Goal: Information Seeking & Learning: Learn about a topic

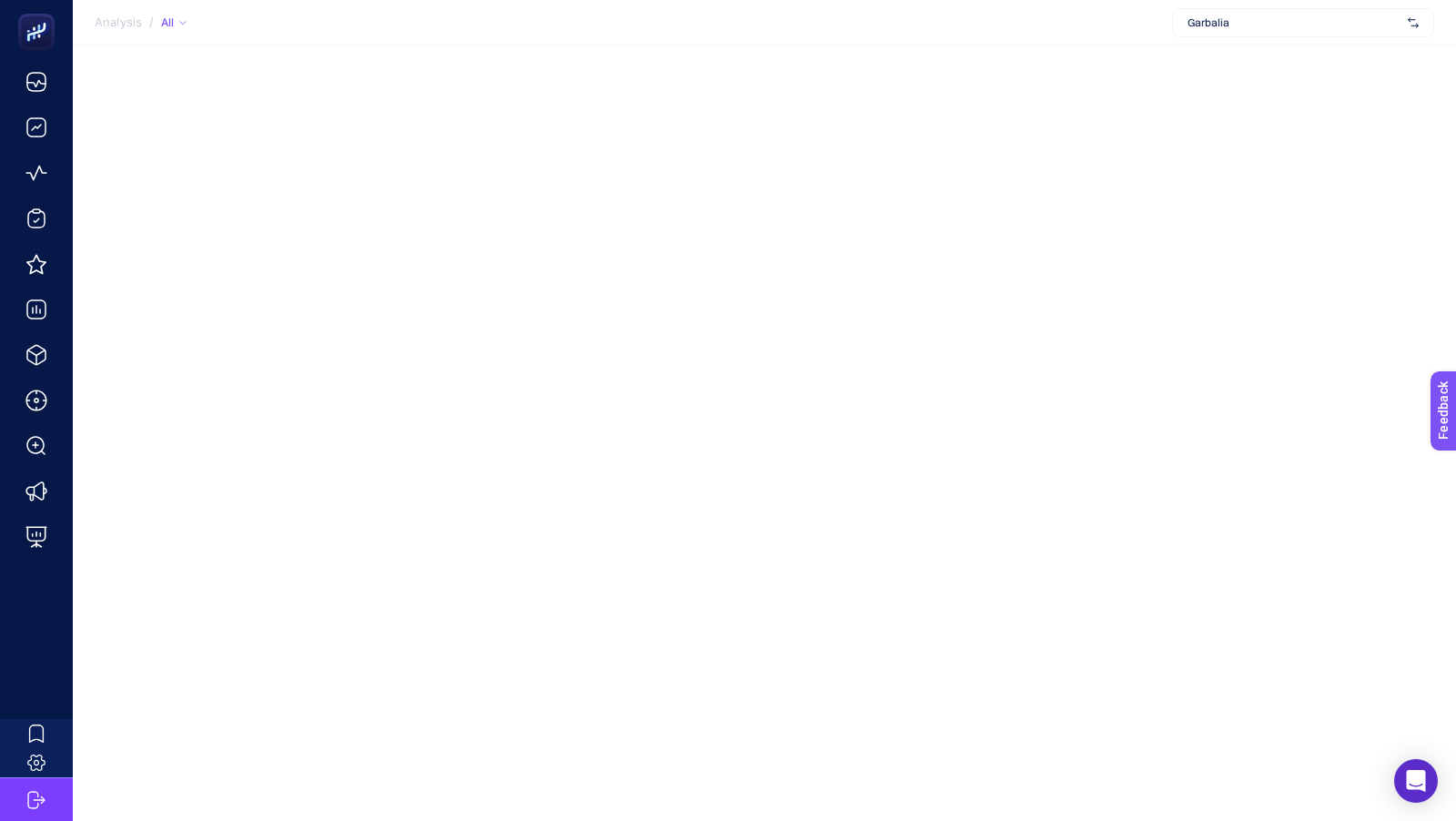
click at [1330, 33] on div "Garbalia" at bounding box center [1303, 23] width 262 height 29
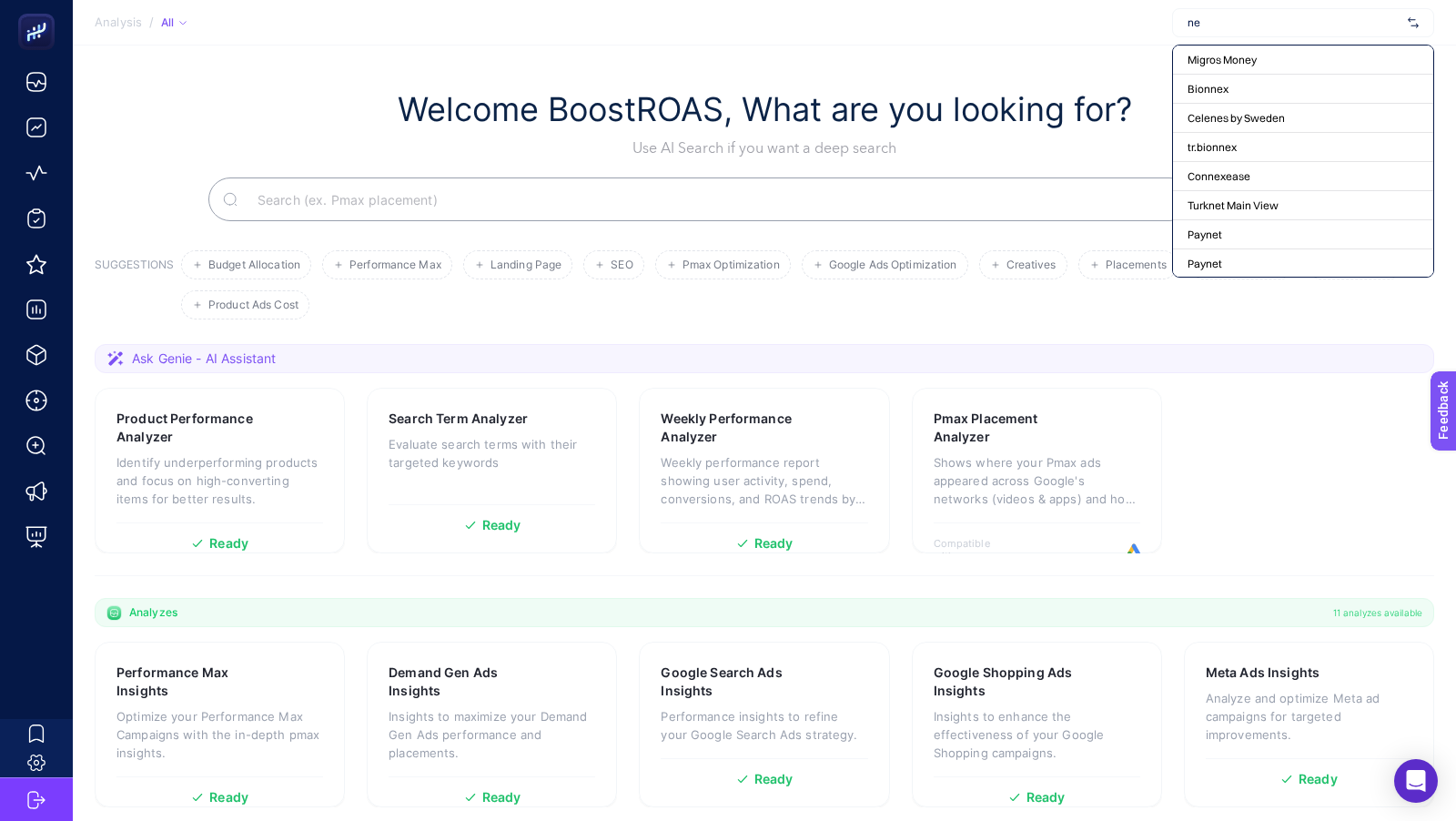
type input "nev"
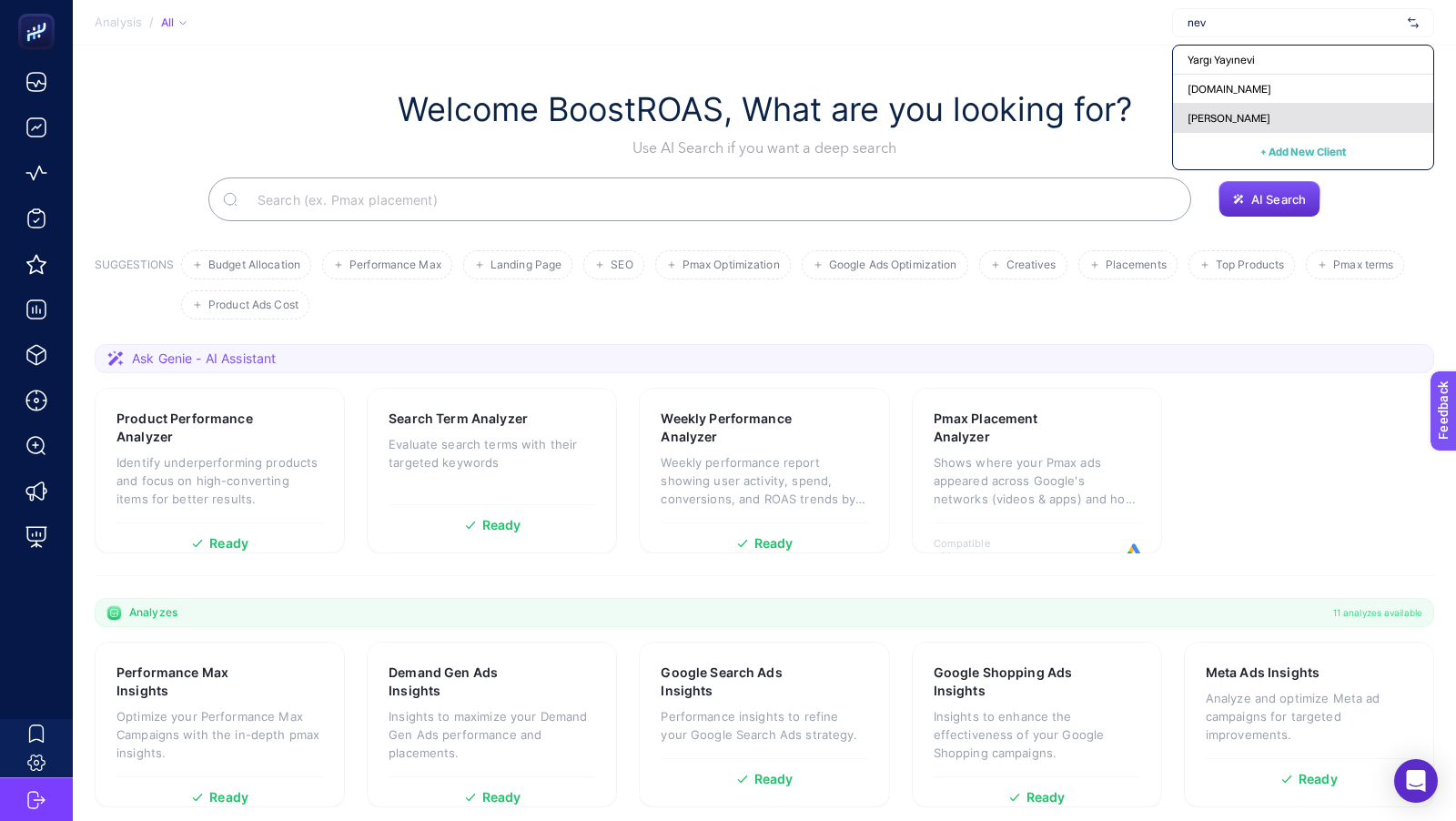
click at [1225, 112] on span "[PERSON_NAME]" at bounding box center [1230, 118] width 83 height 14
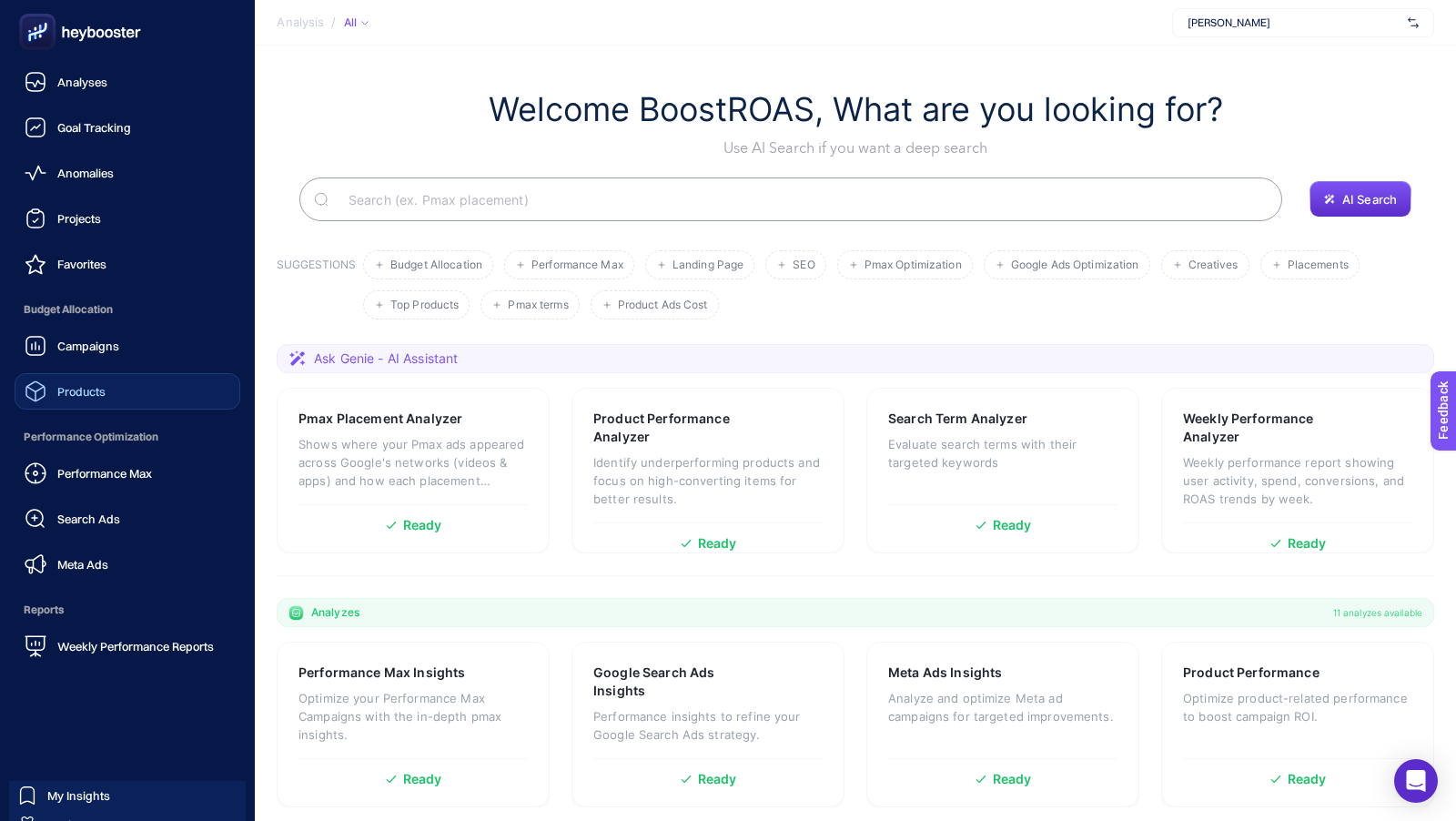
click at [97, 398] on div "Products" at bounding box center [65, 391] width 81 height 22
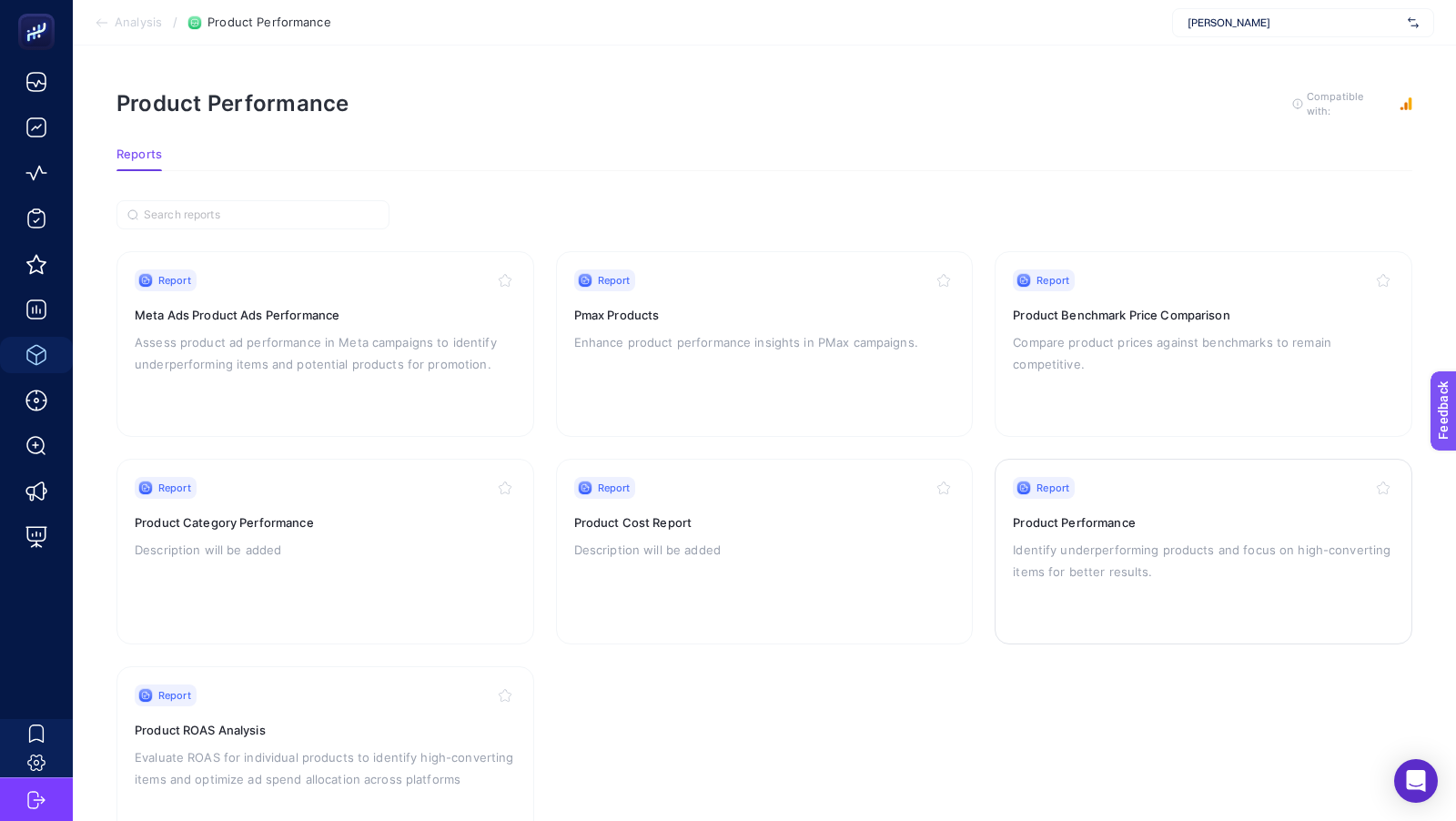
click at [1036, 551] on p "Identify underperforming products and focus on high-converting items for better…" at bounding box center [1203, 561] width 381 height 43
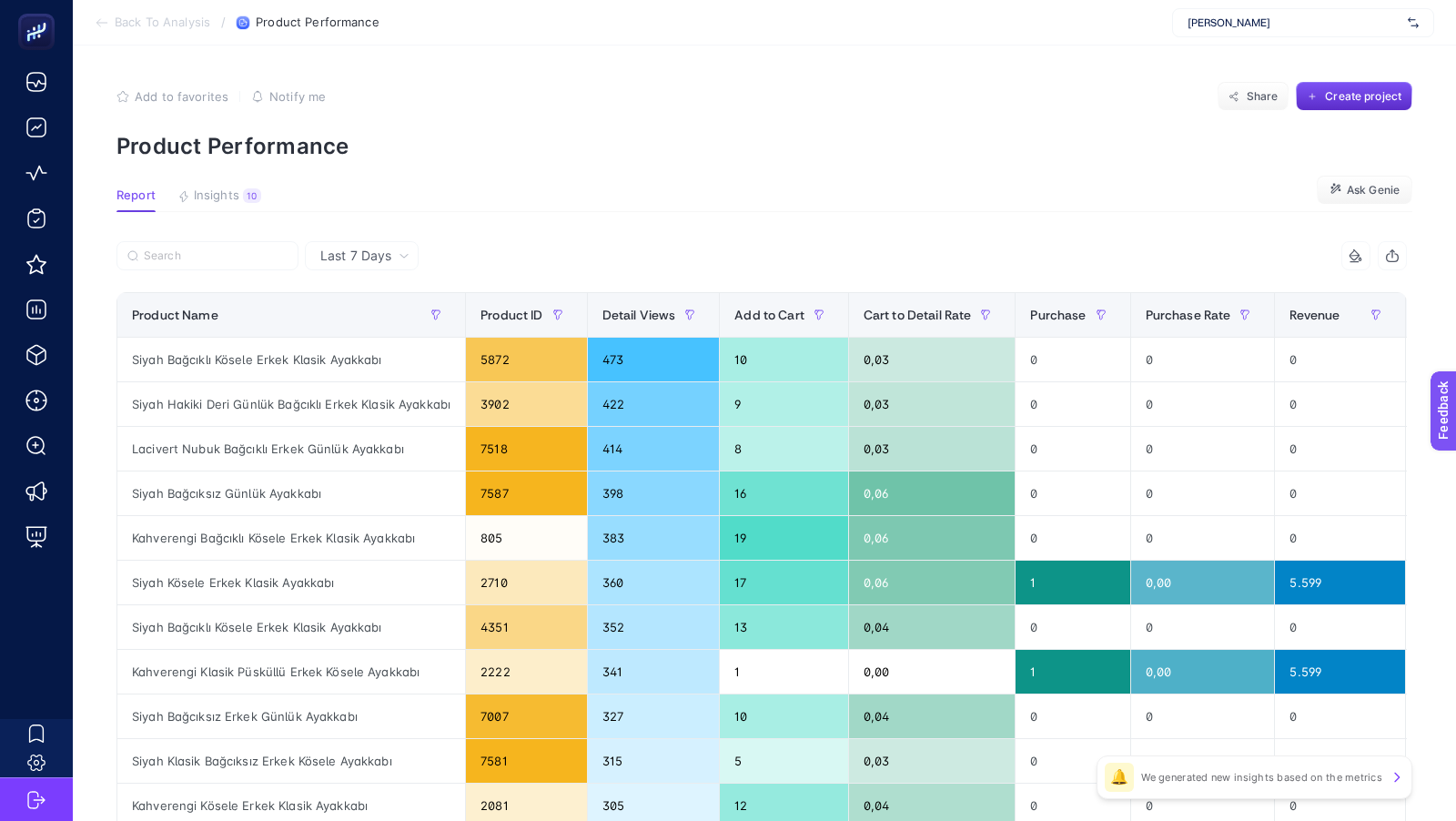
click at [140, 26] on span "Back To Analysis" at bounding box center [162, 22] width 95 height 14
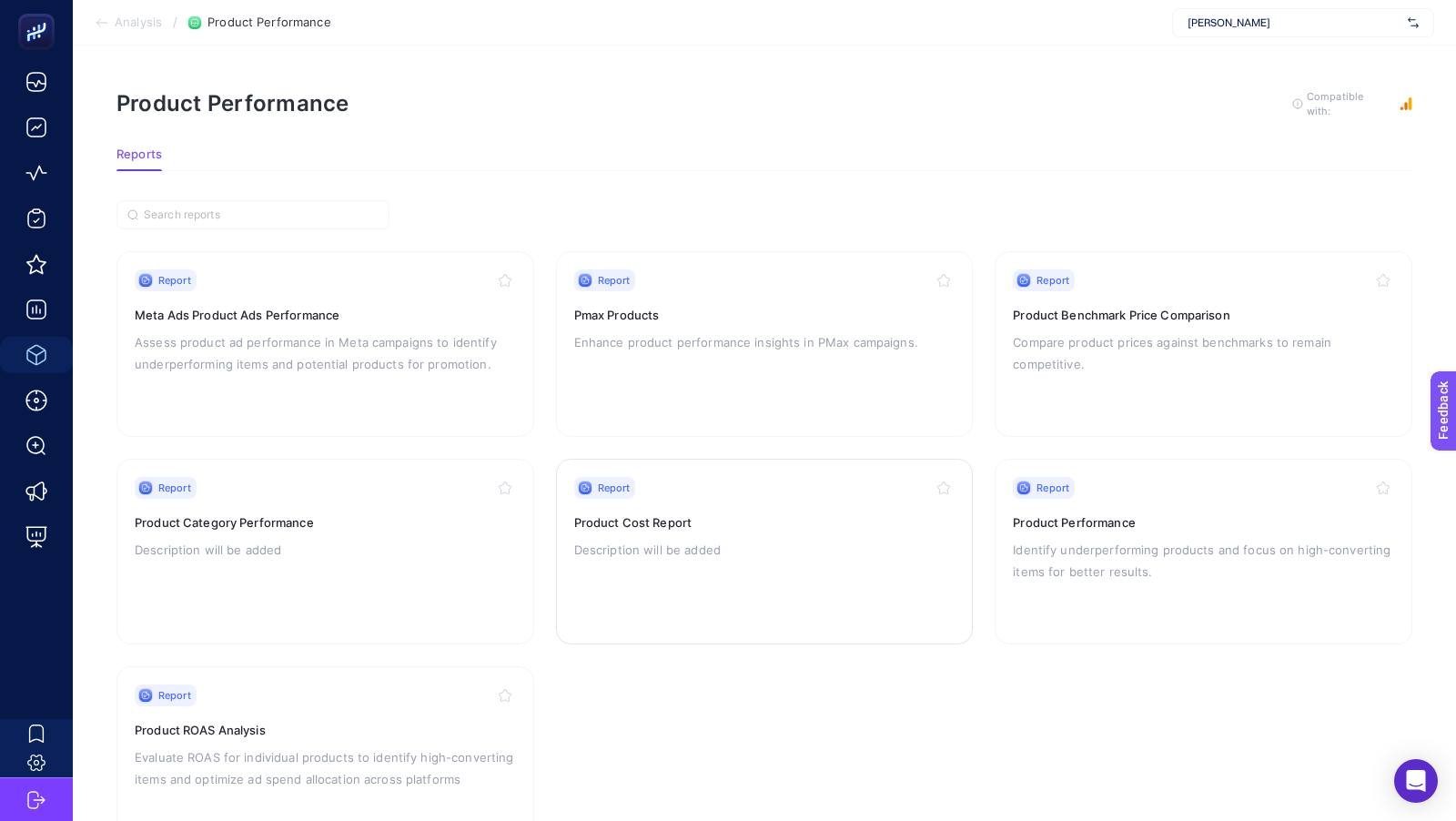
click at [781, 584] on div "Report Product Cost Report Description will be added" at bounding box center [765, 551] width 381 height 149
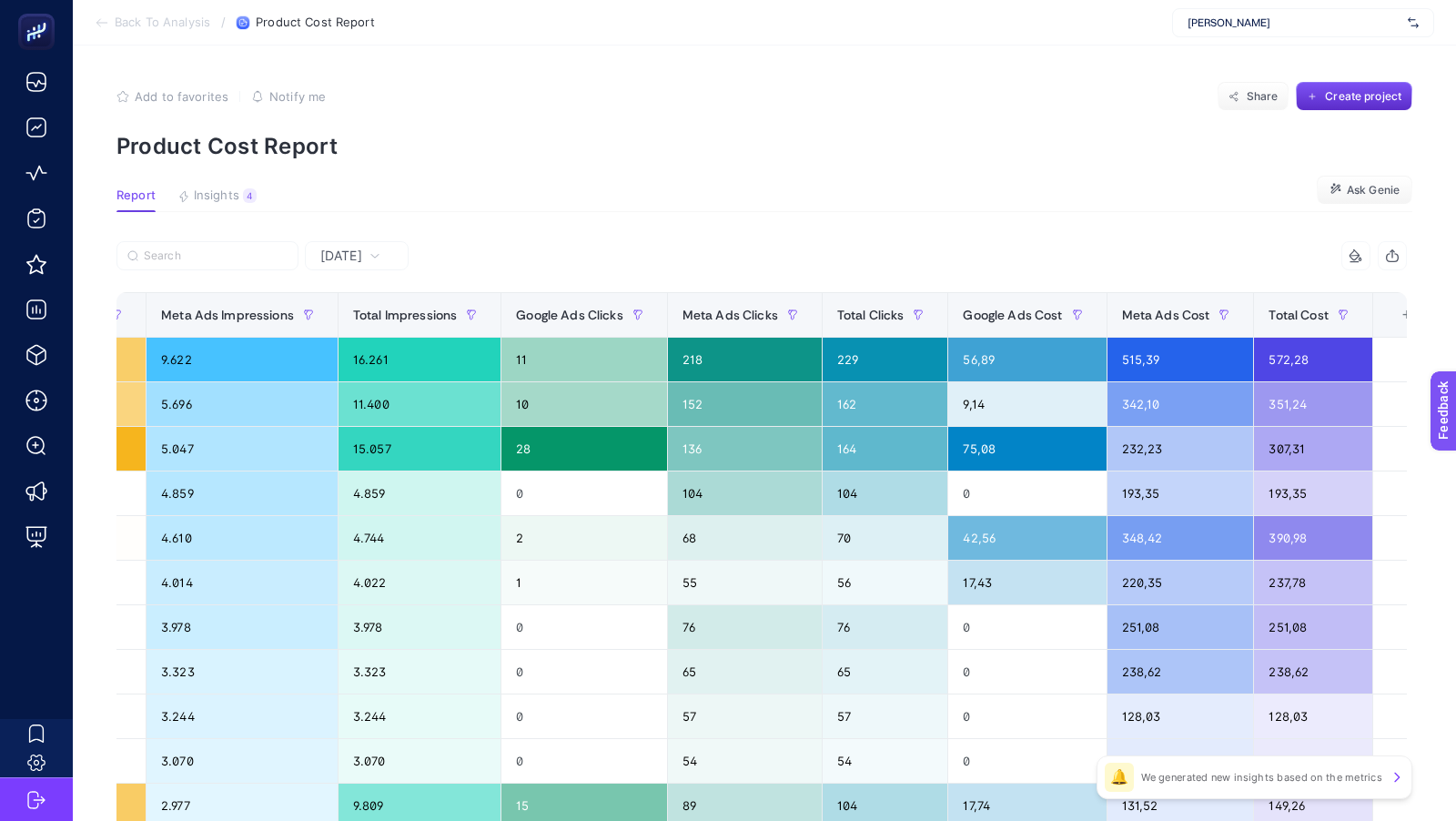
scroll to position [0, 561]
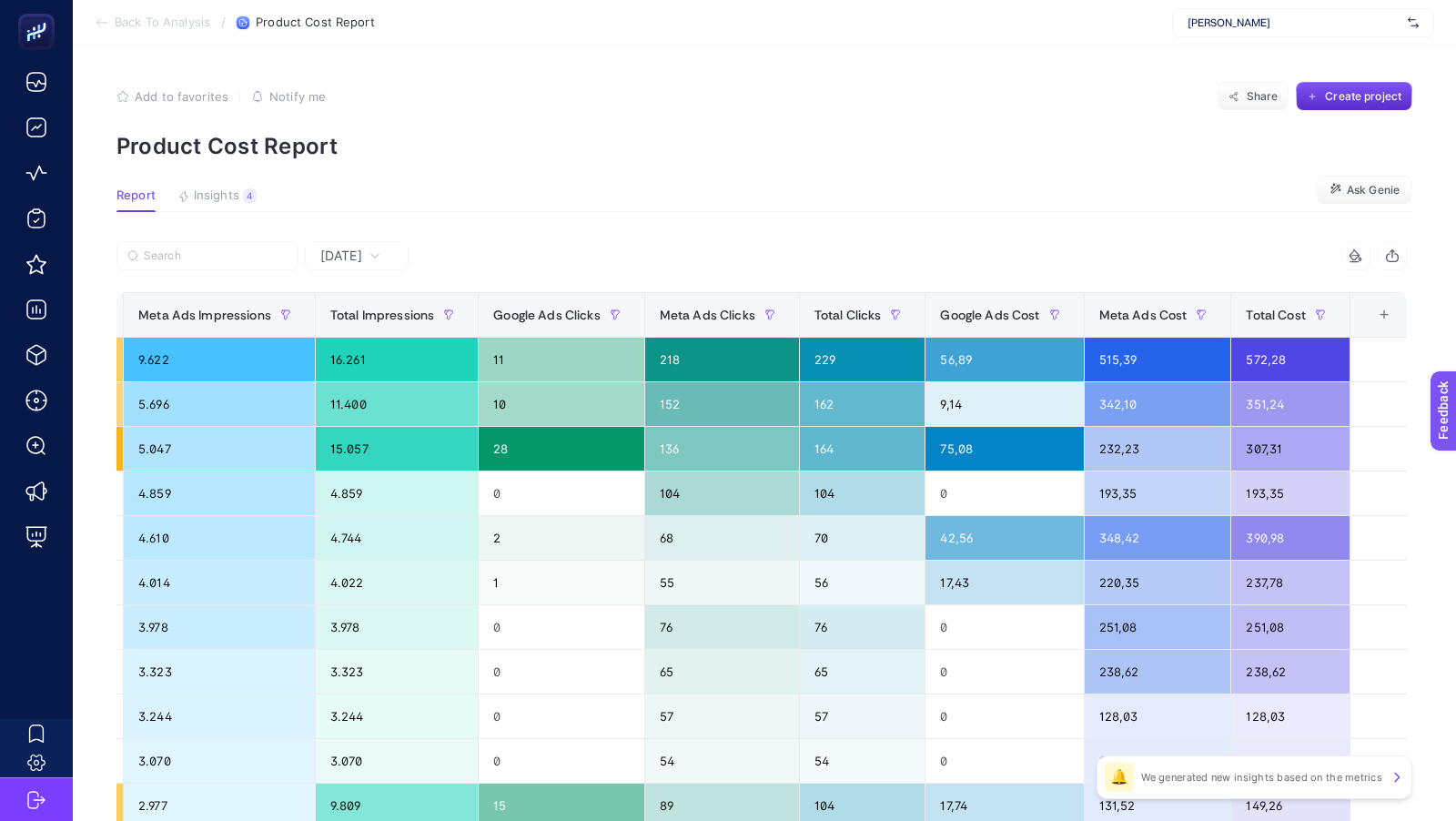
click at [121, 24] on span "Back To Analysis" at bounding box center [162, 22] width 95 height 14
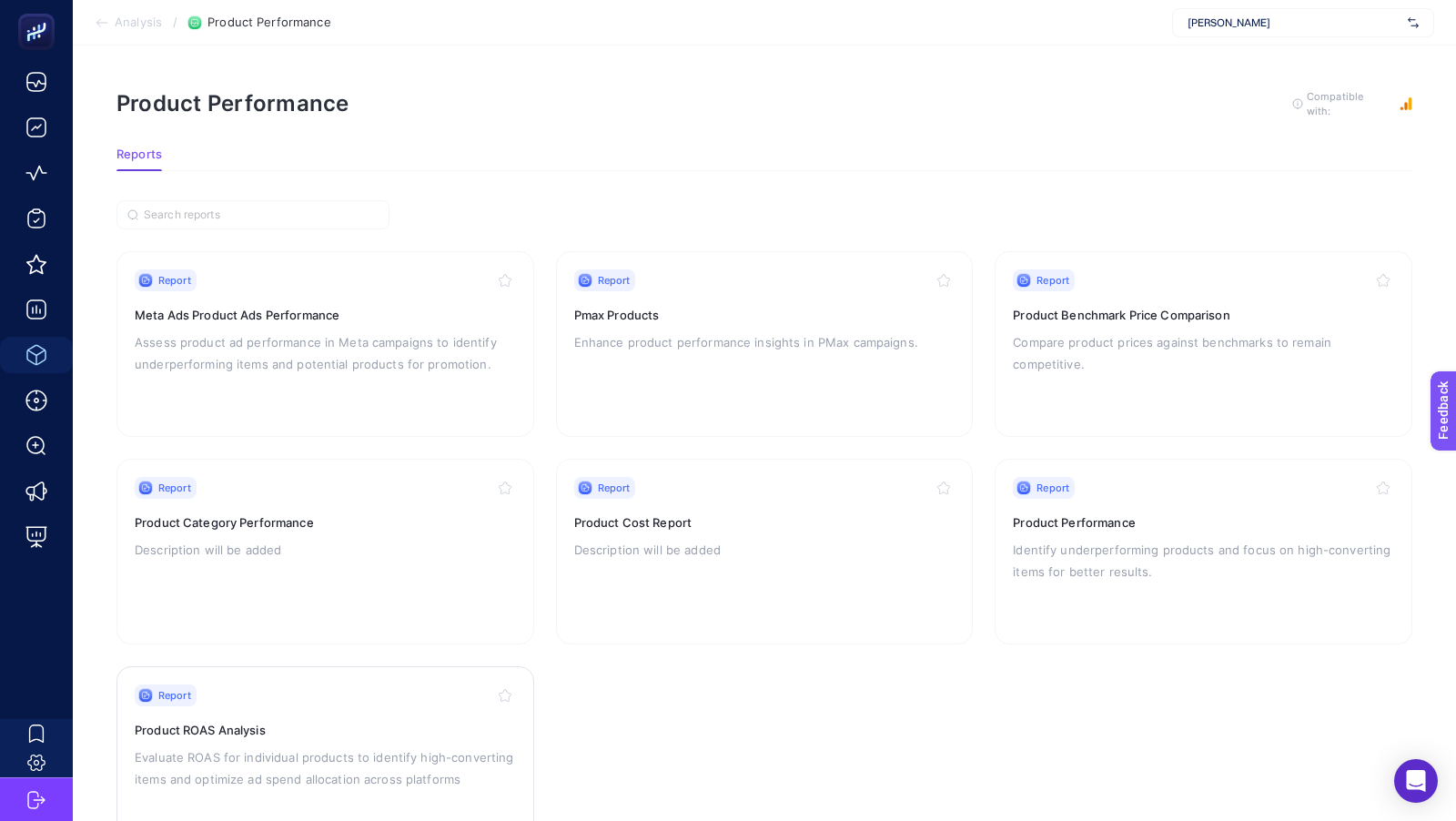
click at [418, 721] on h3 "Product ROAS Analysis" at bounding box center [326, 729] width 381 height 18
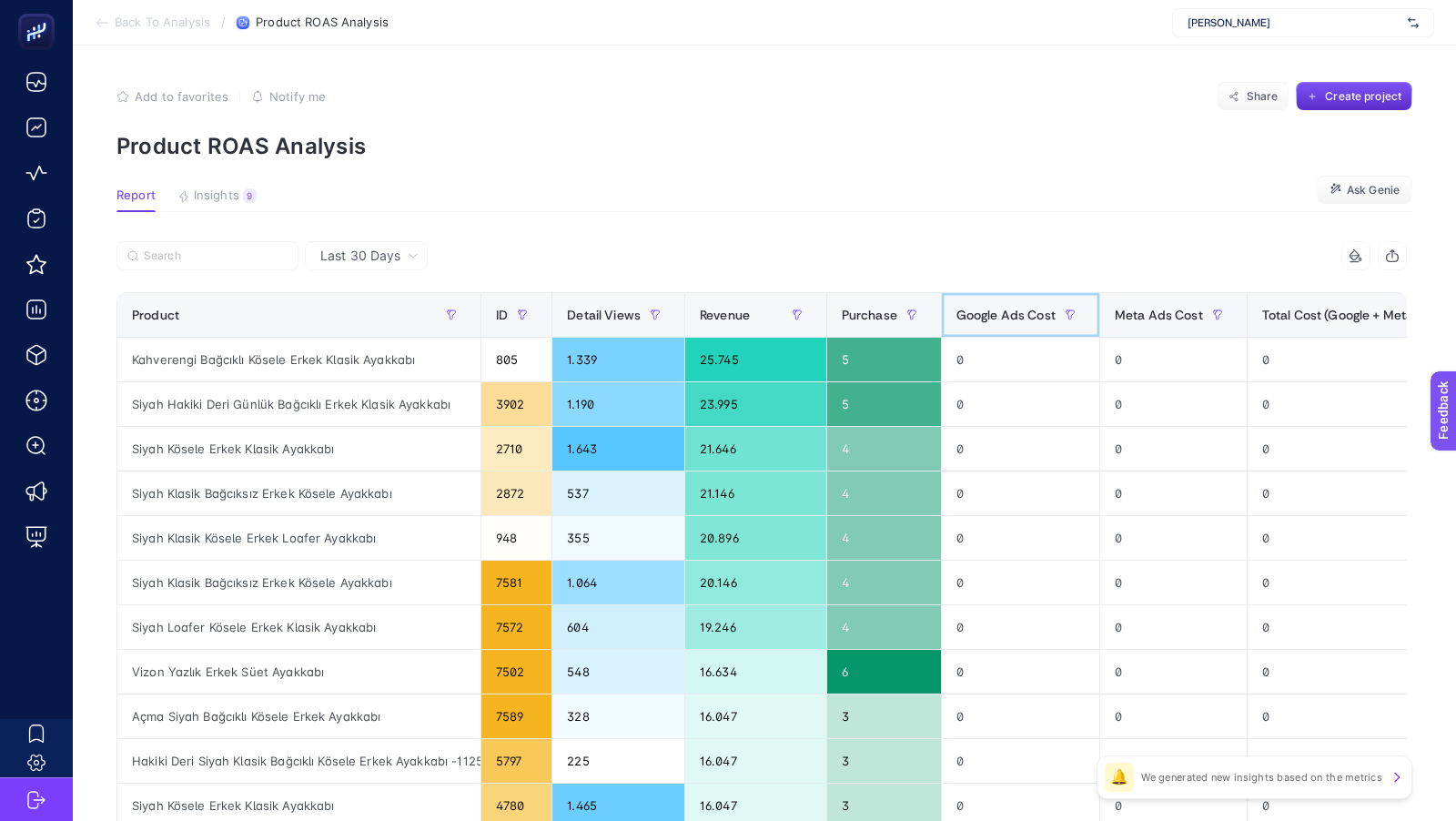
click at [1018, 317] on span "Google Ads Cost" at bounding box center [1006, 314] width 99 height 14
click at [1085, 312] on button "button" at bounding box center [1070, 314] width 29 height 29
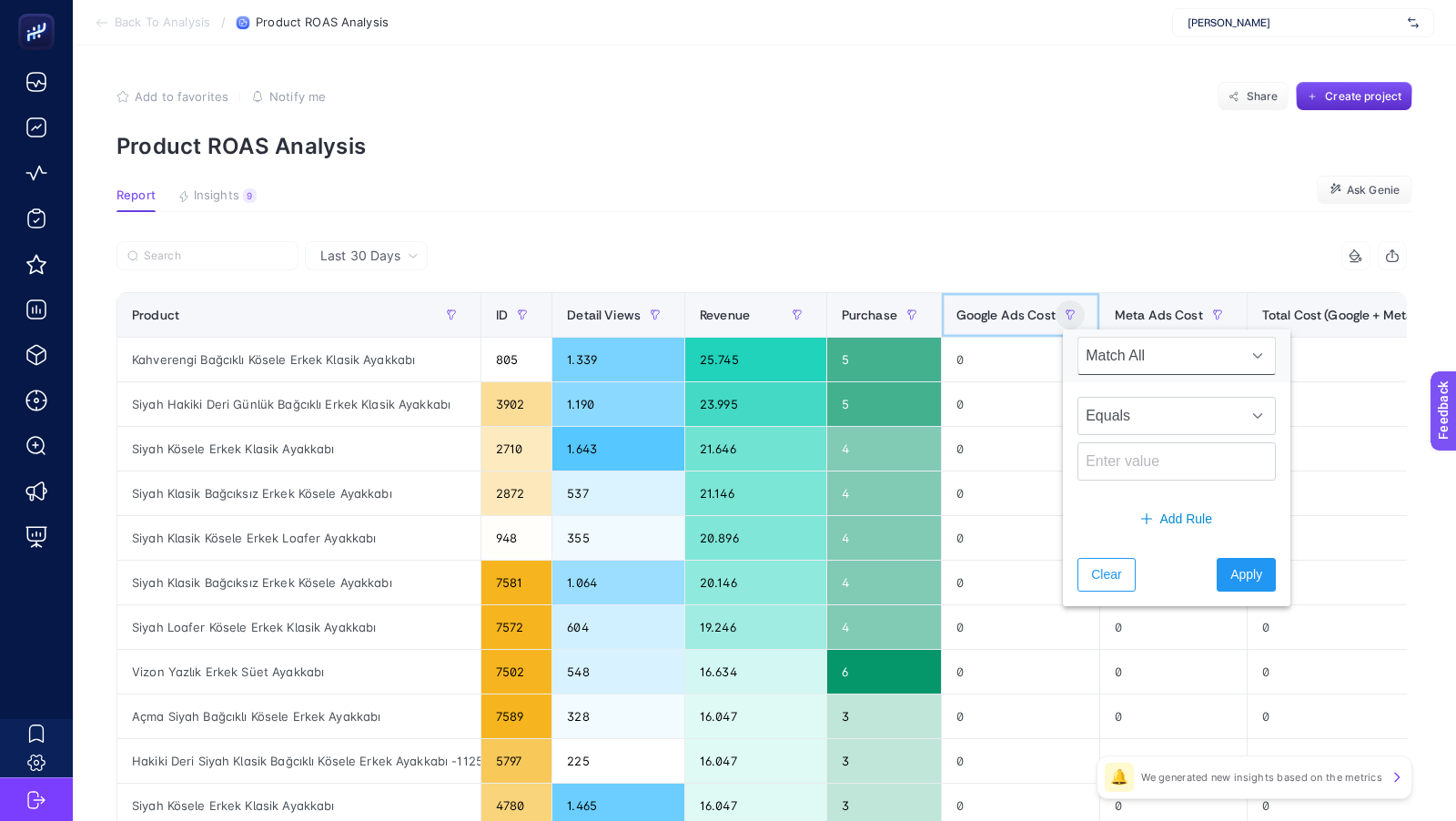
click at [1026, 316] on span "Google Ads Cost" at bounding box center [1006, 314] width 99 height 14
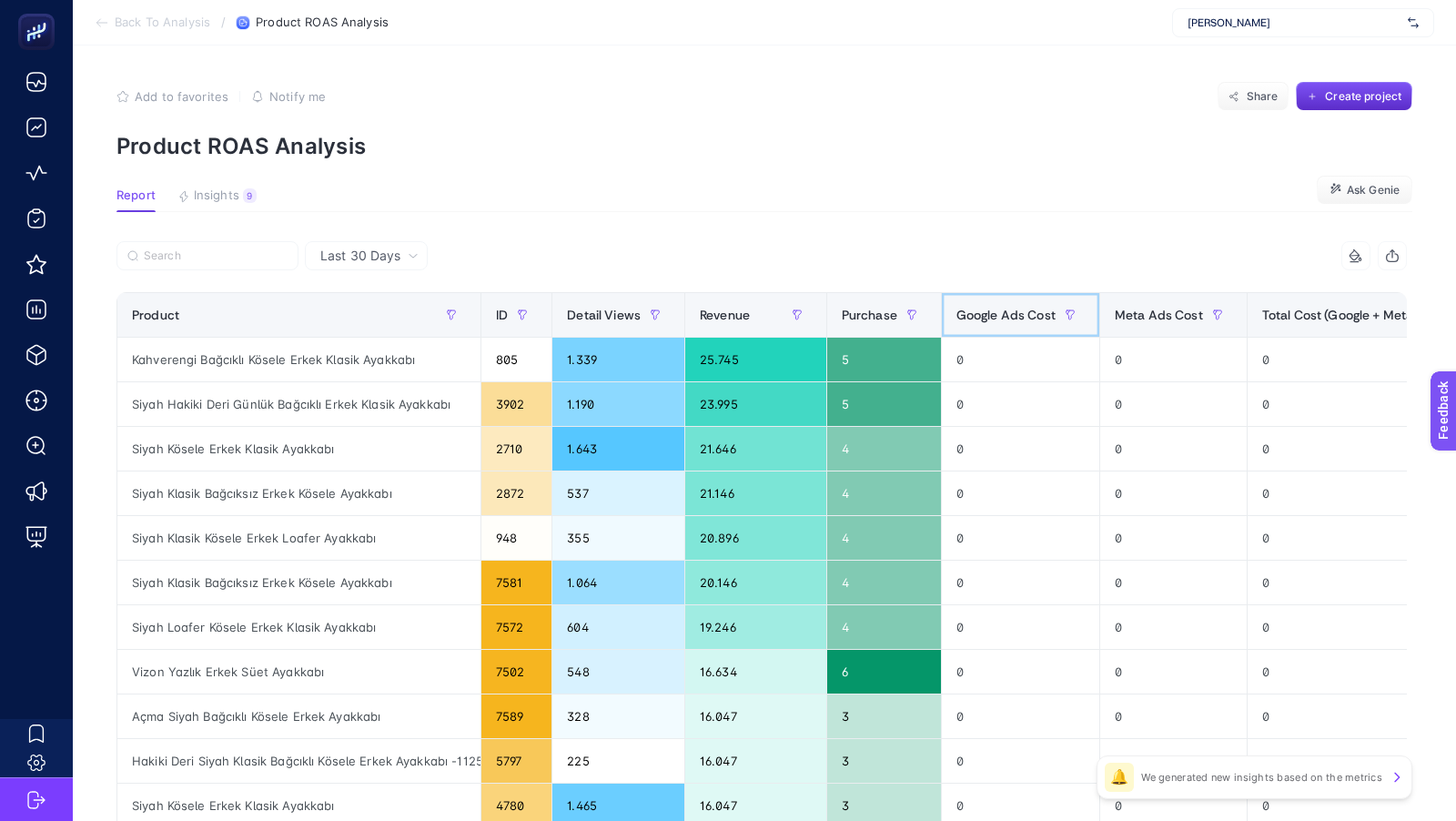
click at [1026, 316] on span "Google Ads Cost" at bounding box center [1006, 314] width 99 height 14
click at [1201, 319] on span "Meta Ads Cost" at bounding box center [1159, 314] width 89 height 14
click at [1017, 311] on span "Google Ads Cost" at bounding box center [1006, 314] width 99 height 14
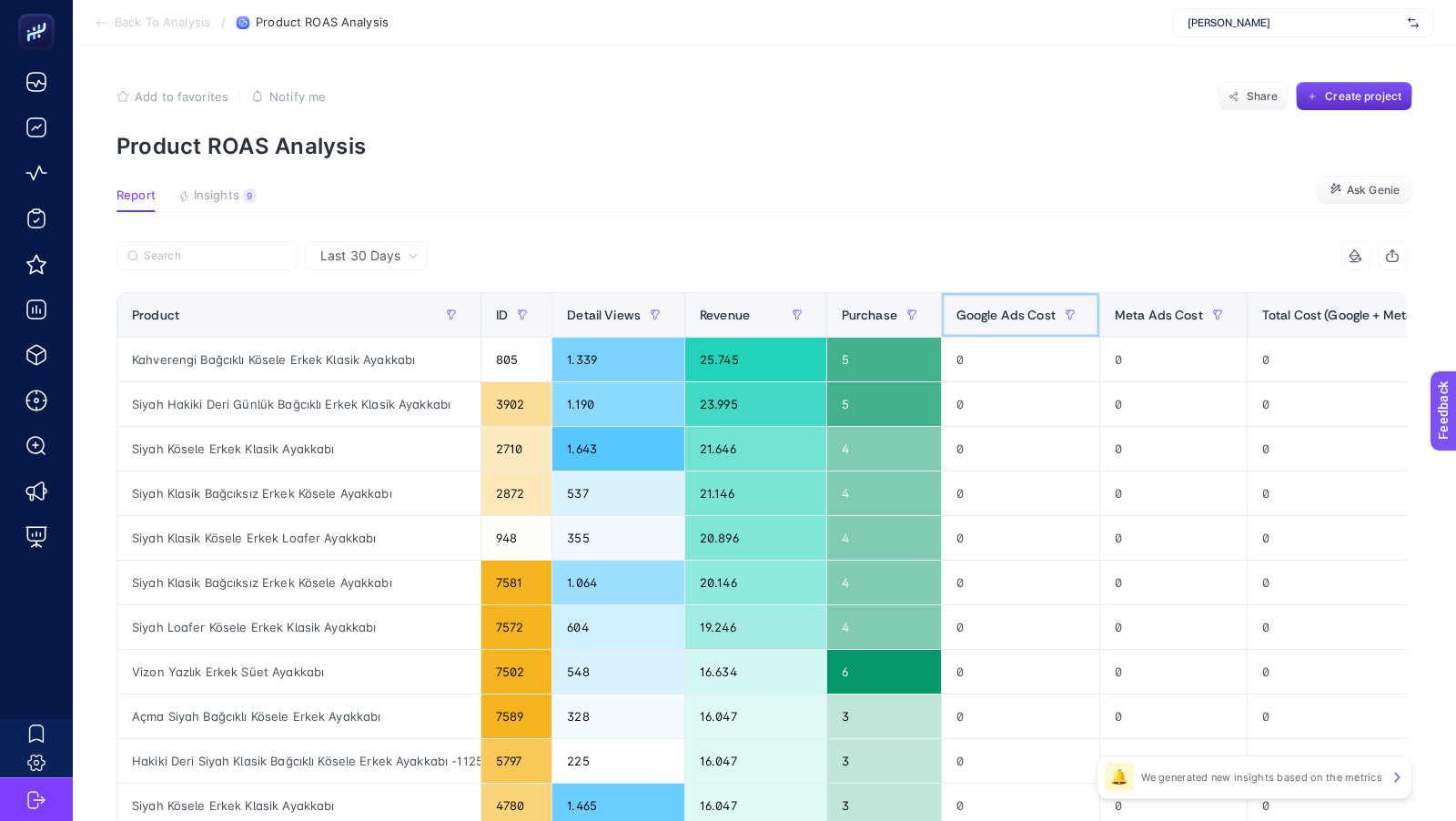
click at [1017, 311] on span "Google Ads Cost" at bounding box center [1006, 314] width 99 height 14
click at [214, 197] on span "Insights" at bounding box center [216, 195] width 45 height 14
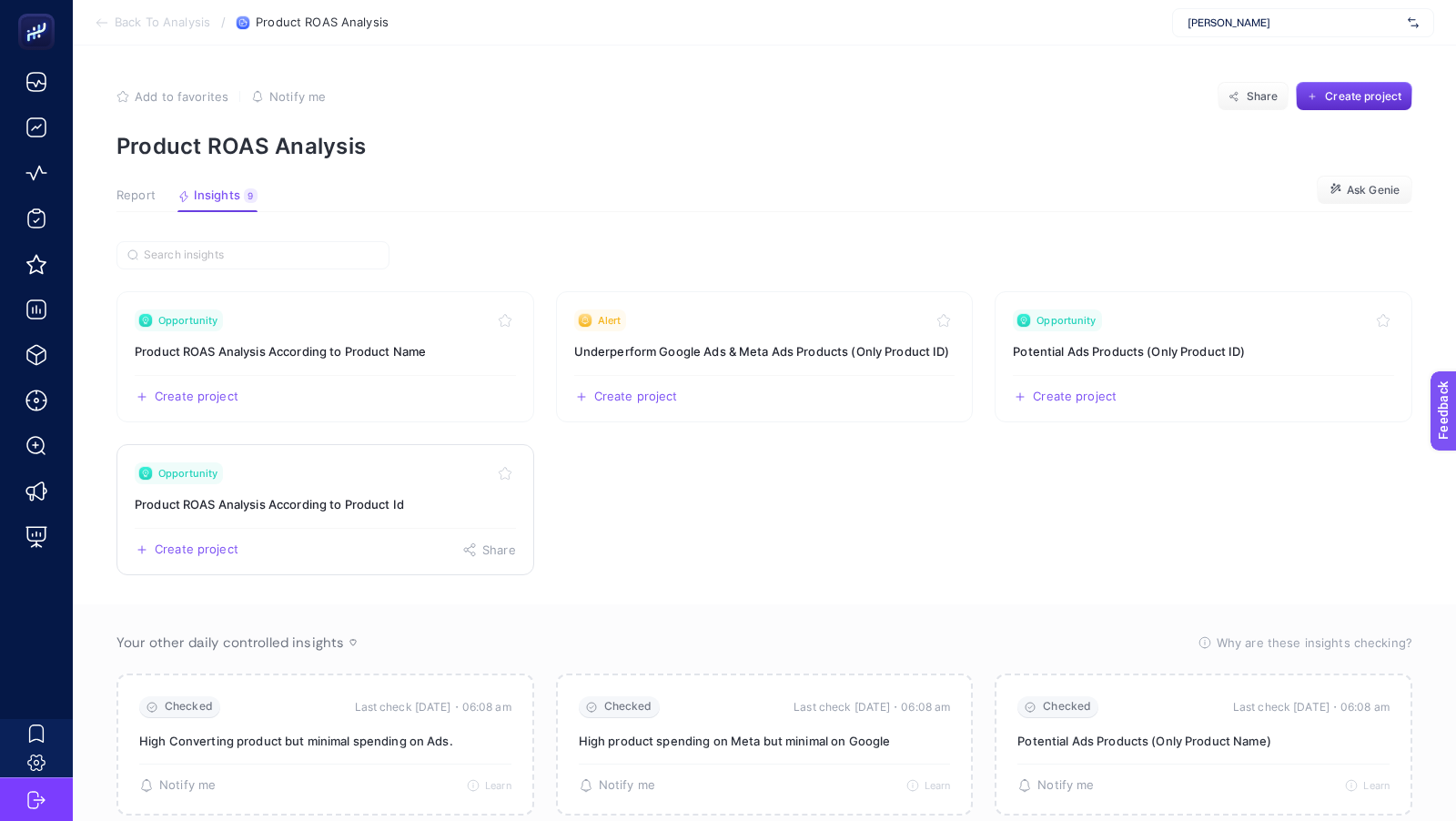
click at [283, 501] on h3 "Product ROAS Analysis According to Product Id" at bounding box center [326, 504] width 381 height 18
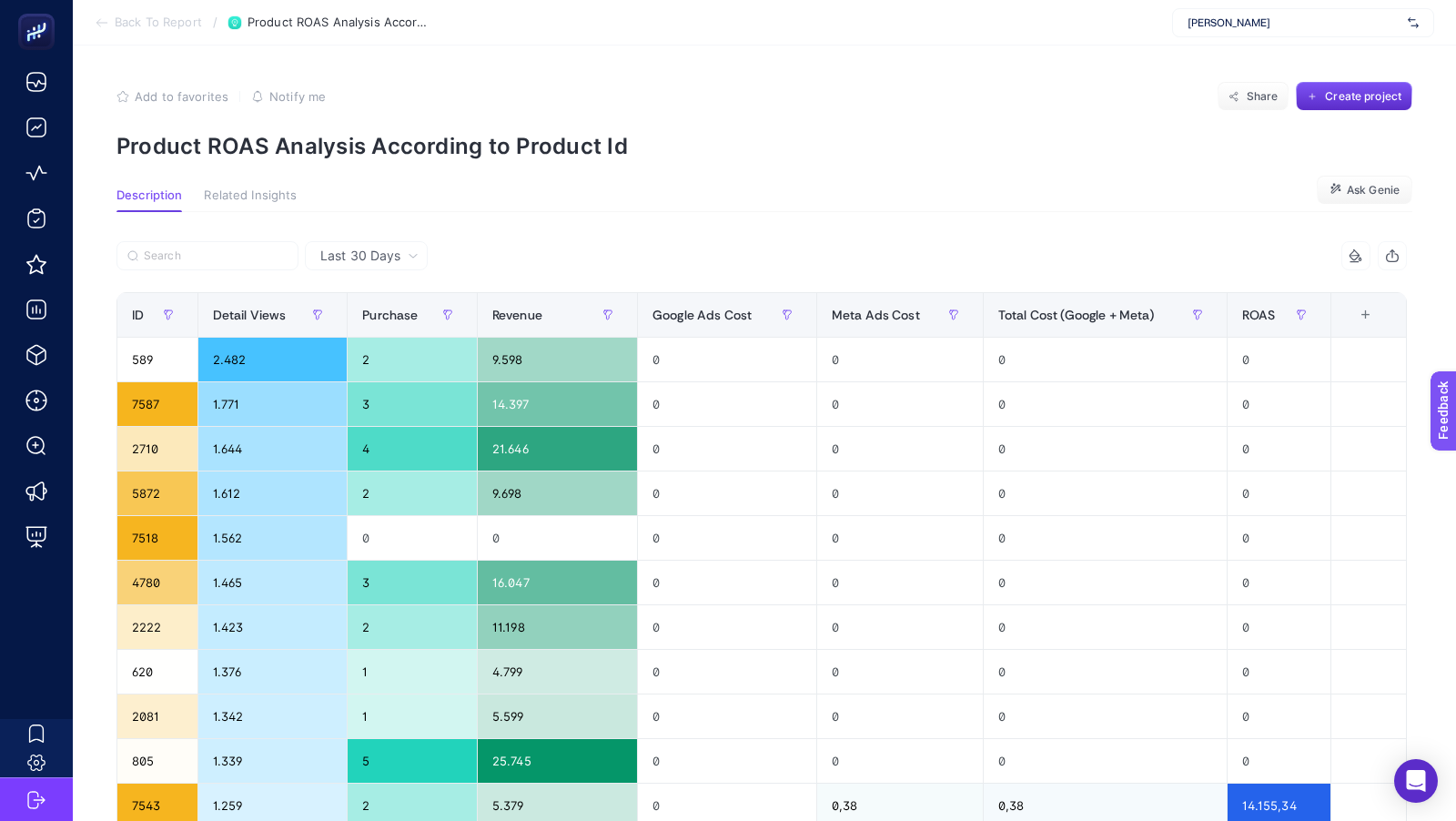
click at [141, 29] on span "Back To Report" at bounding box center [159, 22] width 88 height 14
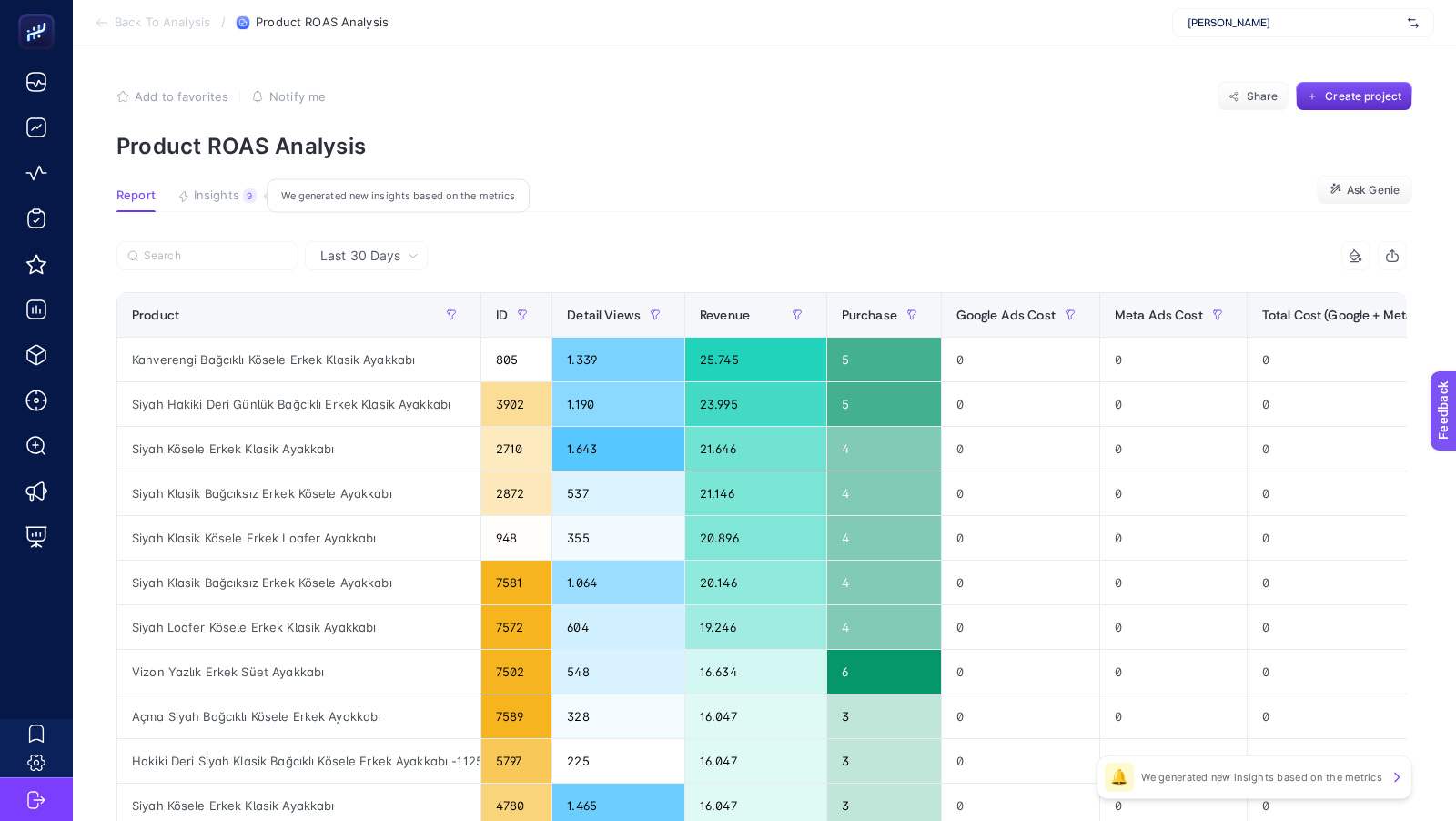
click at [234, 194] on span "Insights" at bounding box center [216, 195] width 45 height 14
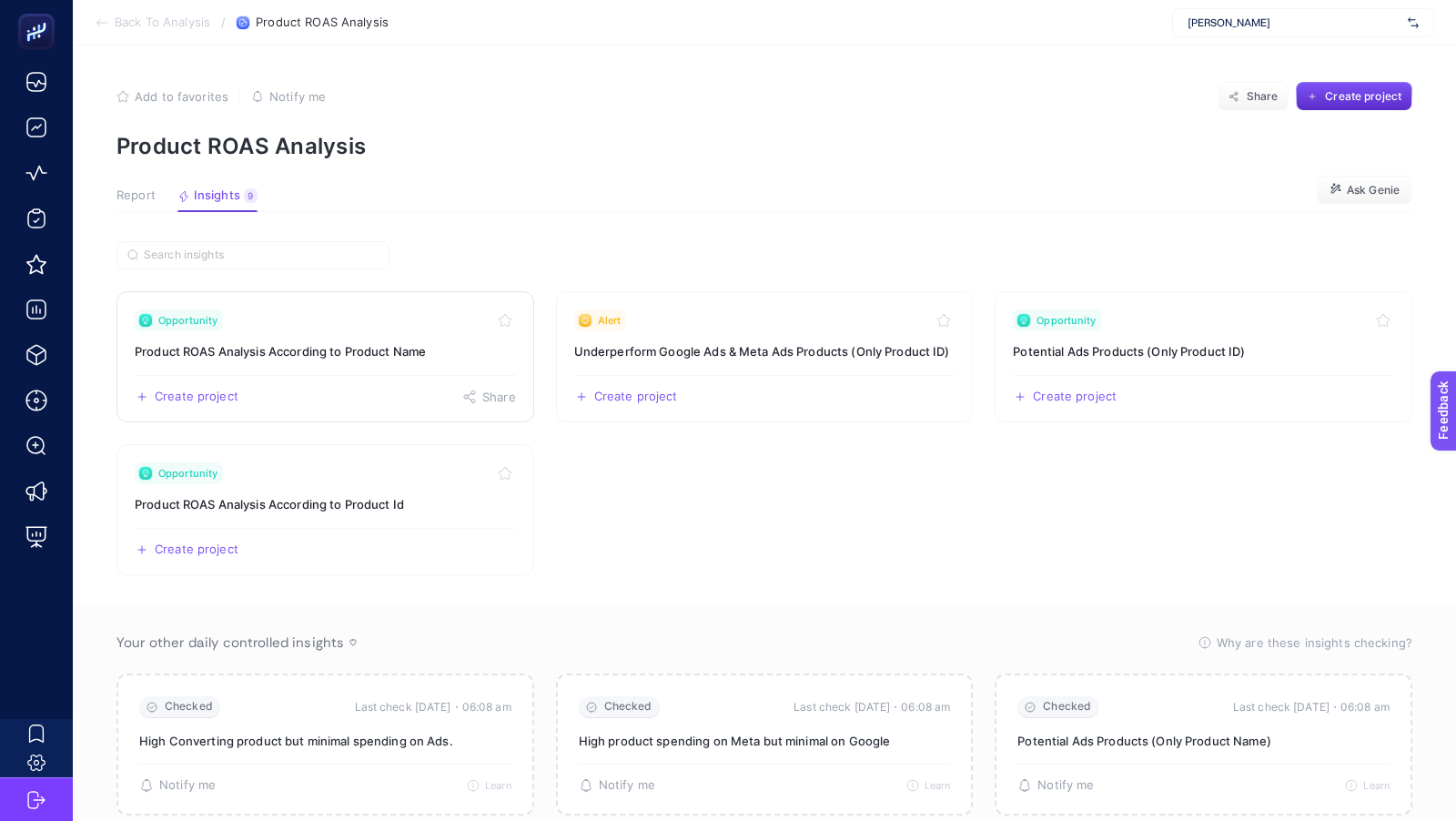
click at [372, 358] on h3 "Product ROAS Analysis According to Product Name" at bounding box center [326, 351] width 381 height 18
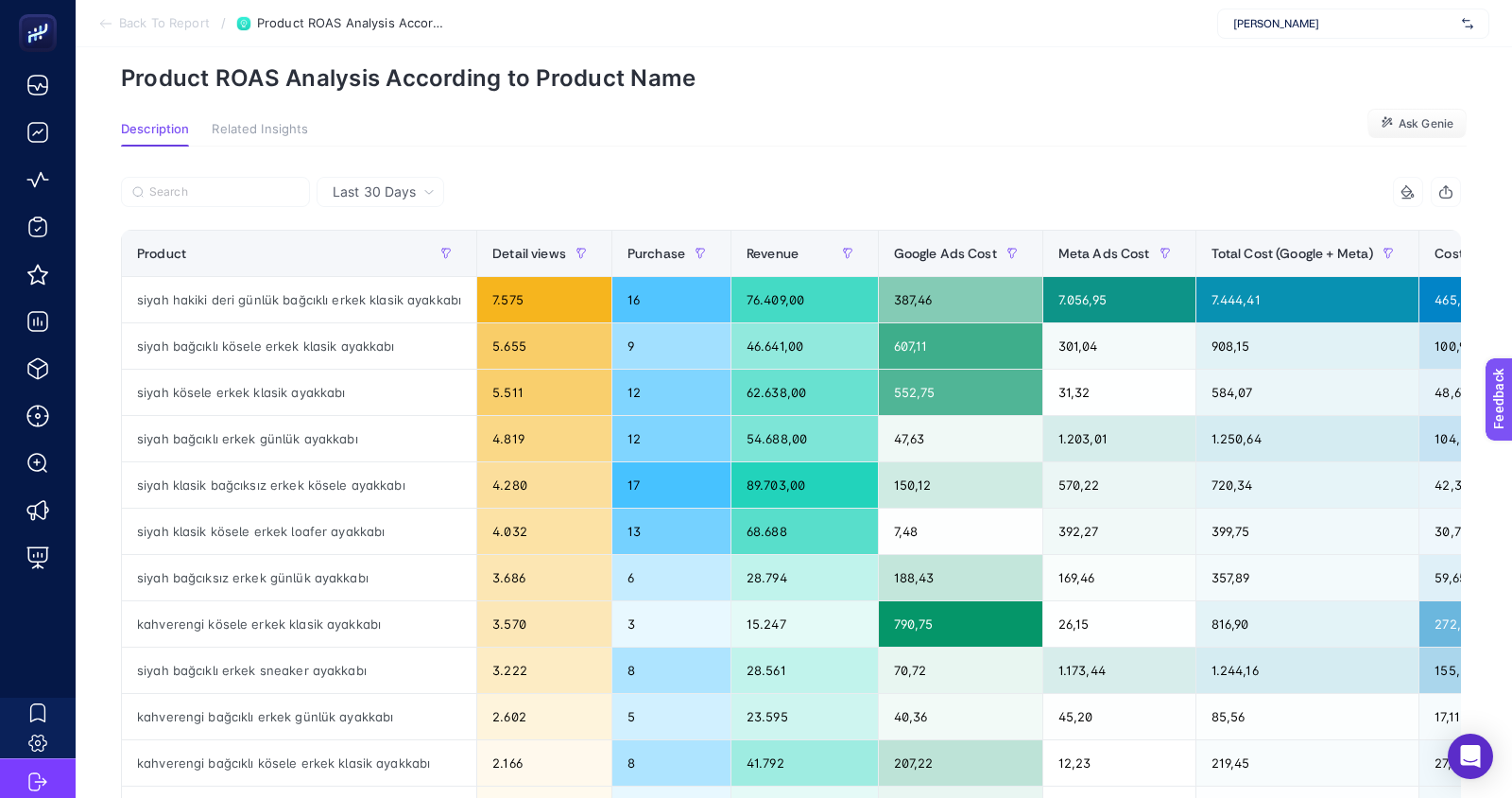
scroll to position [76, 0]
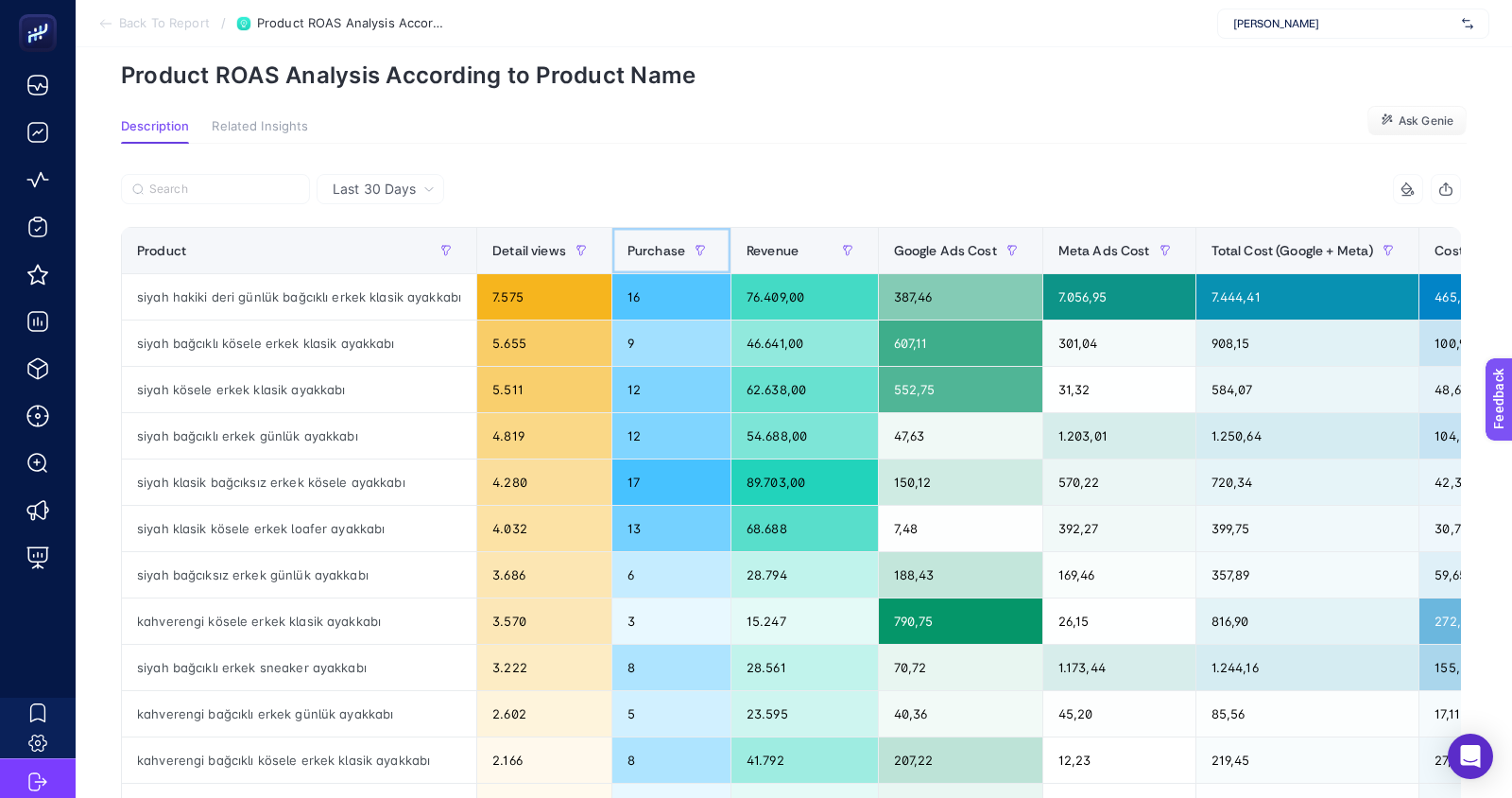
click at [648, 252] on span "Purchase" at bounding box center [656, 250] width 58 height 15
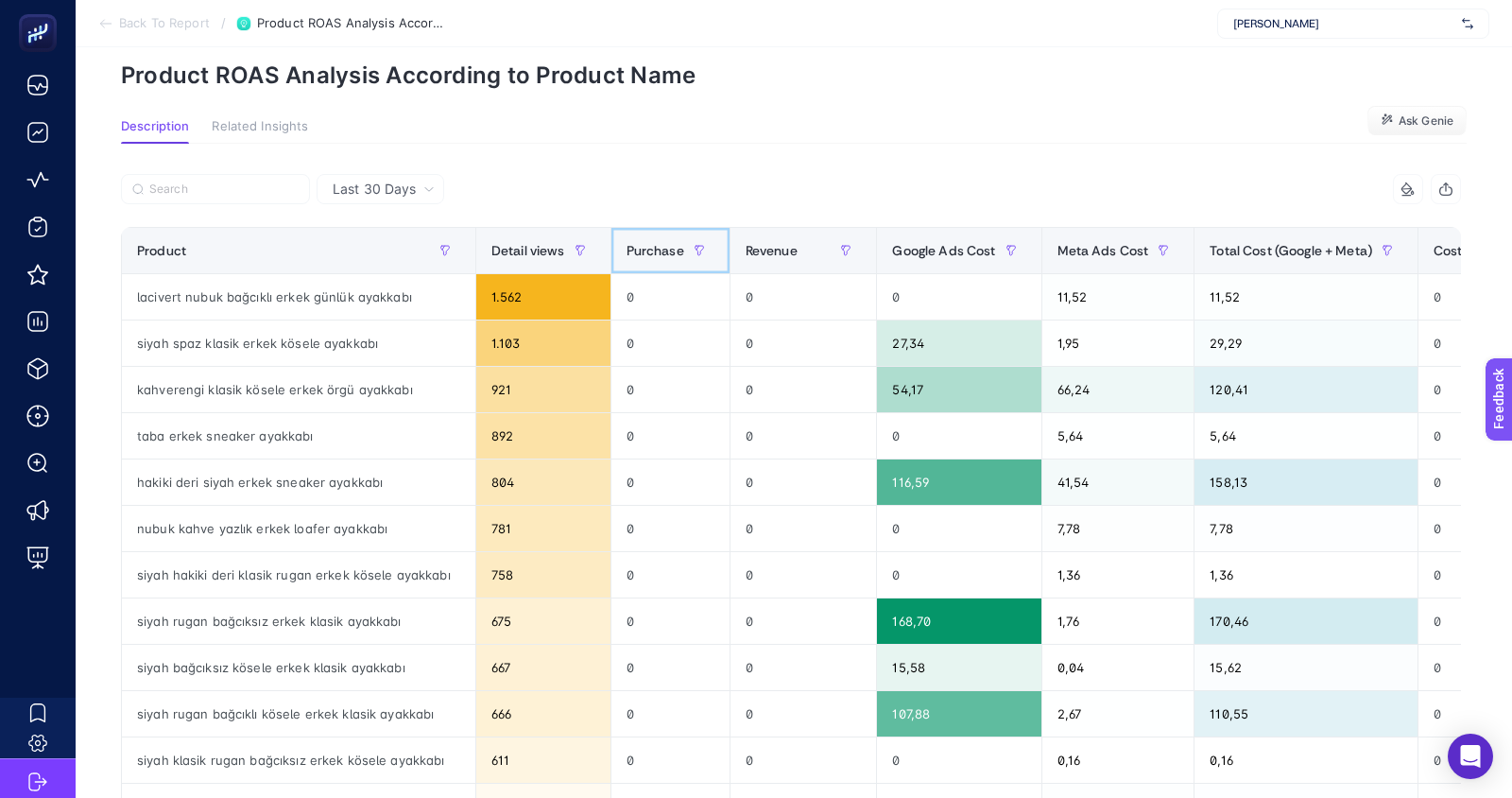
click at [629, 250] on span "Purchase" at bounding box center [655, 250] width 58 height 15
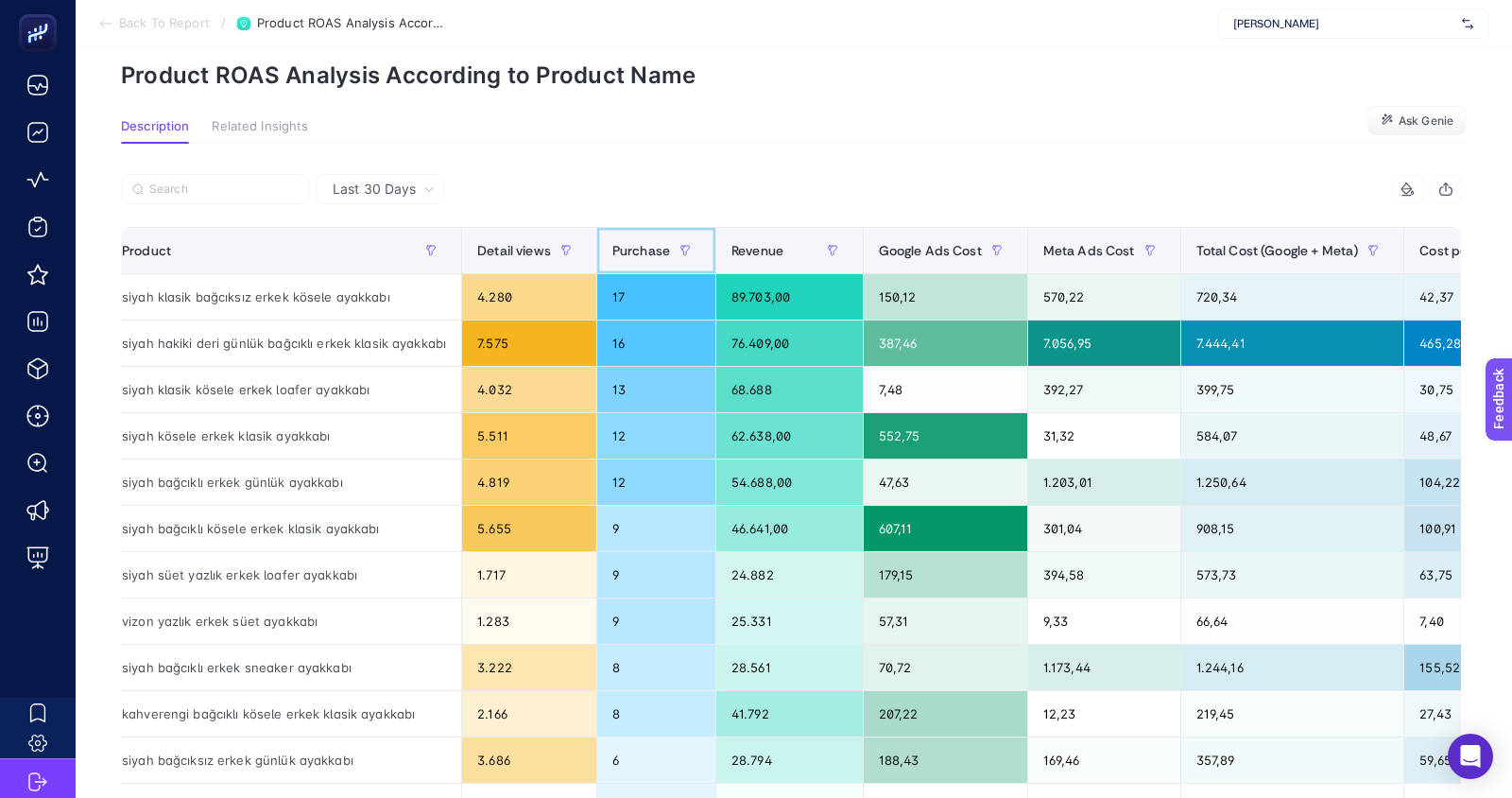
scroll to position [0, 0]
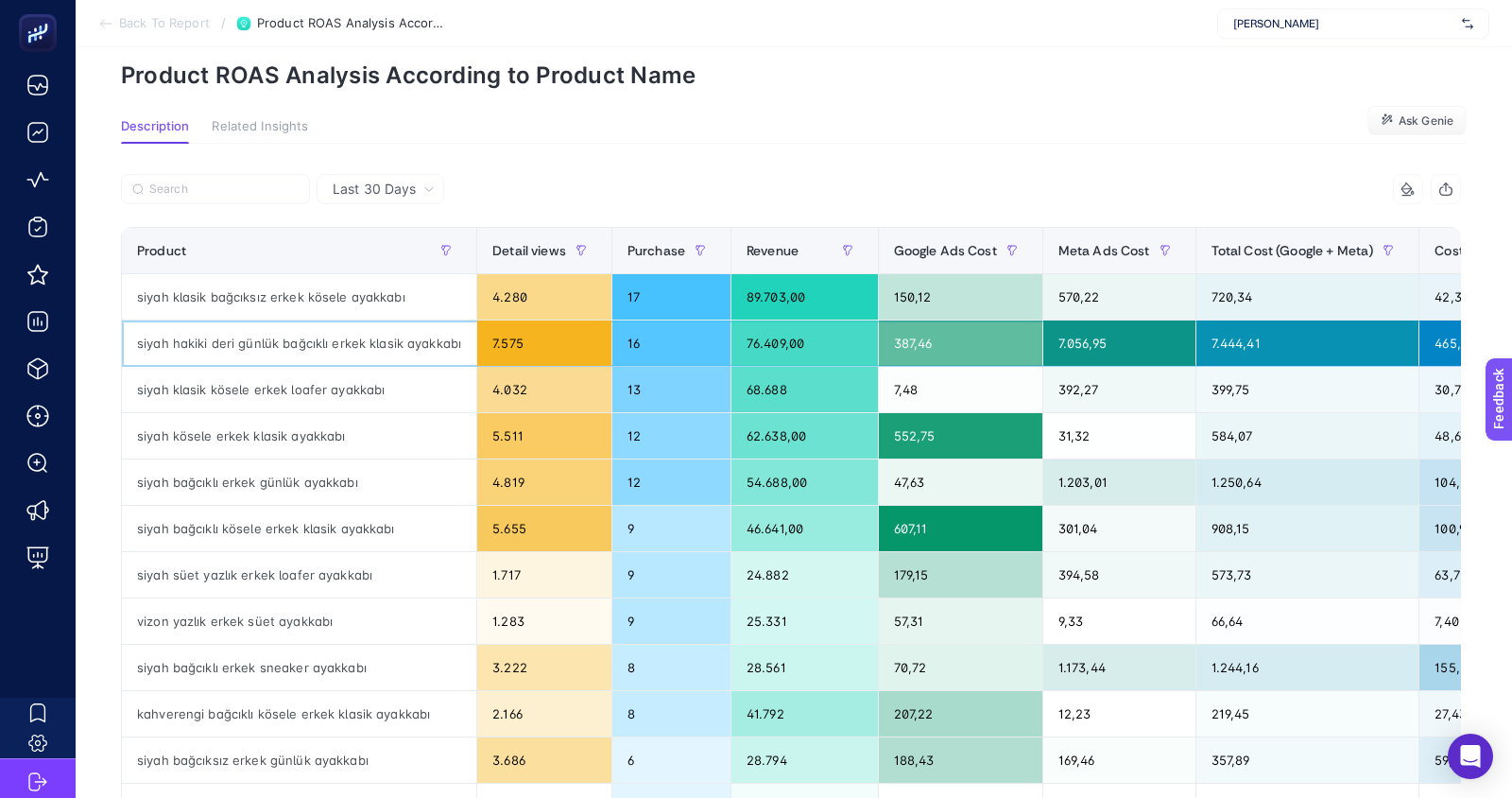
click at [382, 338] on div "siyah hakiki deri günlük bağcıklı erkek klasik ayakkabı" at bounding box center [299, 343] width 355 height 45
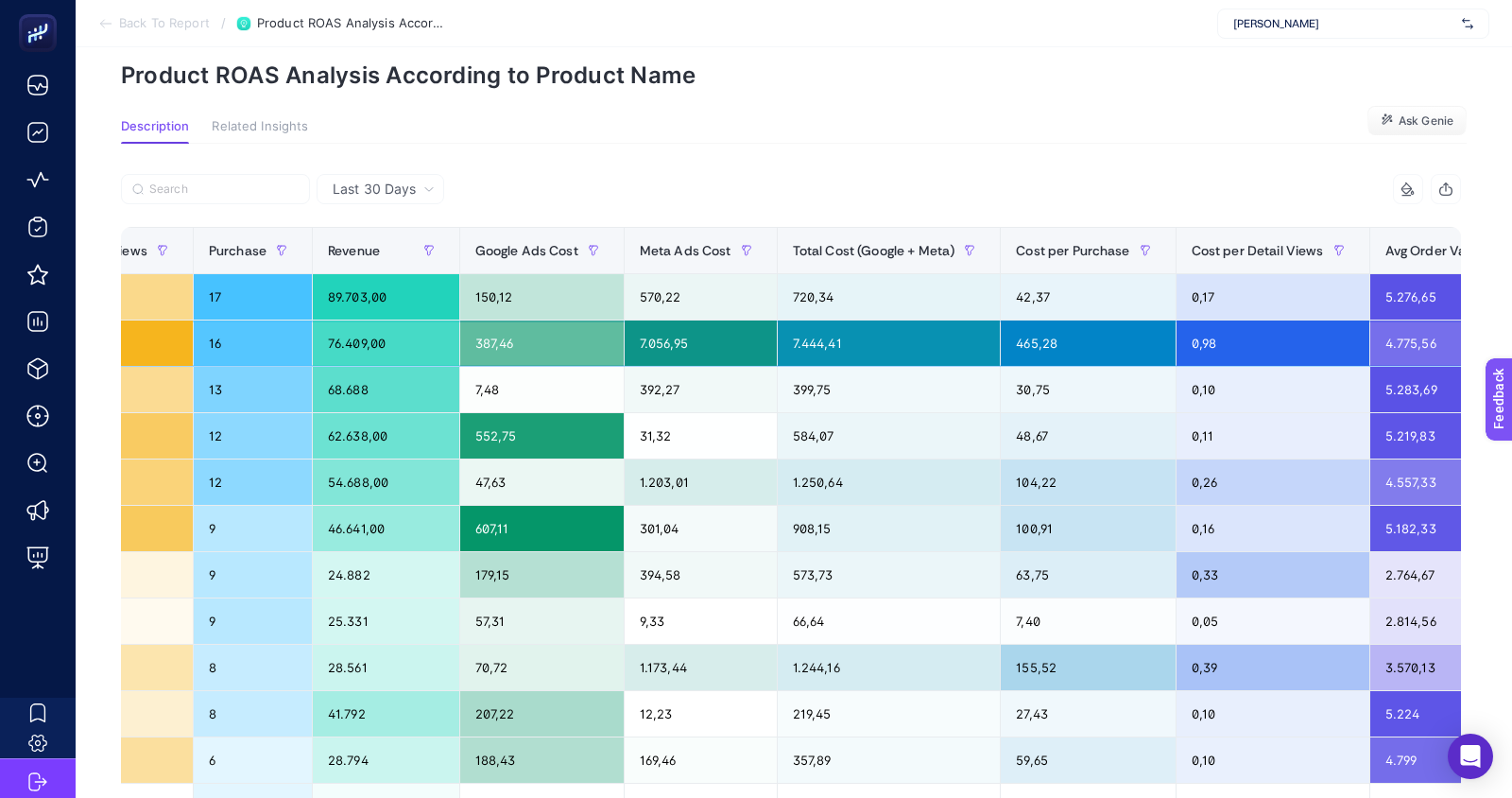
scroll to position [0, 417]
click at [284, 248] on button "button" at bounding box center [282, 250] width 30 height 30
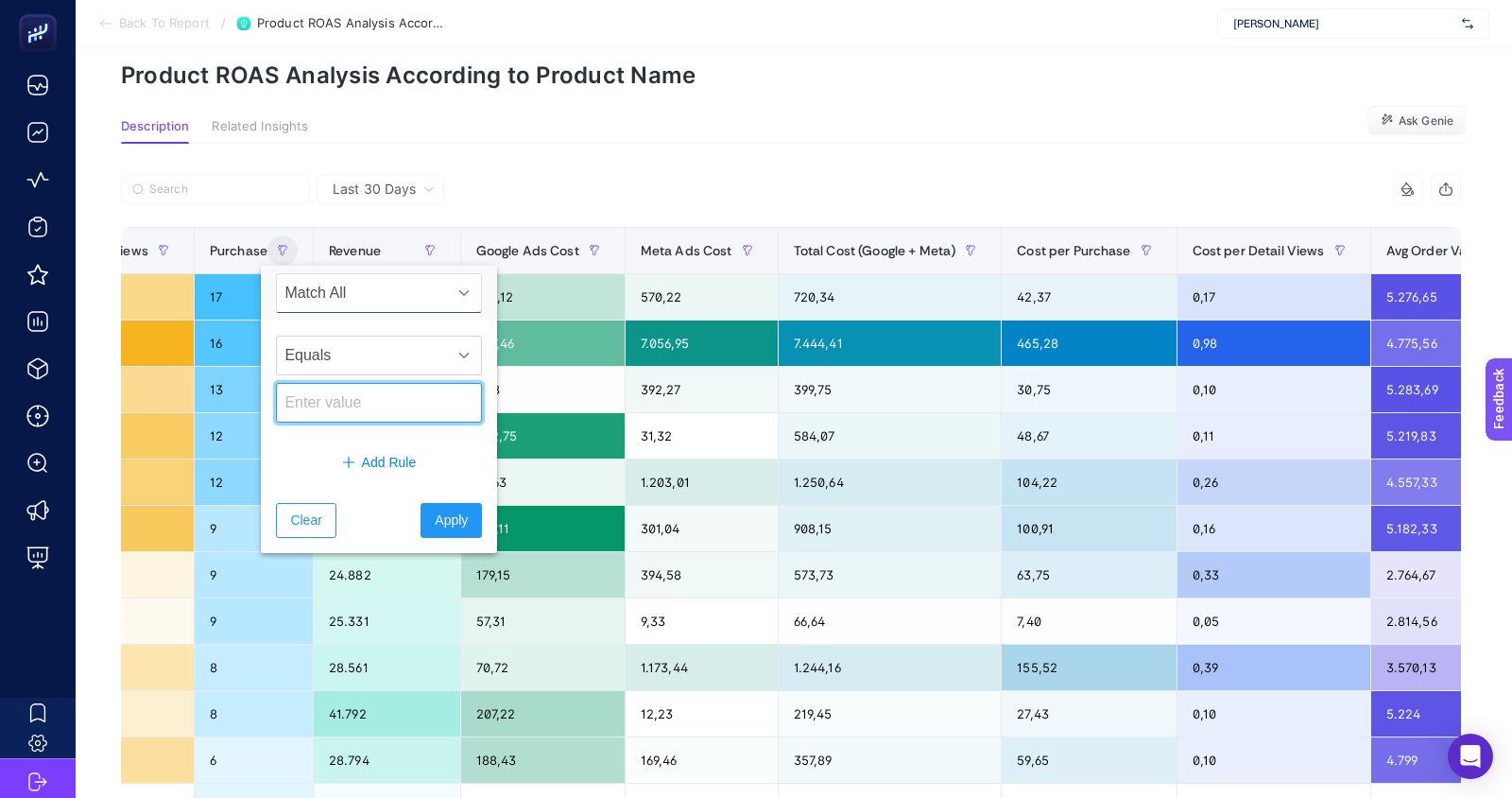
click at [335, 410] on input at bounding box center [379, 403] width 206 height 40
type input "0"
click at [450, 507] on button "Apply" at bounding box center [451, 521] width 62 height 35
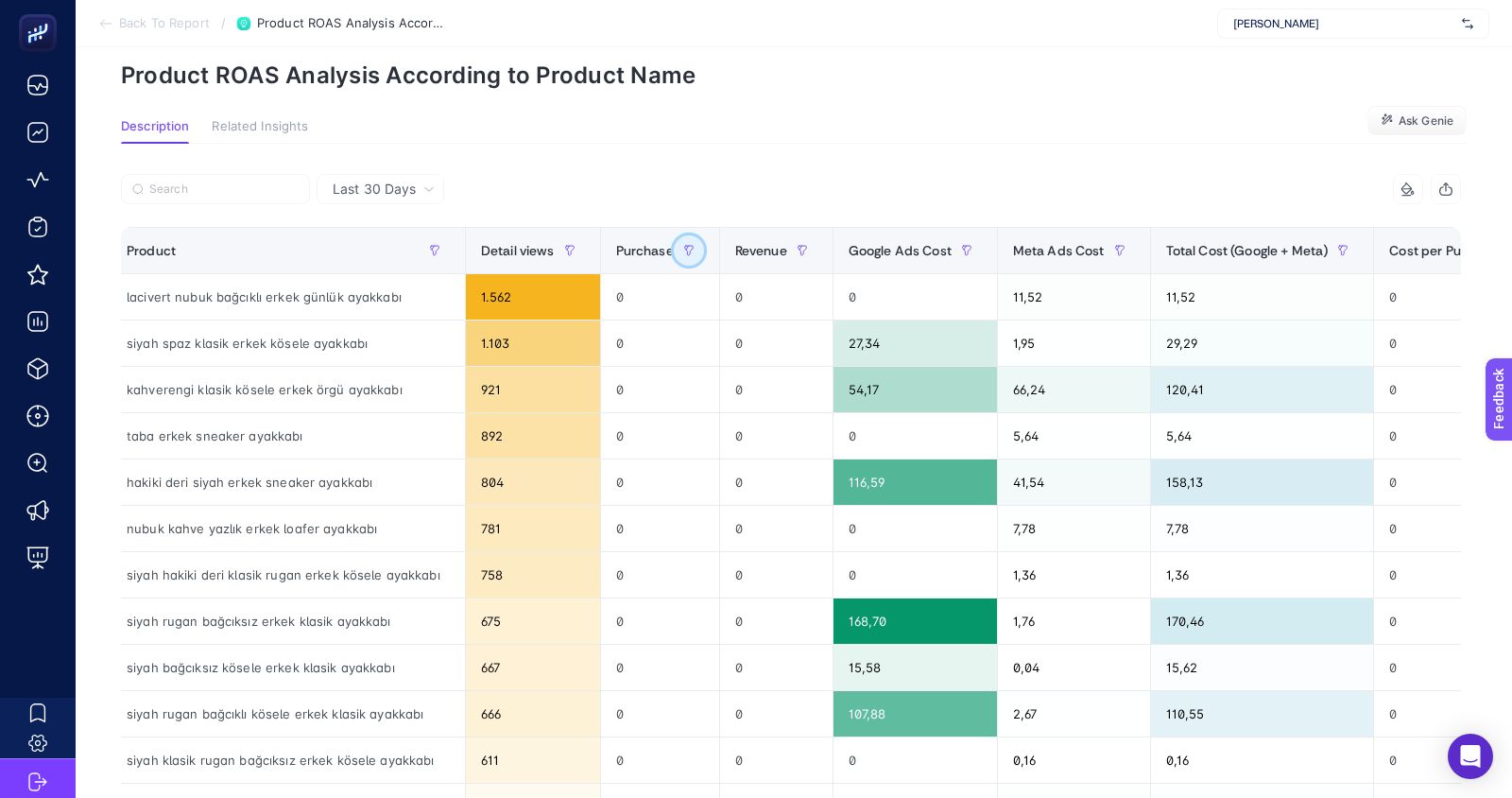
scroll to position [0, 10]
click at [1069, 247] on span "Meta Ads Cost" at bounding box center [1060, 250] width 92 height 15
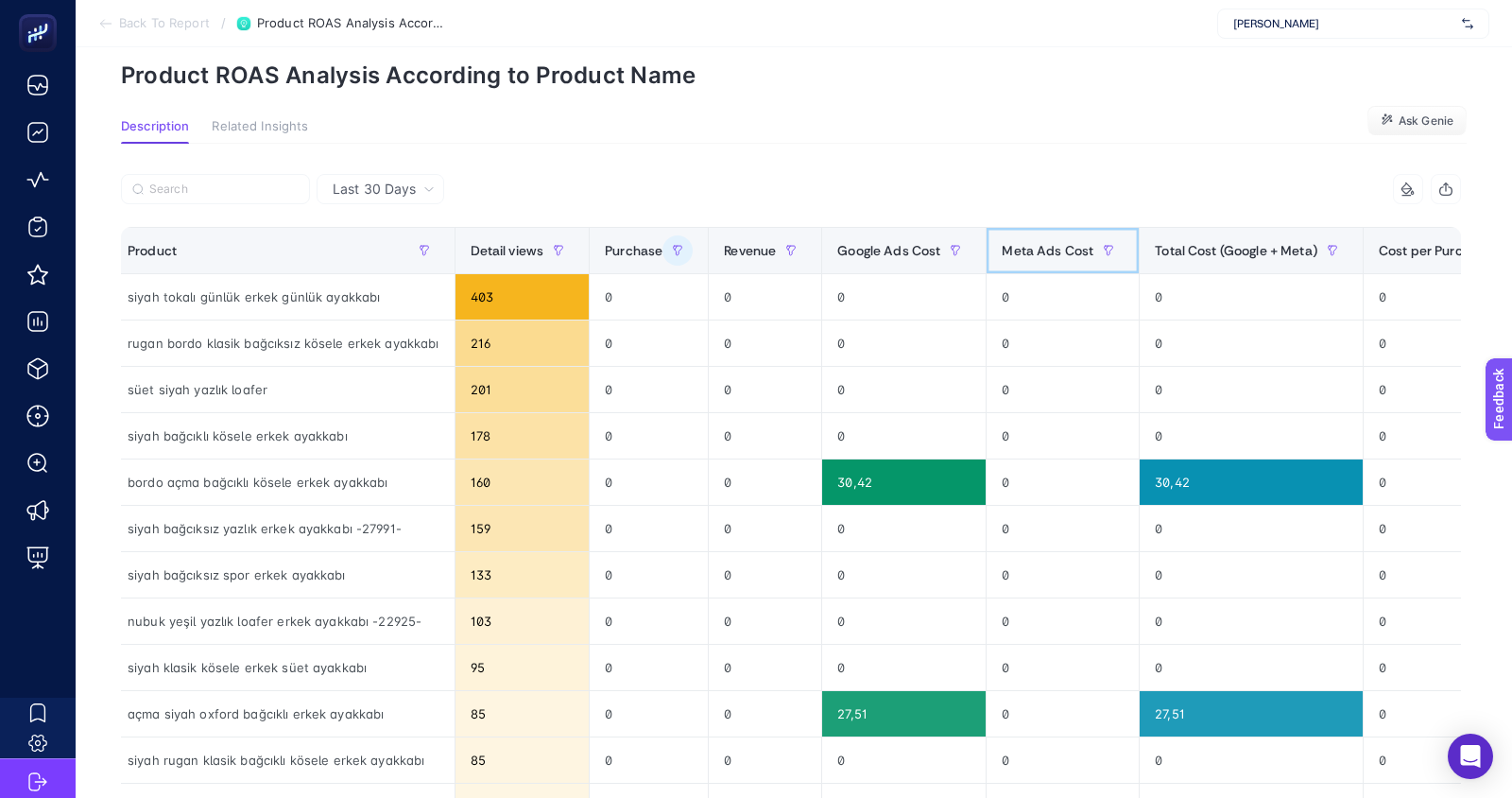
click at [1069, 247] on span "Meta Ads Cost" at bounding box center [1048, 250] width 92 height 15
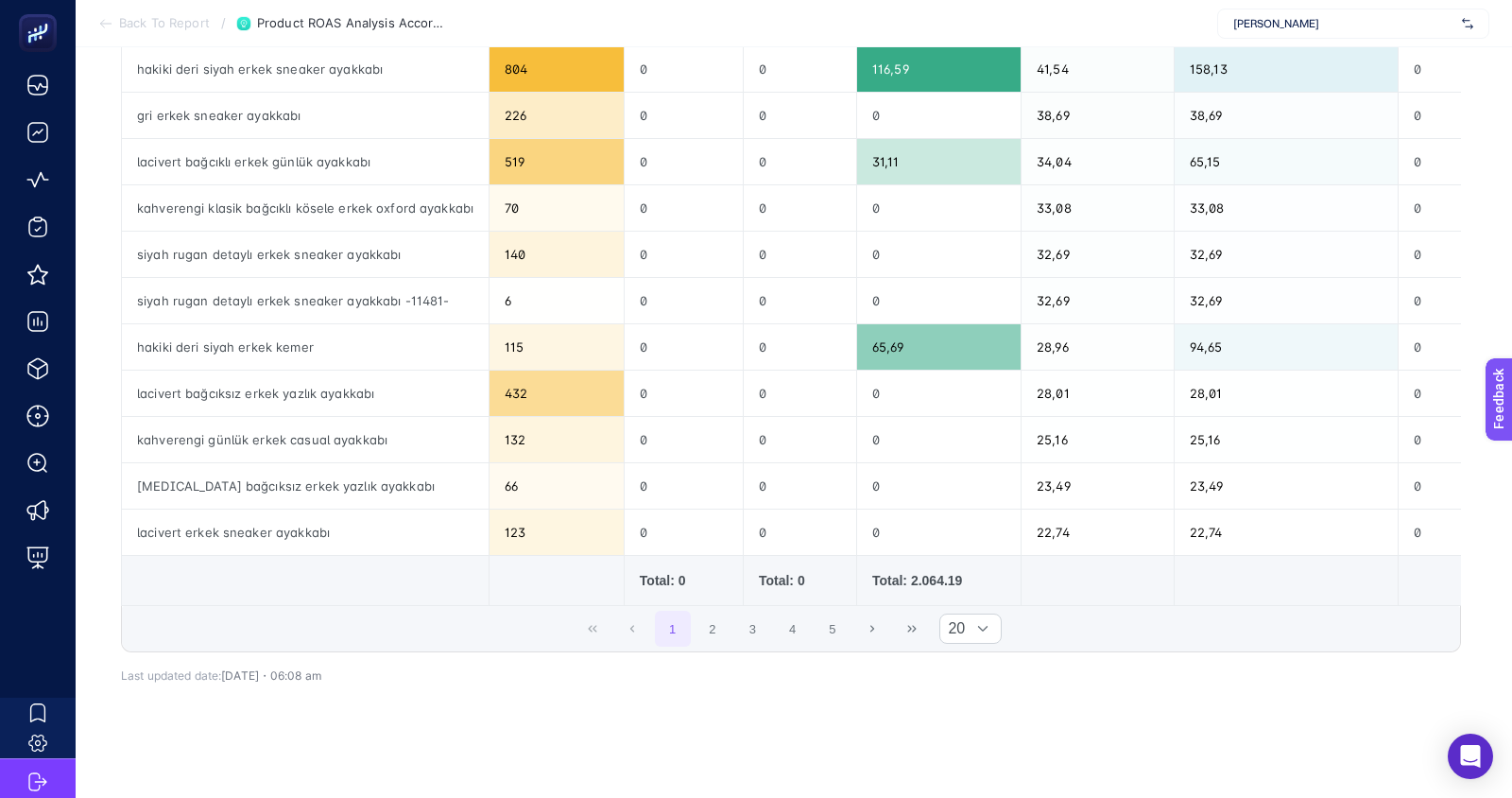
scroll to position [720, 0]
click at [823, 624] on button "5" at bounding box center [832, 630] width 36 height 36
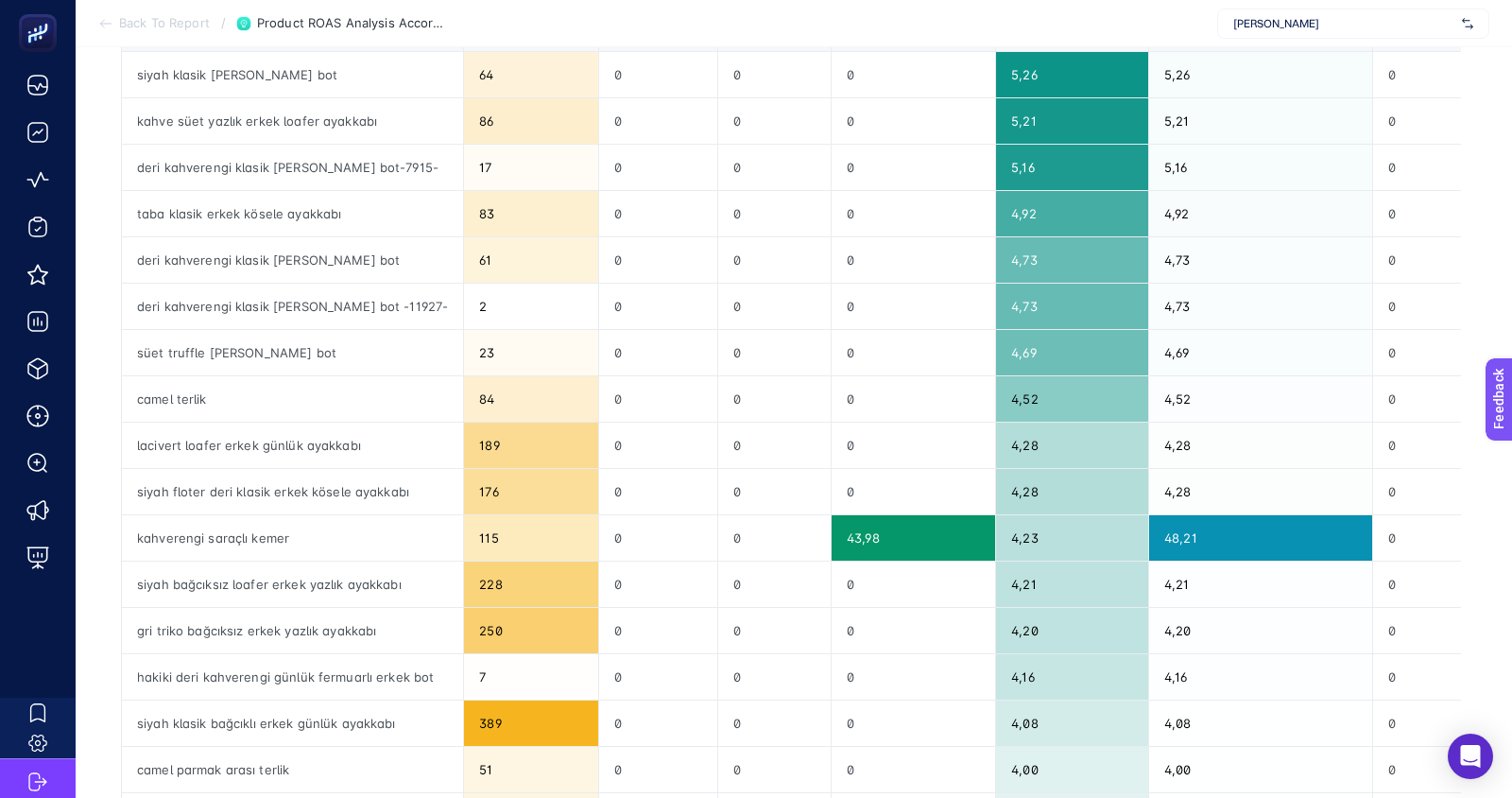
scroll to position [730, 0]
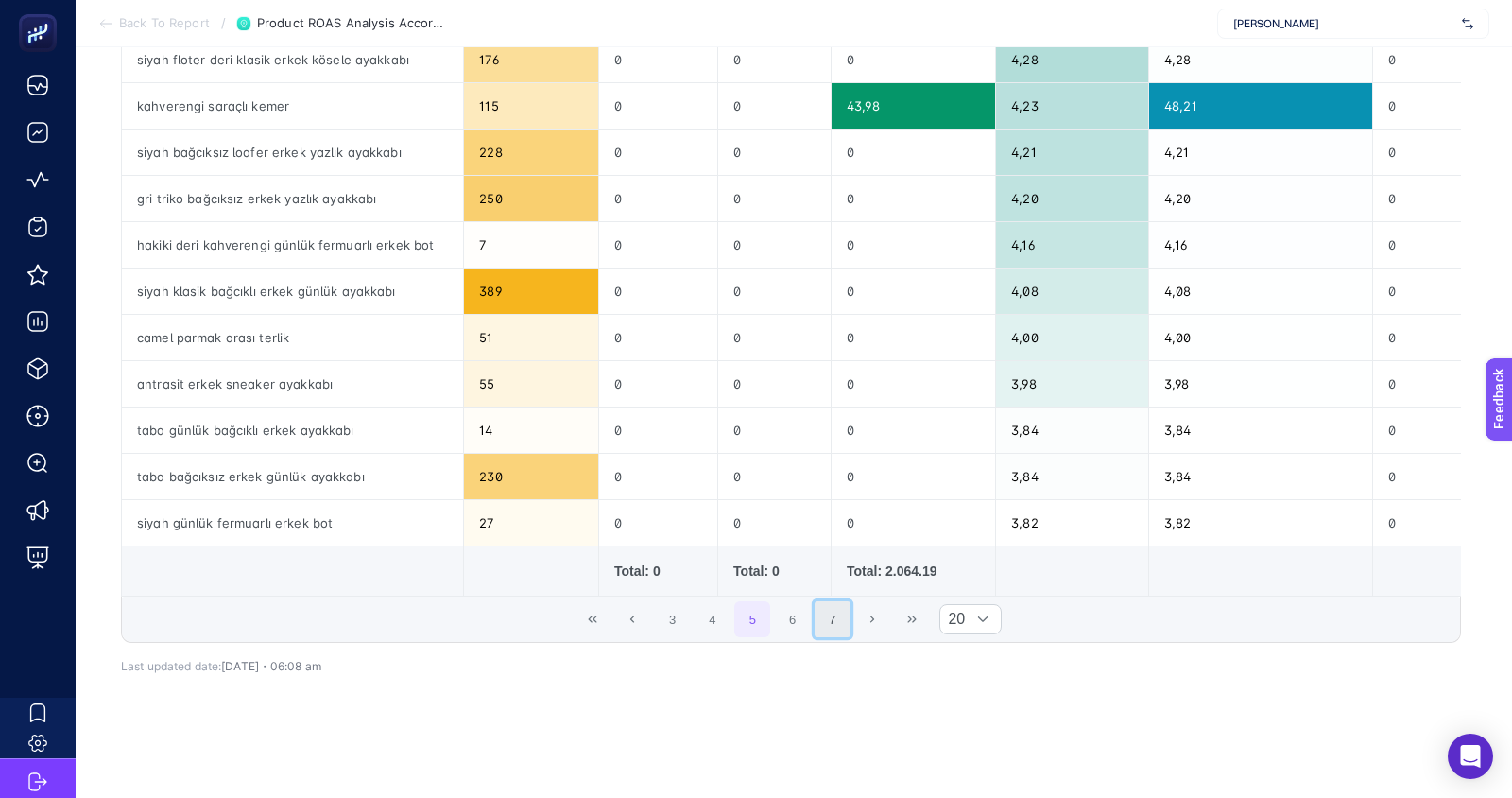
click at [847, 610] on button "7" at bounding box center [832, 619] width 36 height 36
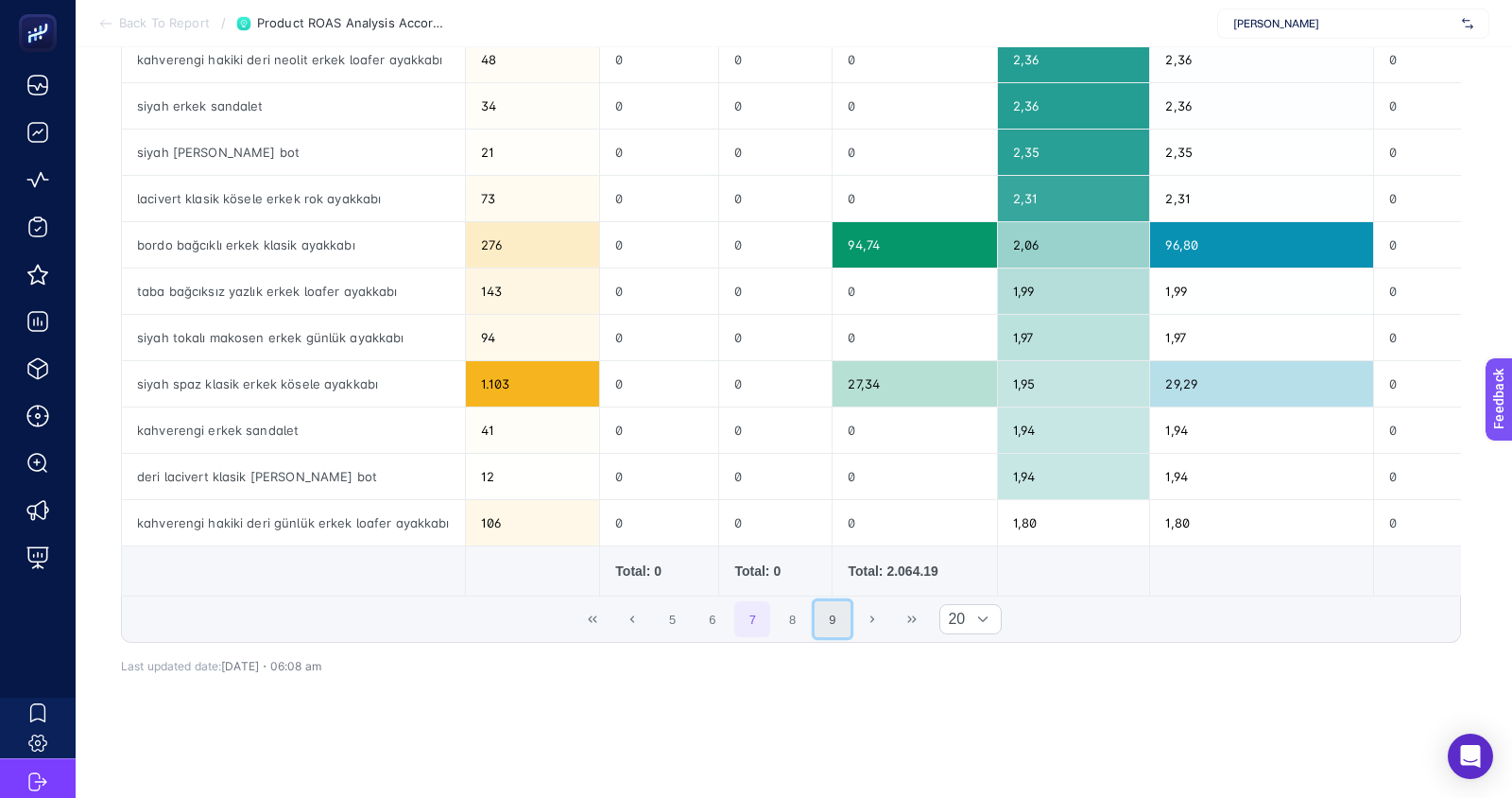
click at [841, 608] on button "9" at bounding box center [832, 619] width 36 height 36
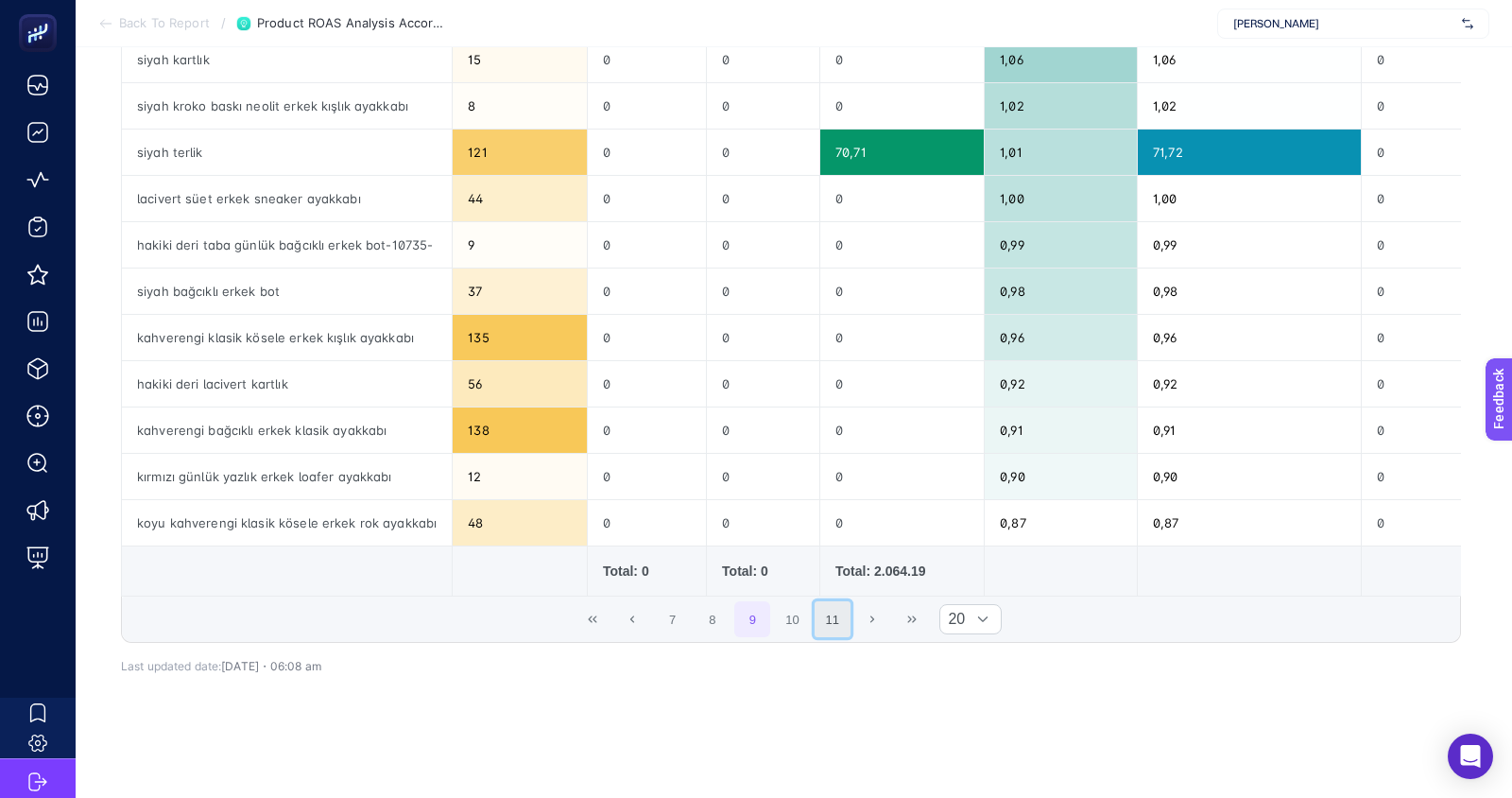
click at [826, 606] on button "11" at bounding box center [832, 619] width 36 height 36
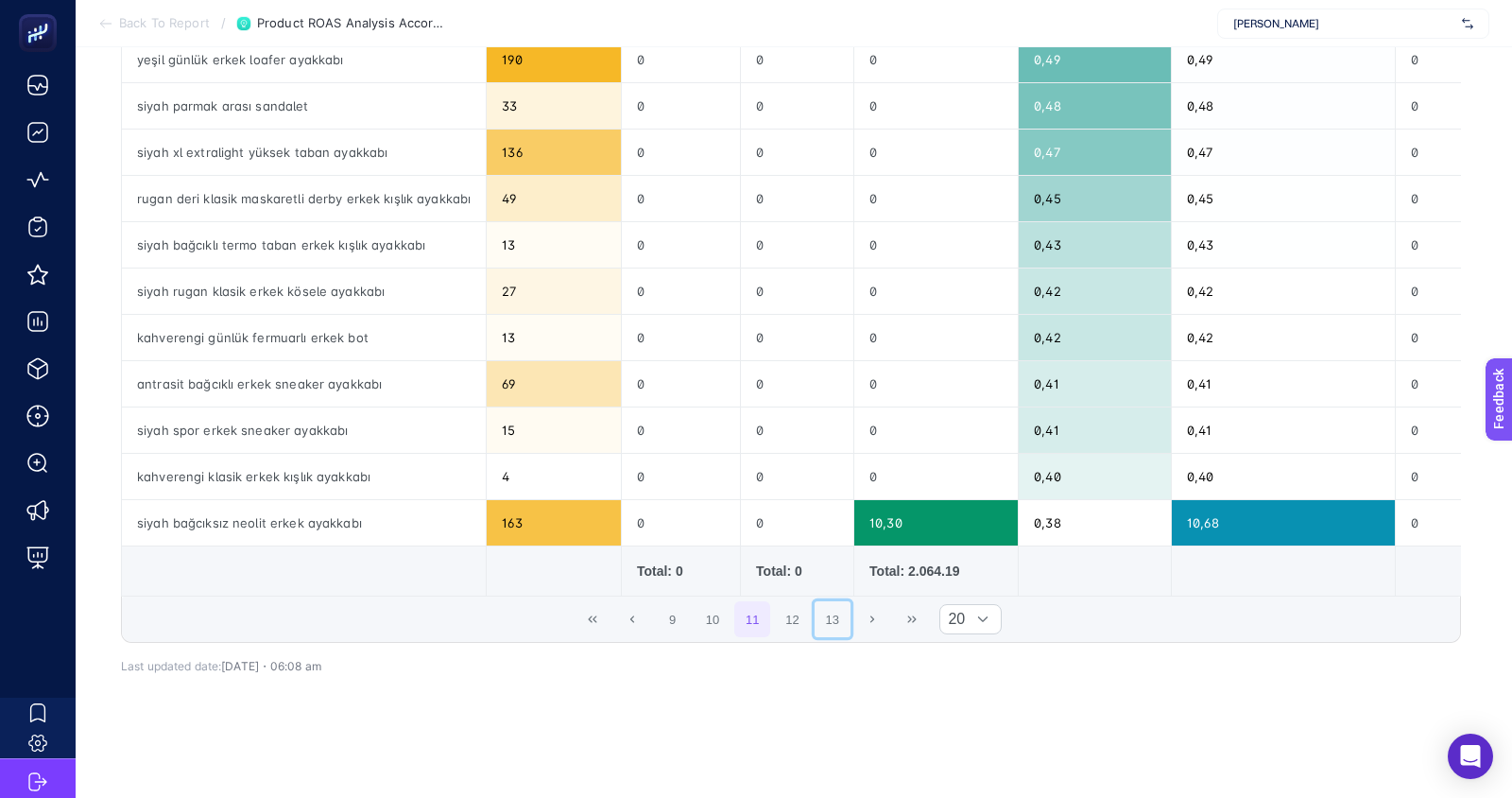
click at [826, 606] on button "13" at bounding box center [832, 619] width 36 height 36
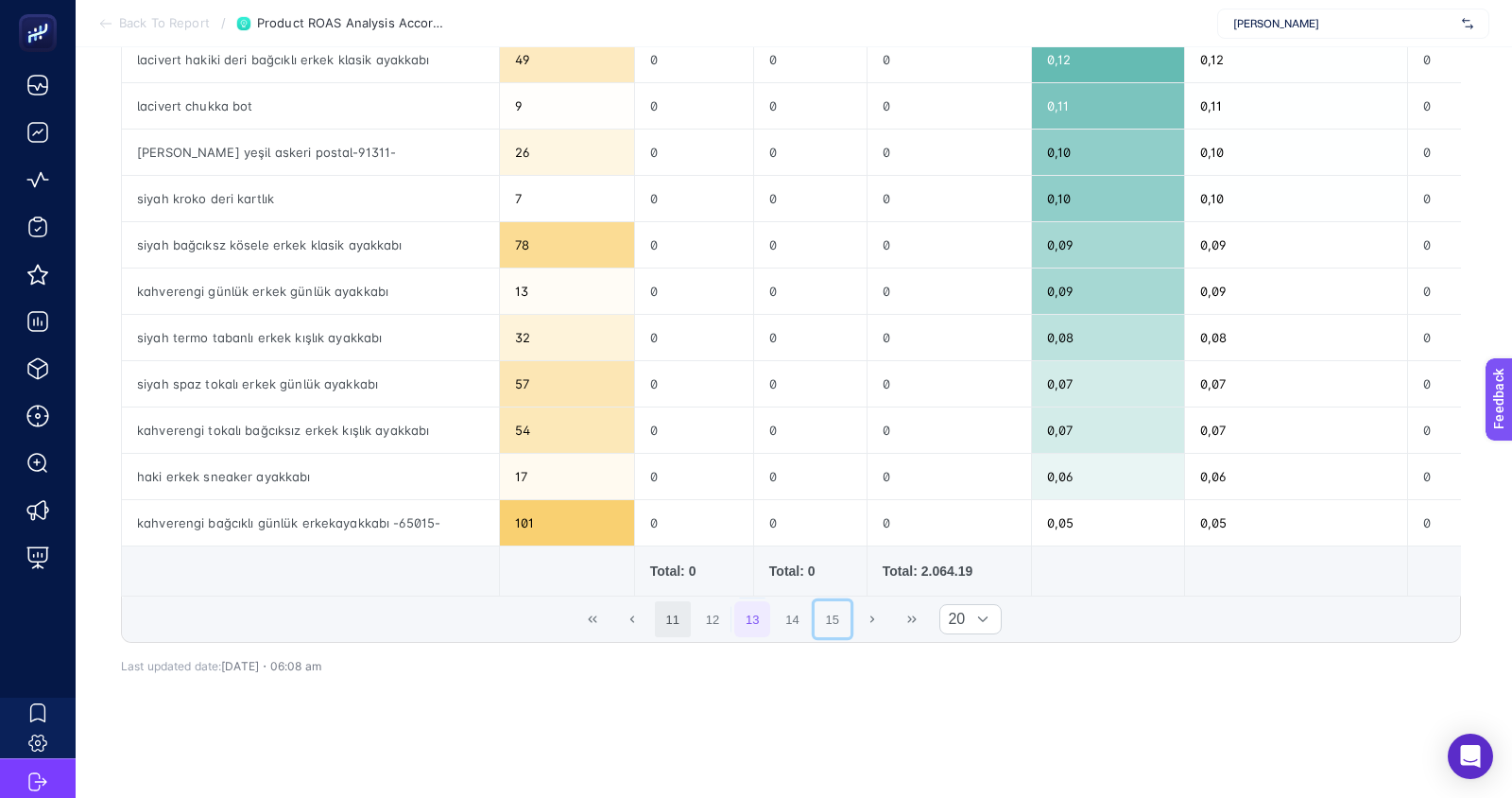
click at [826, 606] on button "15" at bounding box center [832, 619] width 36 height 36
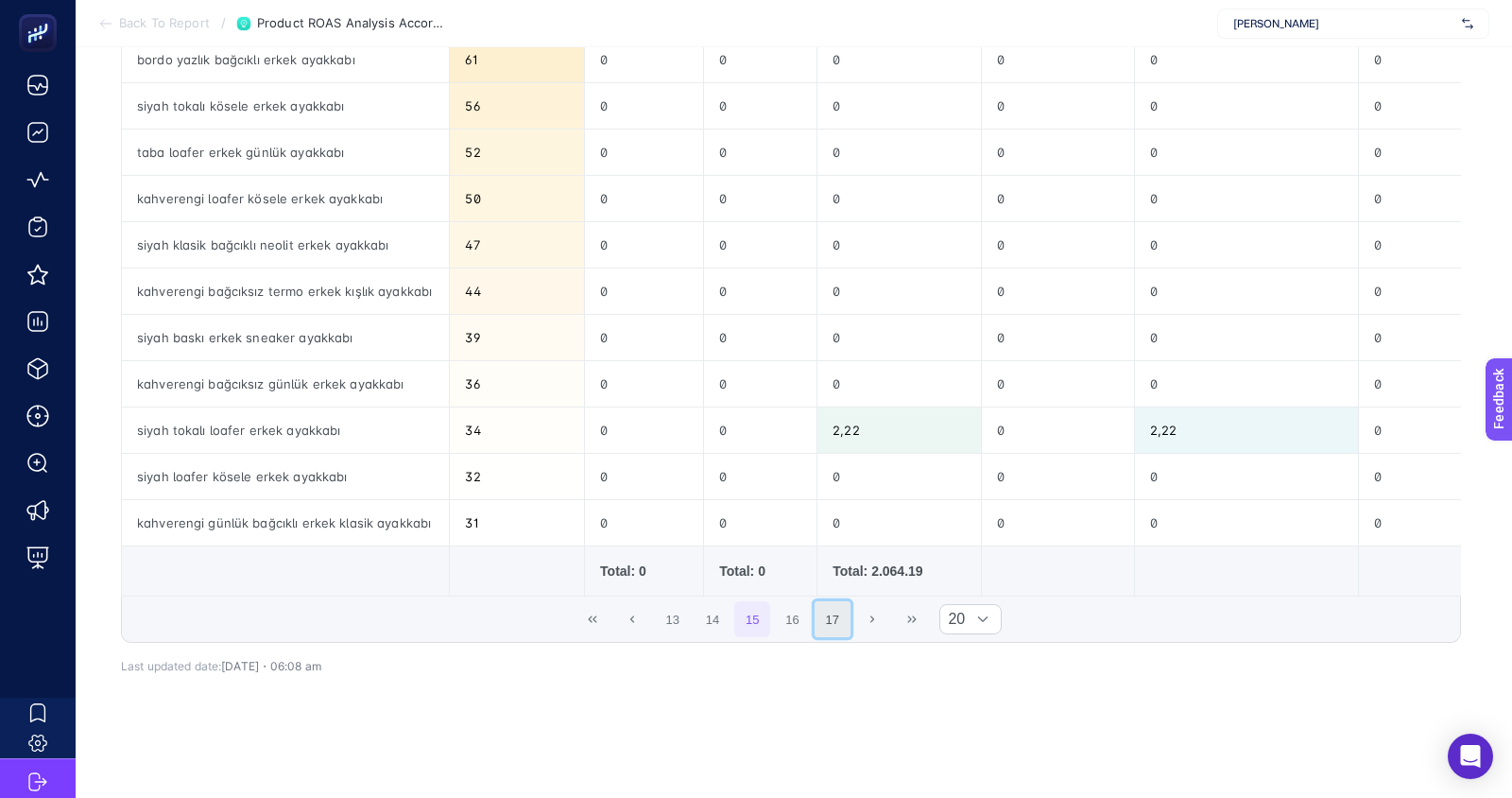
click at [830, 617] on button "17" at bounding box center [832, 619] width 36 height 36
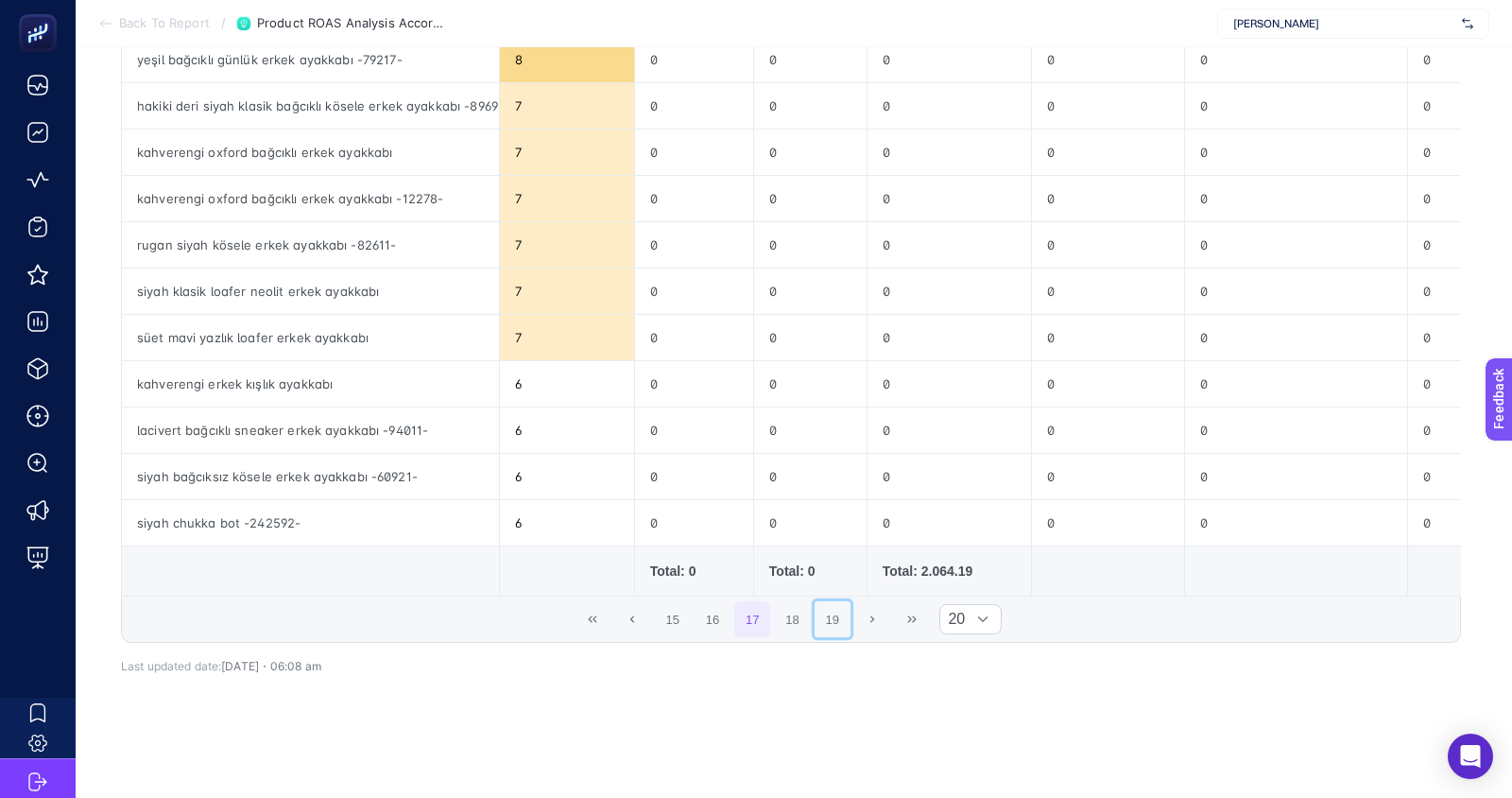
click at [830, 617] on button "19" at bounding box center [832, 619] width 36 height 36
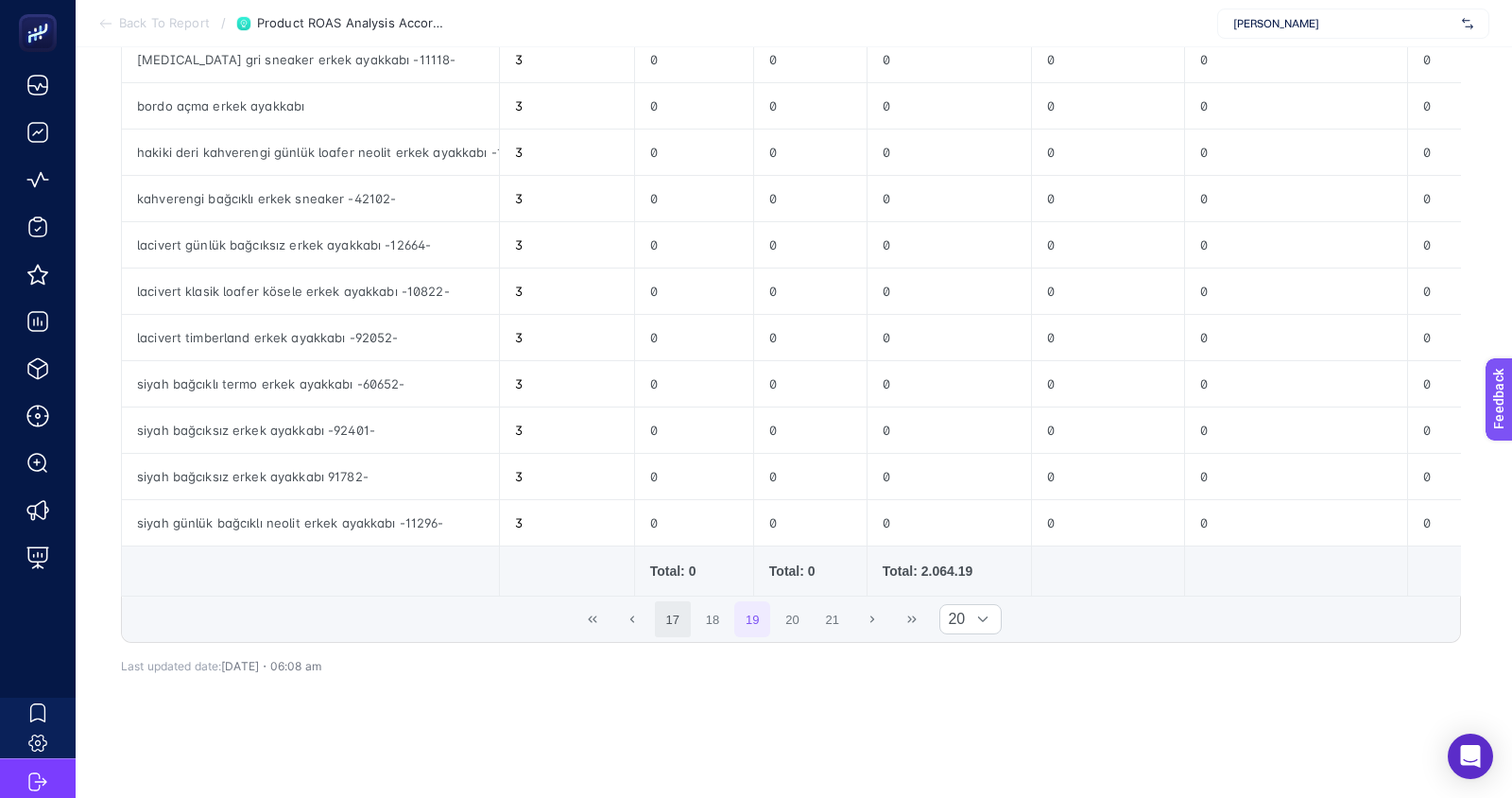
click at [830, 617] on button "21" at bounding box center [832, 619] width 36 height 36
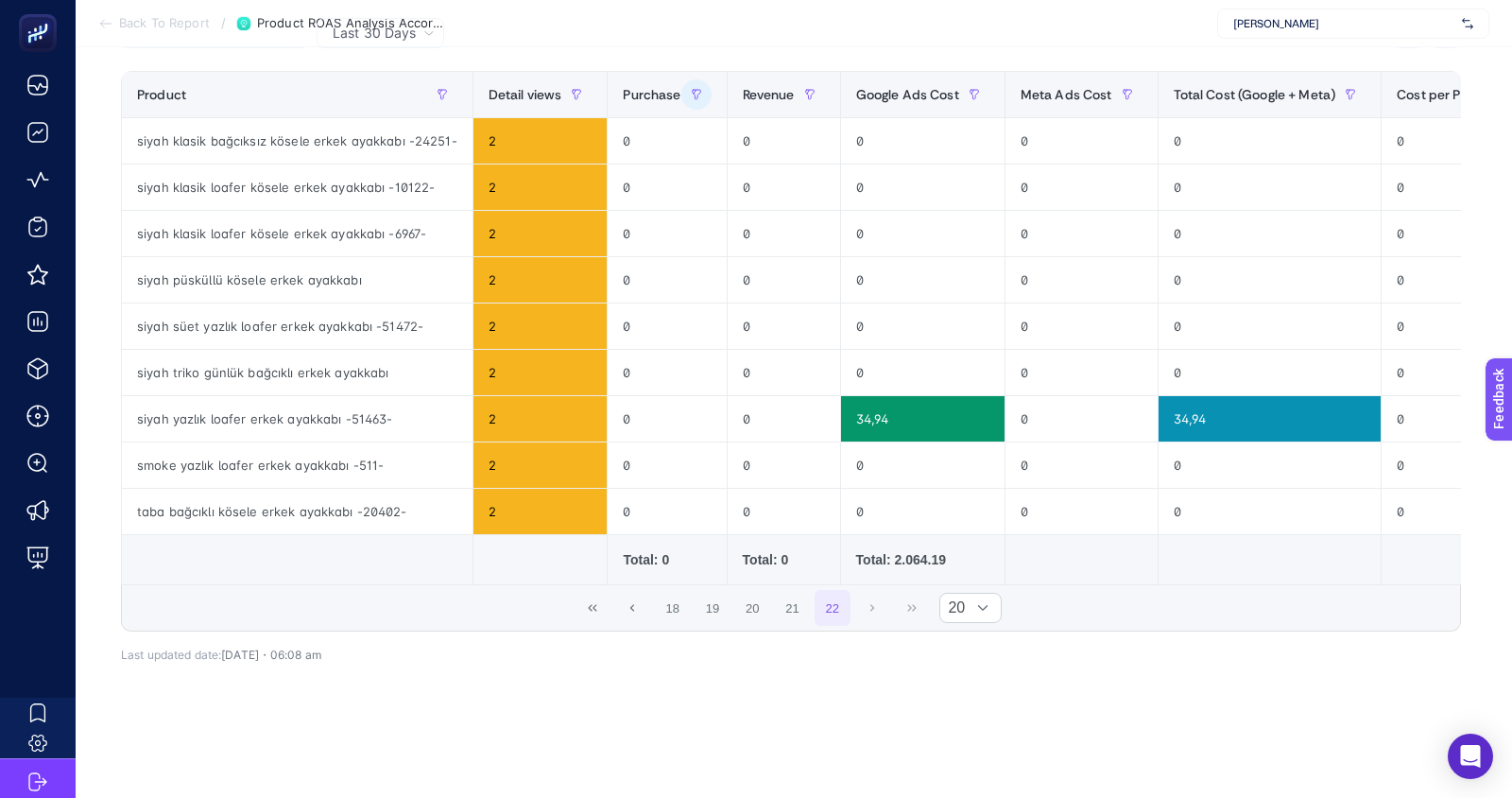
scroll to position [226, 0]
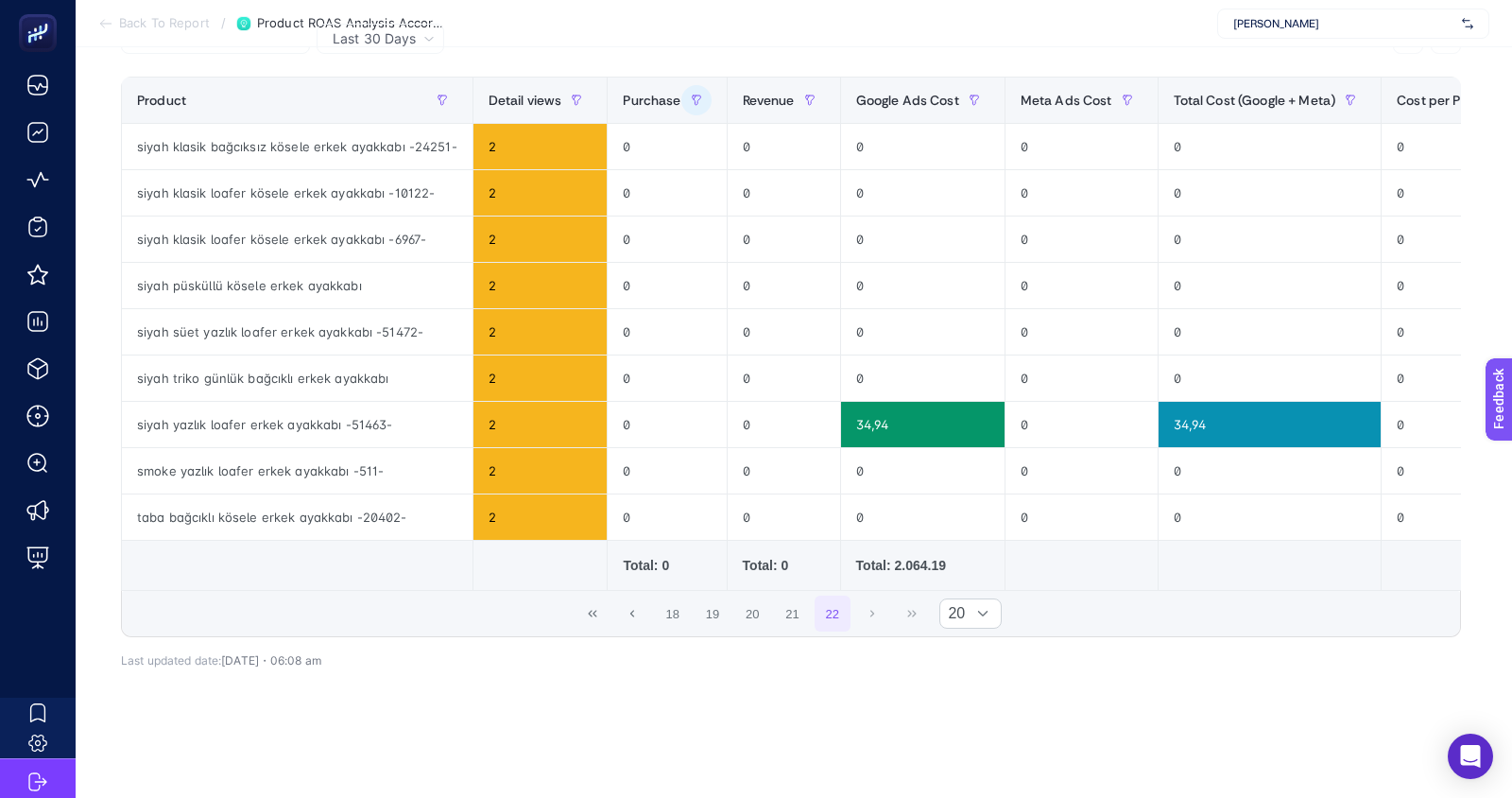
click at [830, 617] on button "22" at bounding box center [832, 614] width 36 height 36
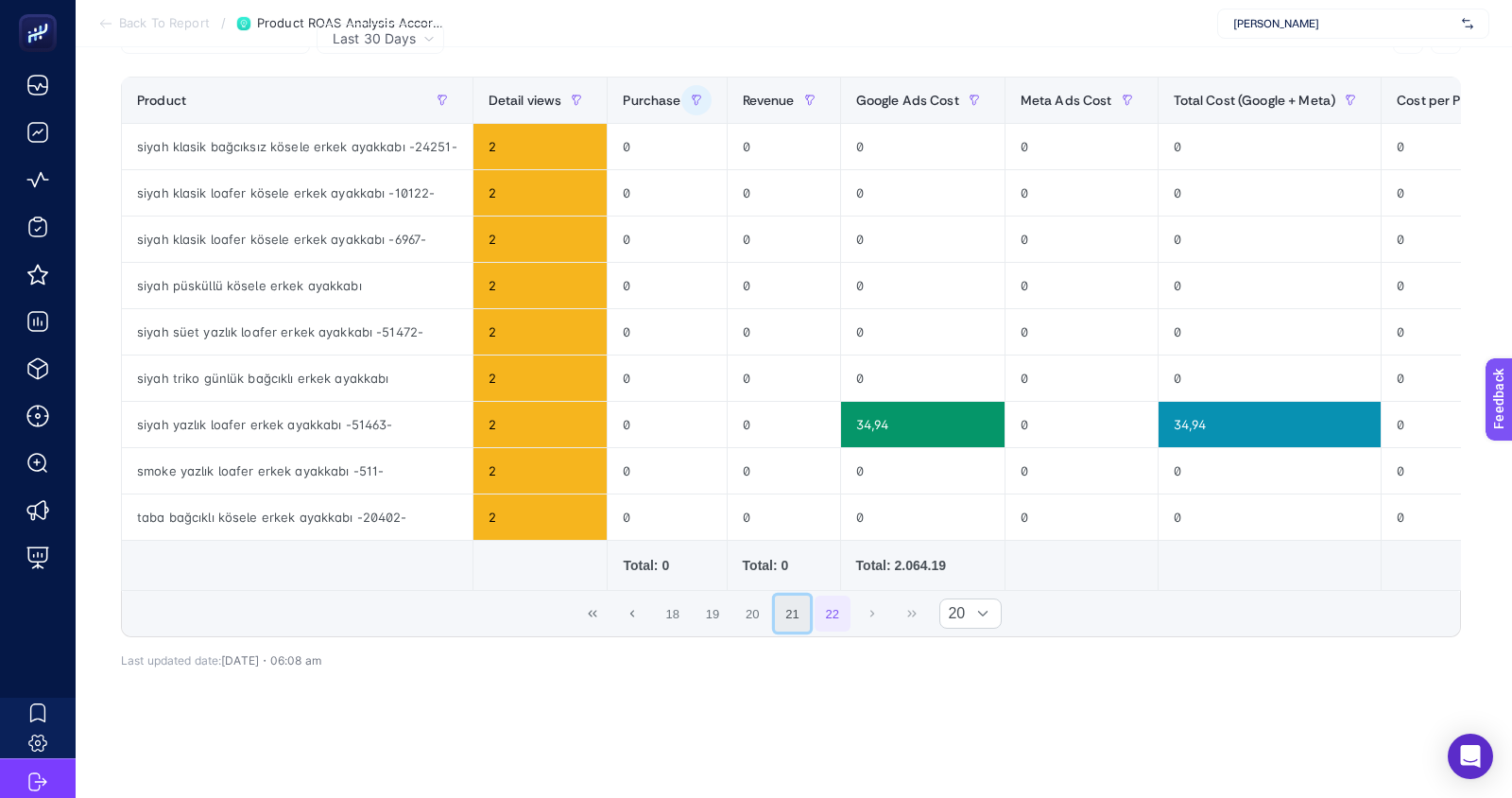
click at [792, 609] on button "21" at bounding box center [793, 614] width 36 height 36
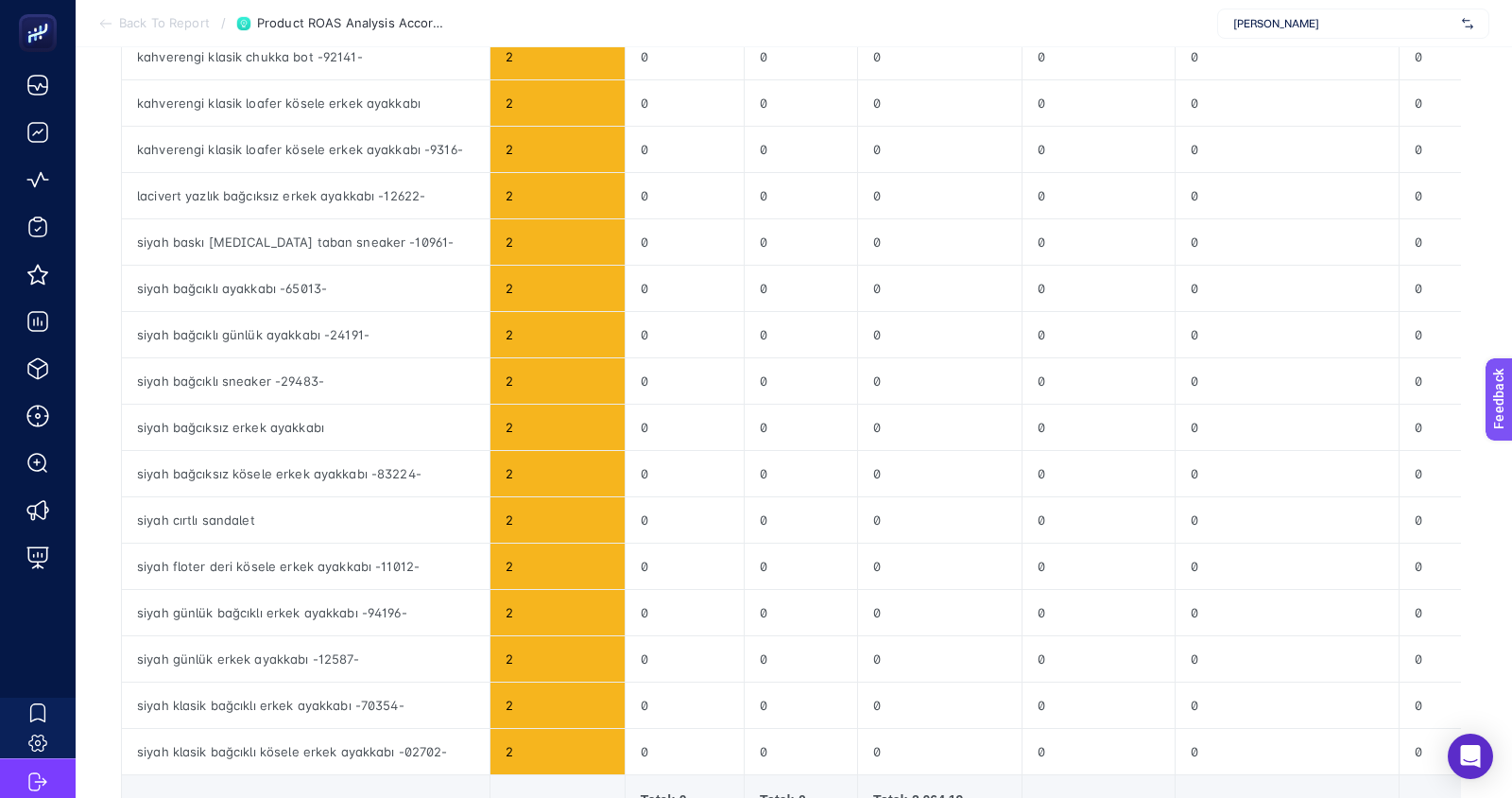
scroll to position [730, 0]
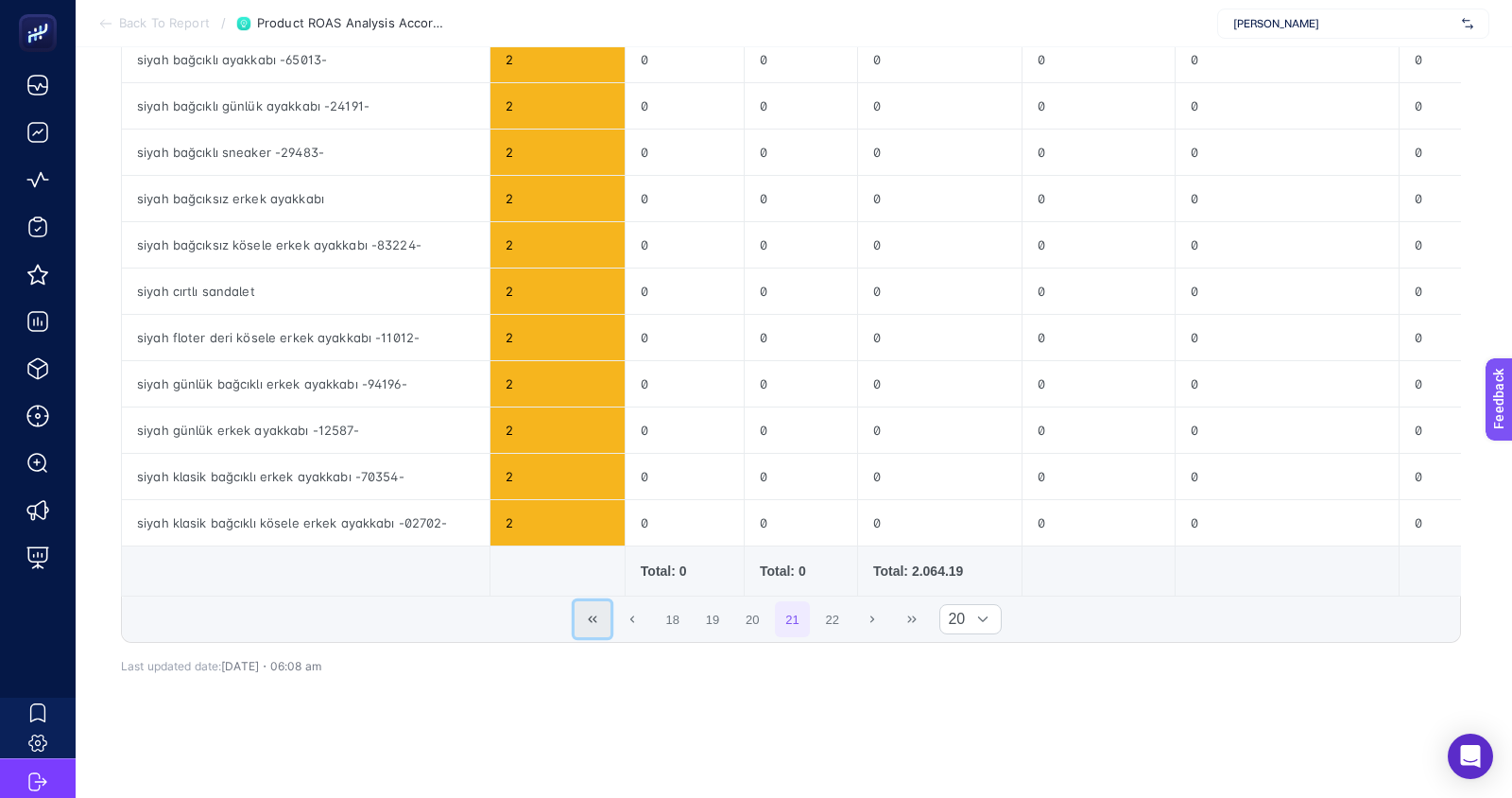
click at [594, 614] on icon "First Page" at bounding box center [593, 620] width 12 height 12
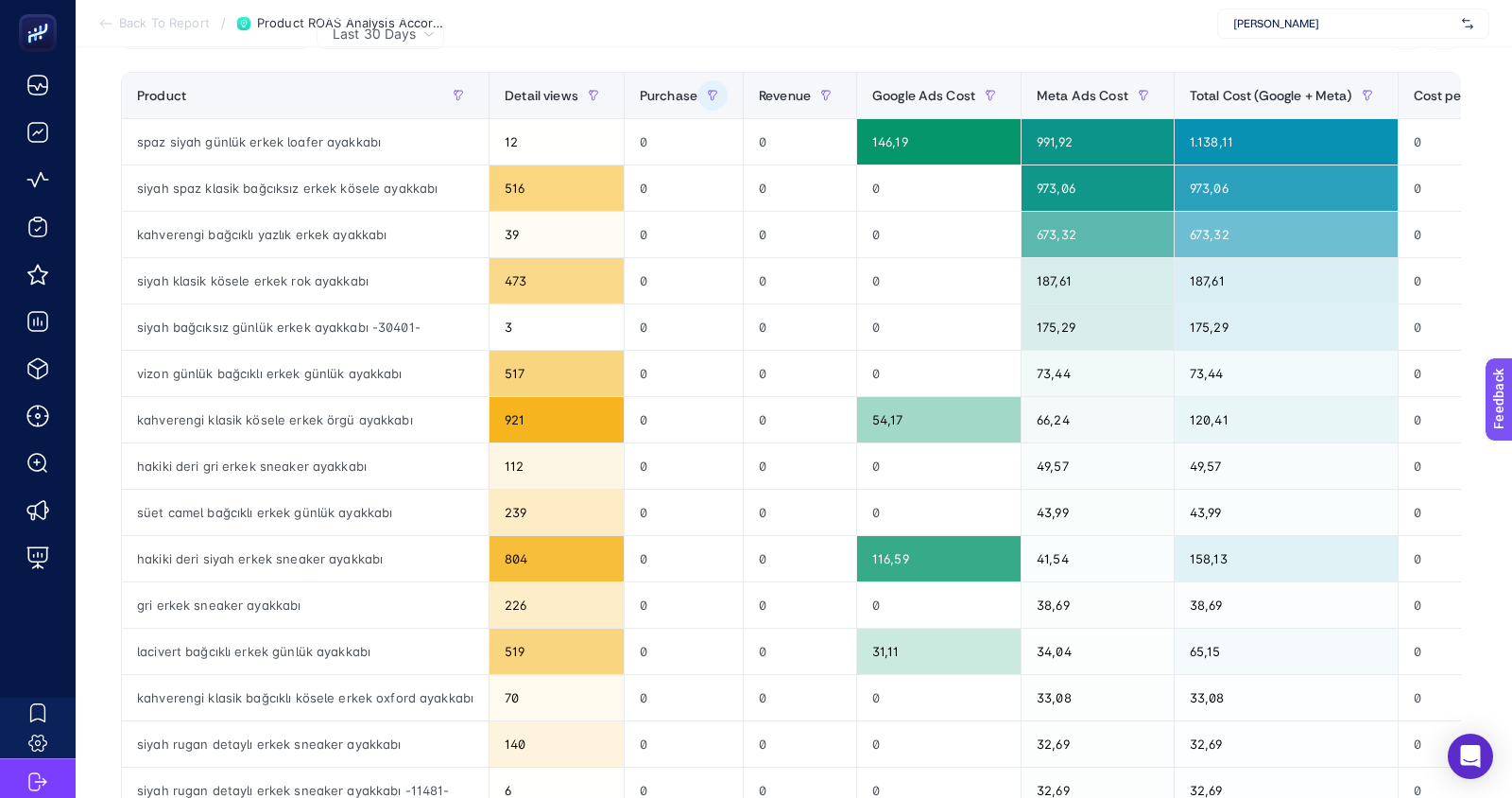
scroll to position [249, 0]
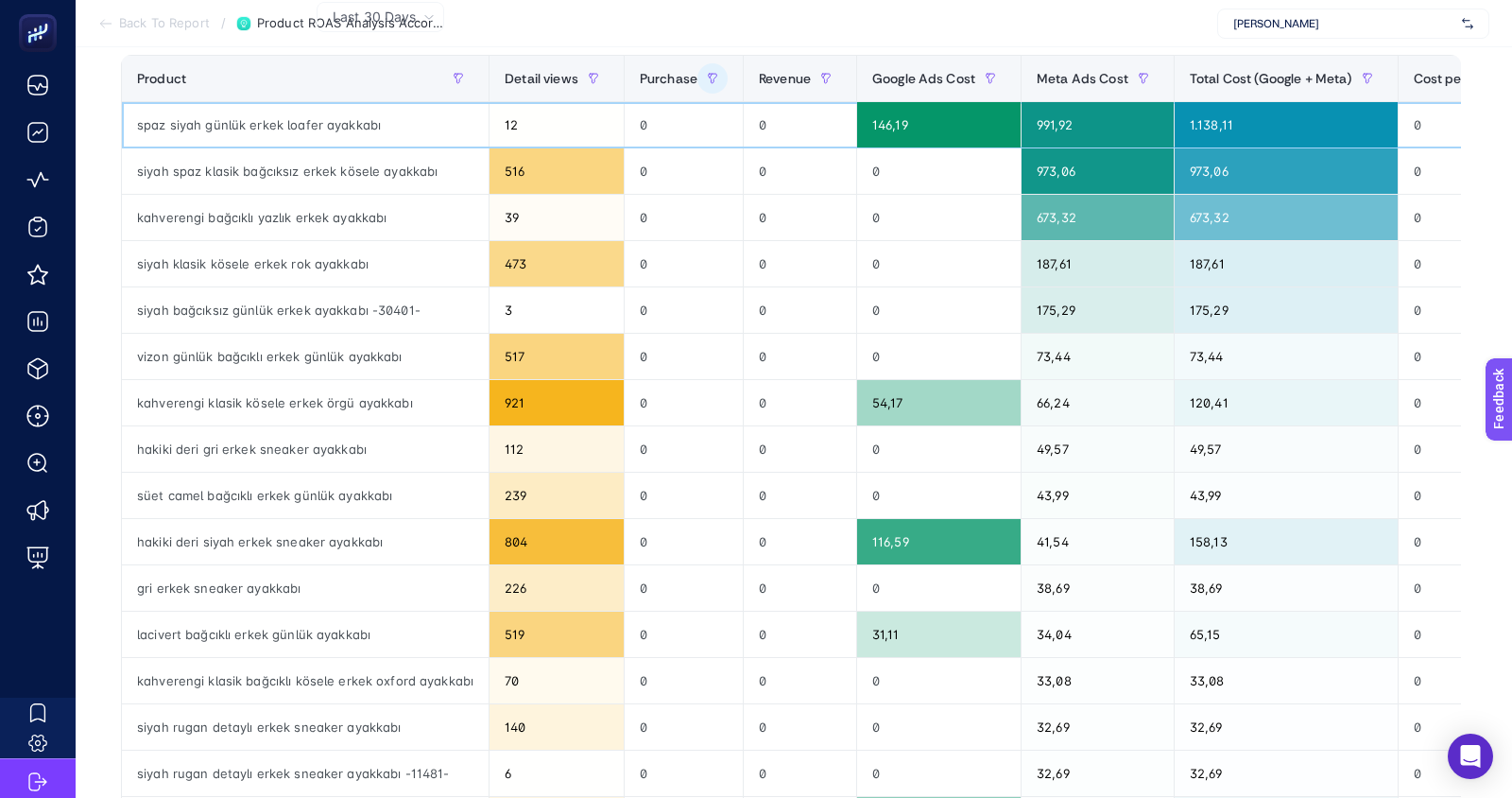
click at [323, 116] on div "spaz siyah günlük erkek loafer ayakkabı" at bounding box center [305, 125] width 366 height 45
copy tr "spaz siyah günlük erkek loafer ayakkabı"
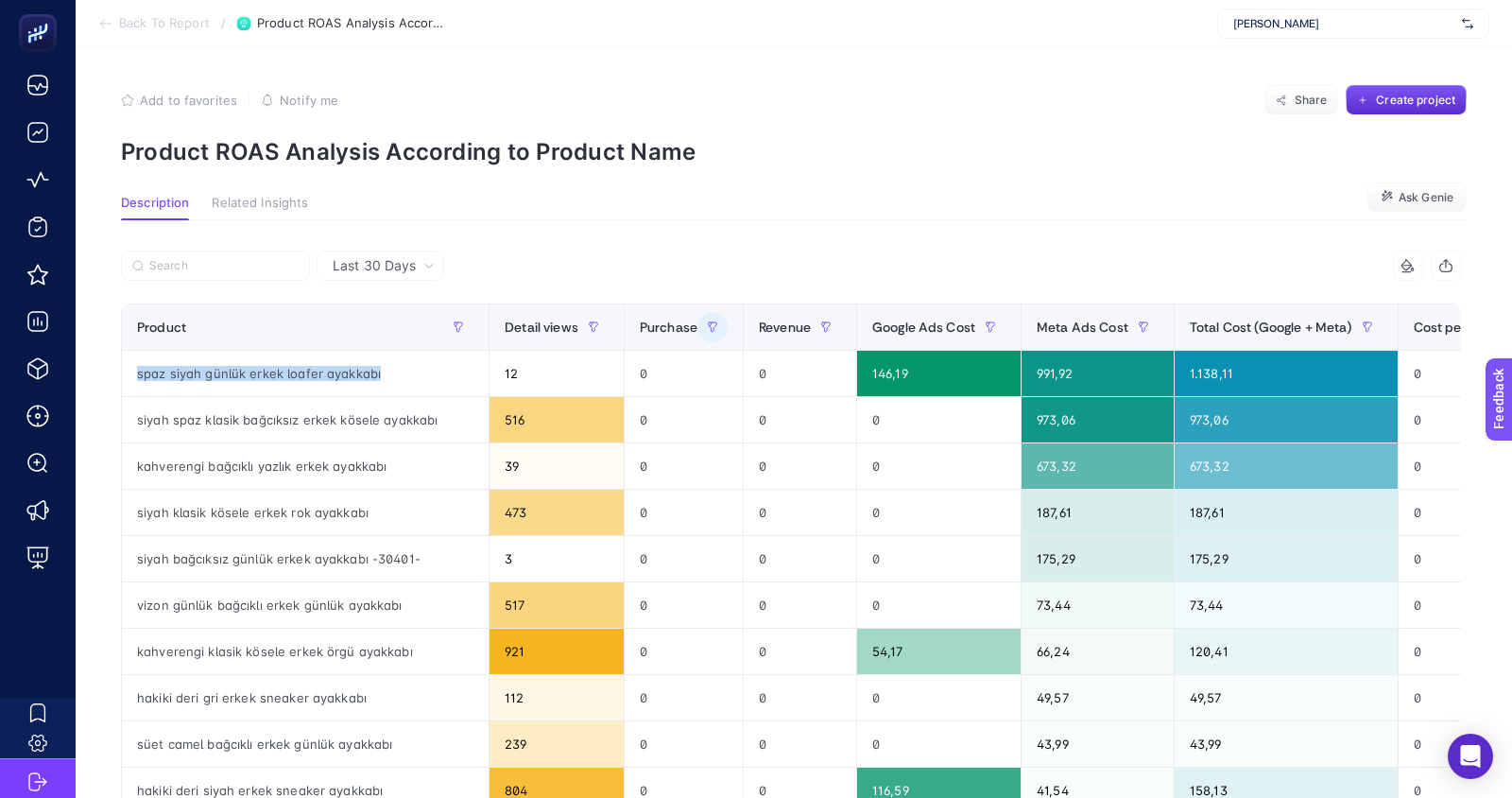
click at [352, 260] on span "Last 30 Days" at bounding box center [373, 265] width 83 height 19
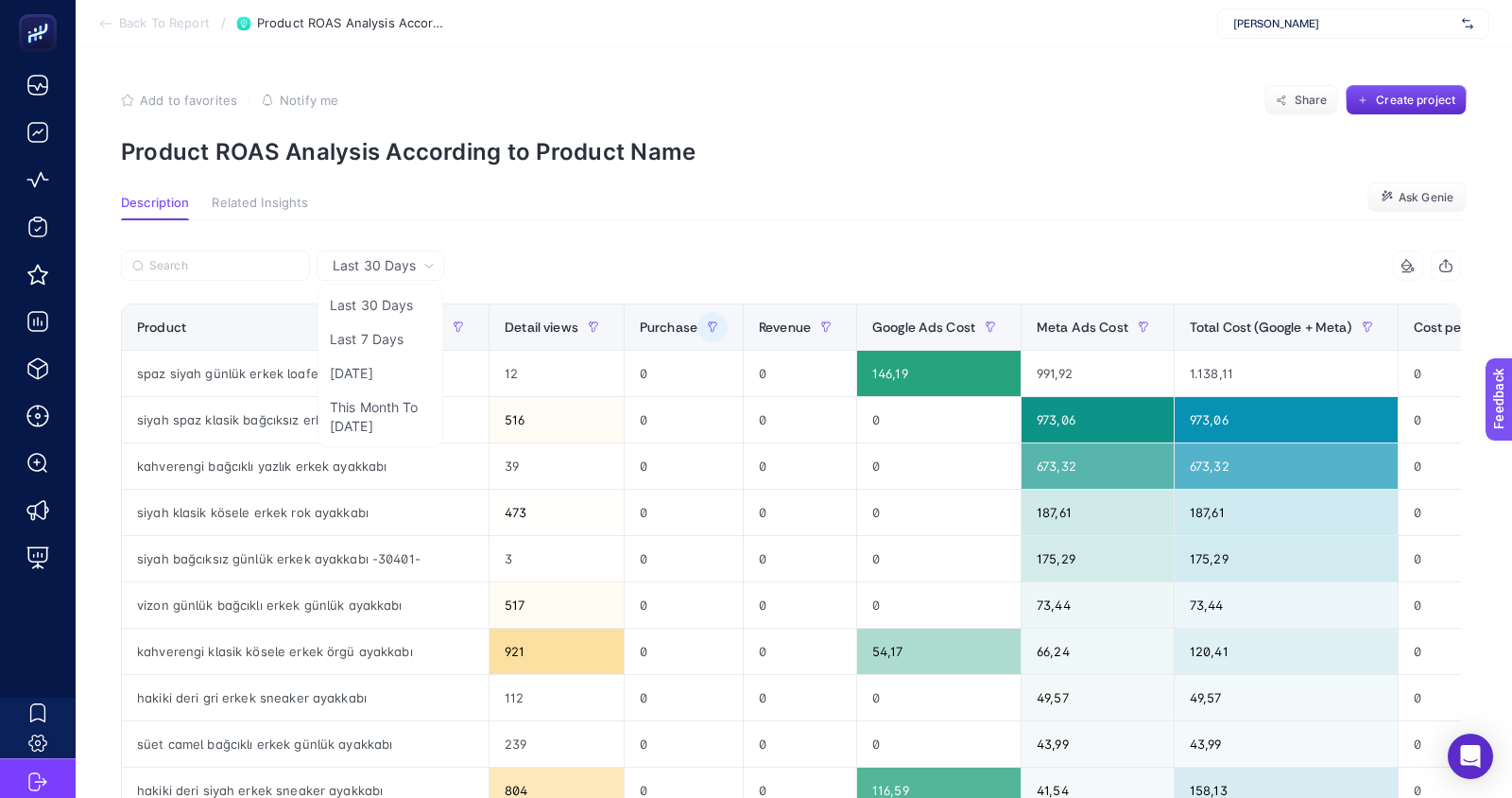
click at [384, 280] on div at bounding box center [456, 272] width 670 height 41
click at [378, 390] on li "[DATE]" at bounding box center [380, 417] width 117 height 53
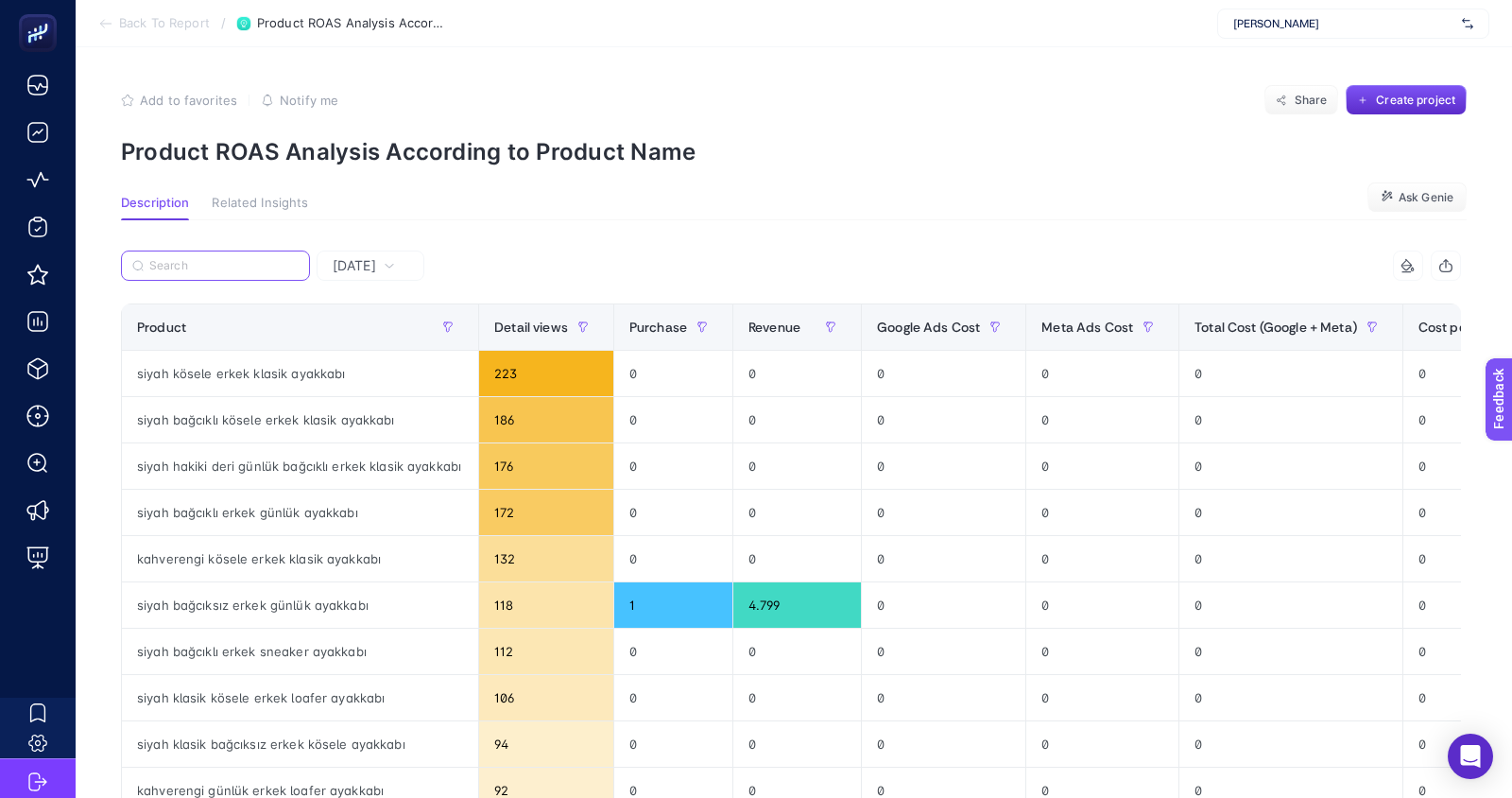
click at [197, 269] on input "Search" at bounding box center [223, 266] width 149 height 14
paste input "spaz siyah günlük erkek loafer ayakkabı"
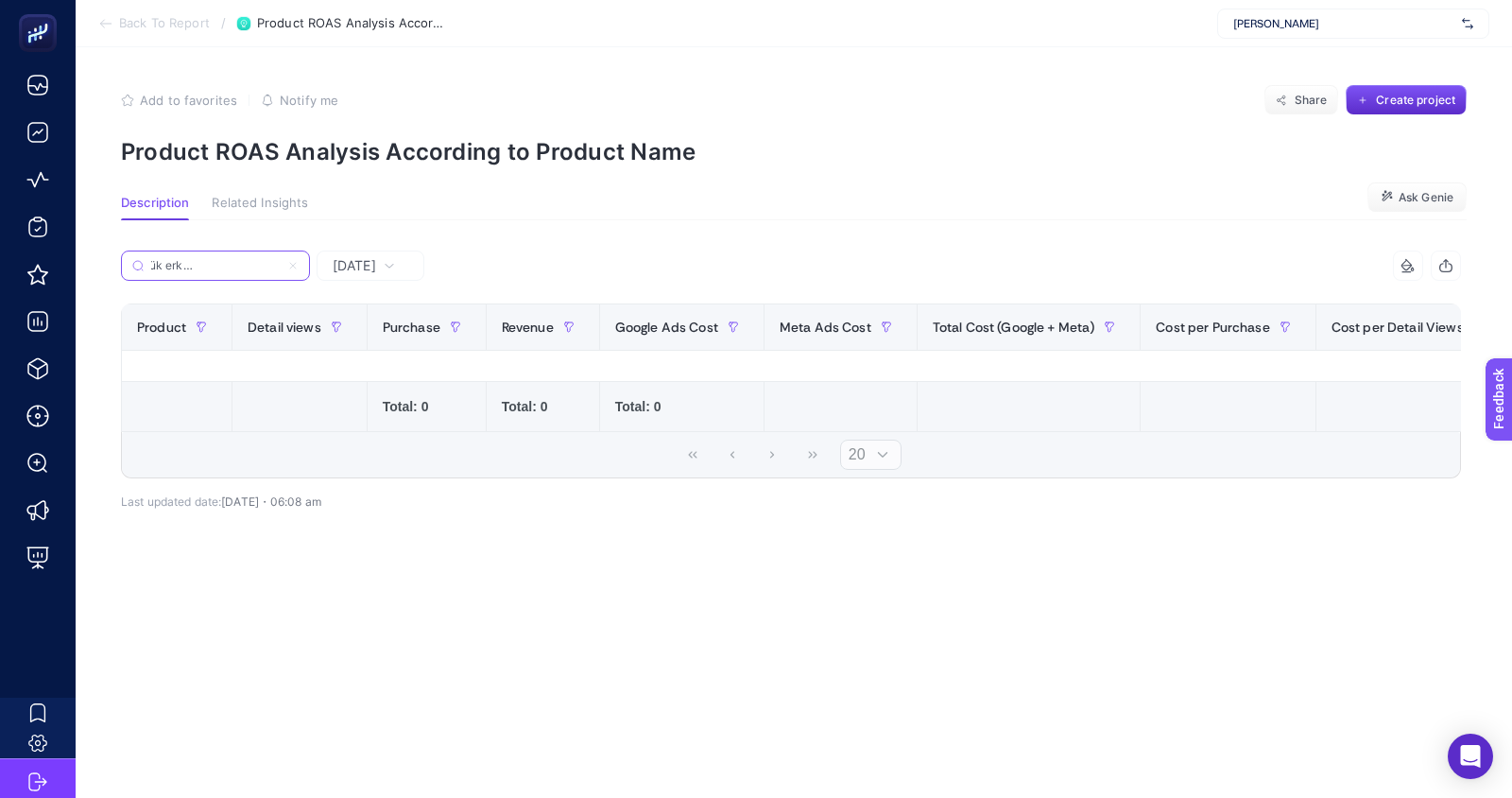
type input "spaz siyah günlük erkek loafer ayakkabı"
click at [362, 260] on span "[DATE]" at bounding box center [354, 265] width 43 height 19
click at [366, 375] on li "Last 7 Days" at bounding box center [370, 392] width 96 height 34
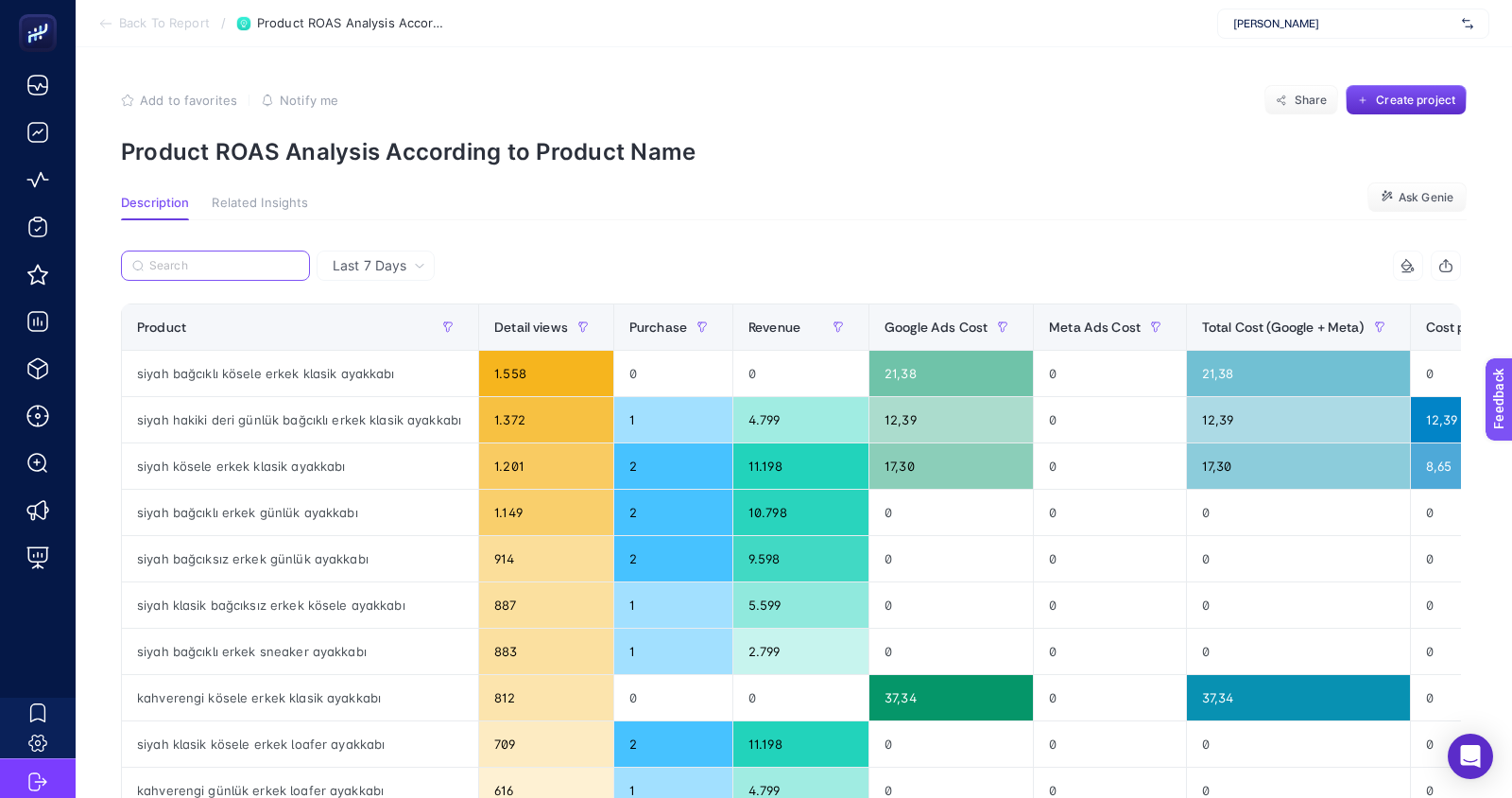
click at [244, 265] on input "Search" at bounding box center [223, 266] width 149 height 14
paste input "spaz siyah günlük erkek loafer ayakkabı"
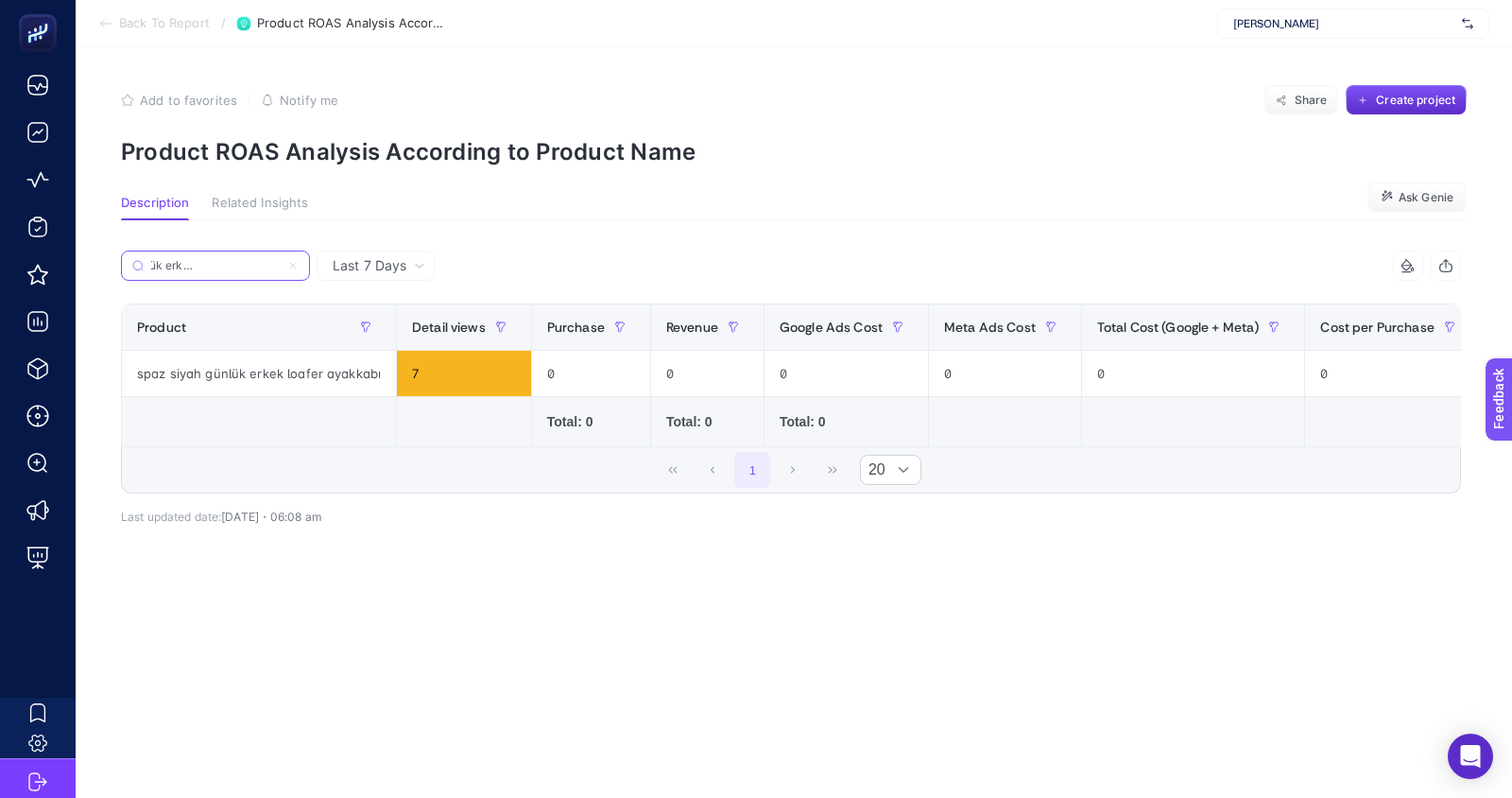
type input "spaz siyah günlük erkek loafer ayakkabı"
click at [295, 265] on icon at bounding box center [293, 266] width 12 height 12
click at [0, 0] on input "Search" at bounding box center [0, 0] width 0 height 0
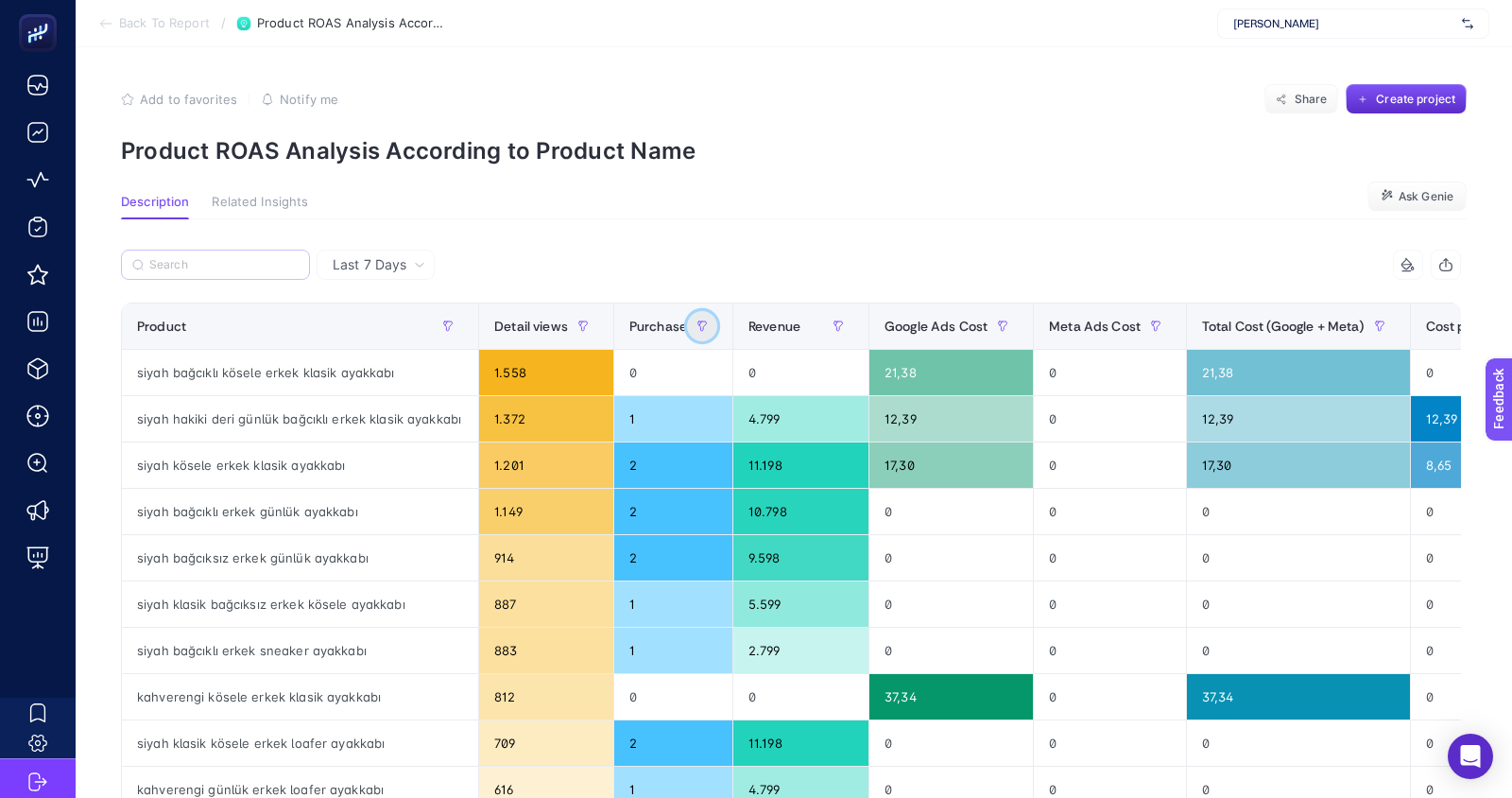
click at [453, 327] on icon "button" at bounding box center [448, 326] width 9 height 10
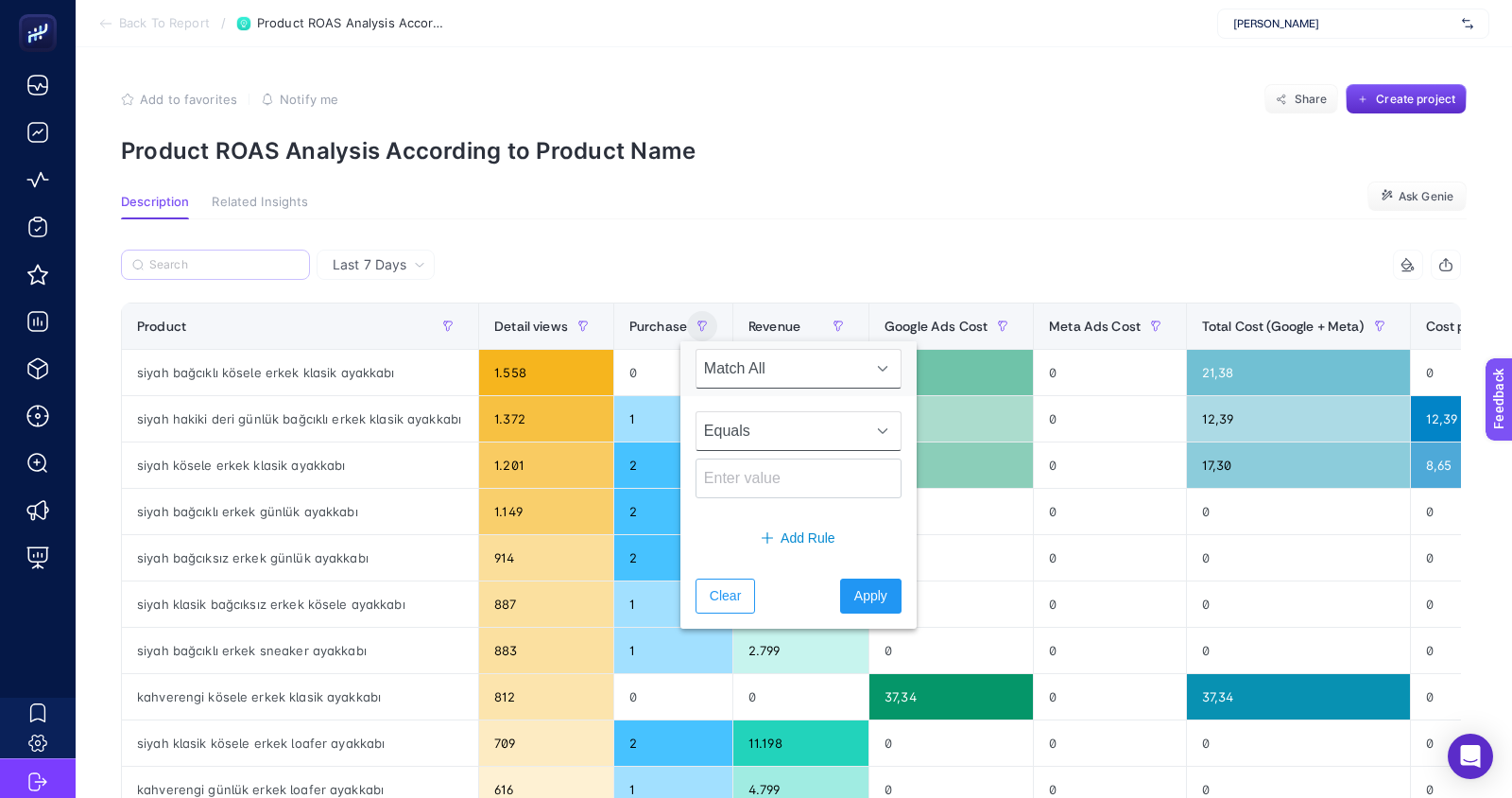
click at [767, 438] on span "Equals" at bounding box center [781, 430] width 169 height 38
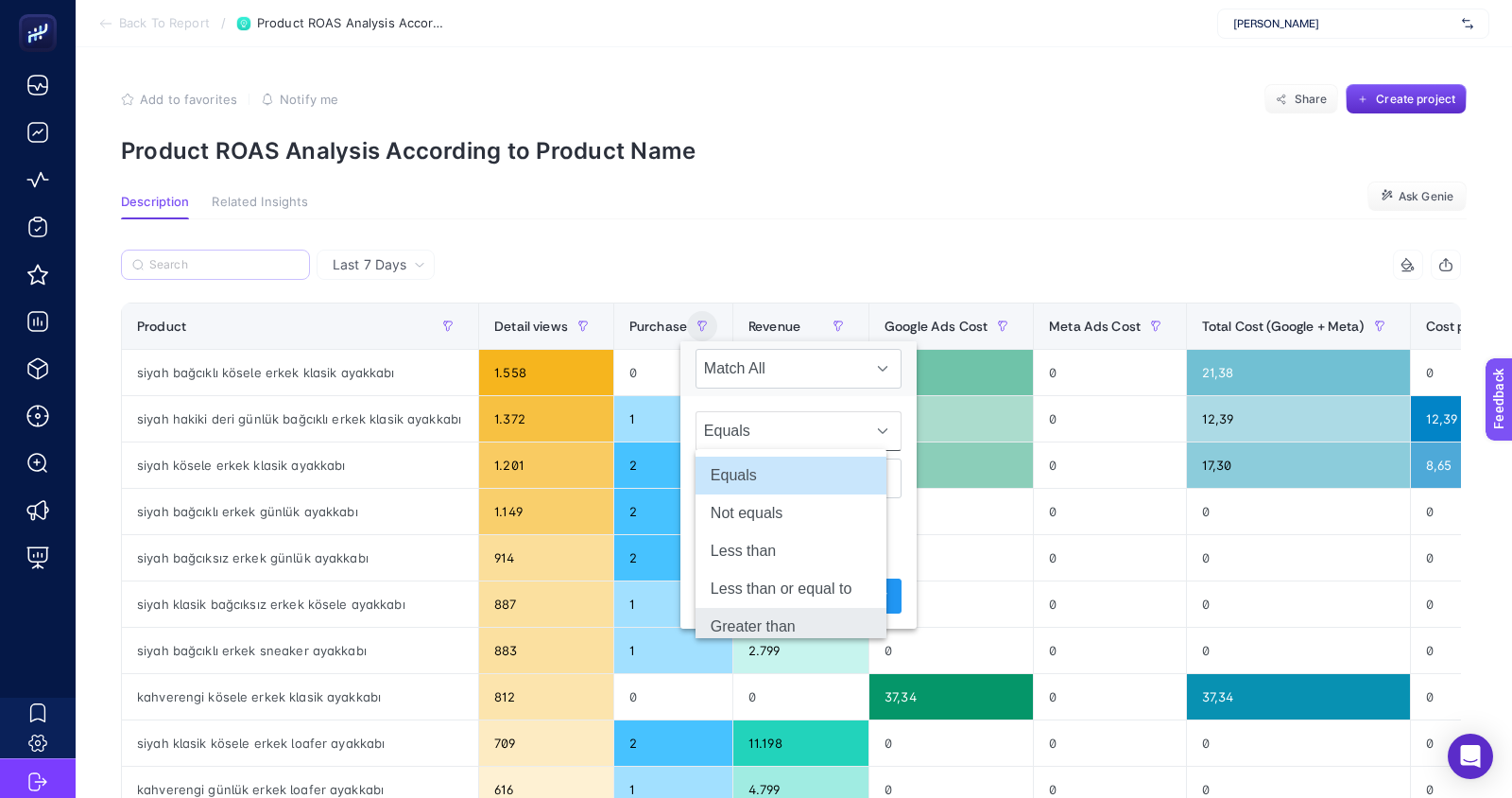
click at [766, 622] on li "Greater than" at bounding box center [791, 626] width 191 height 38
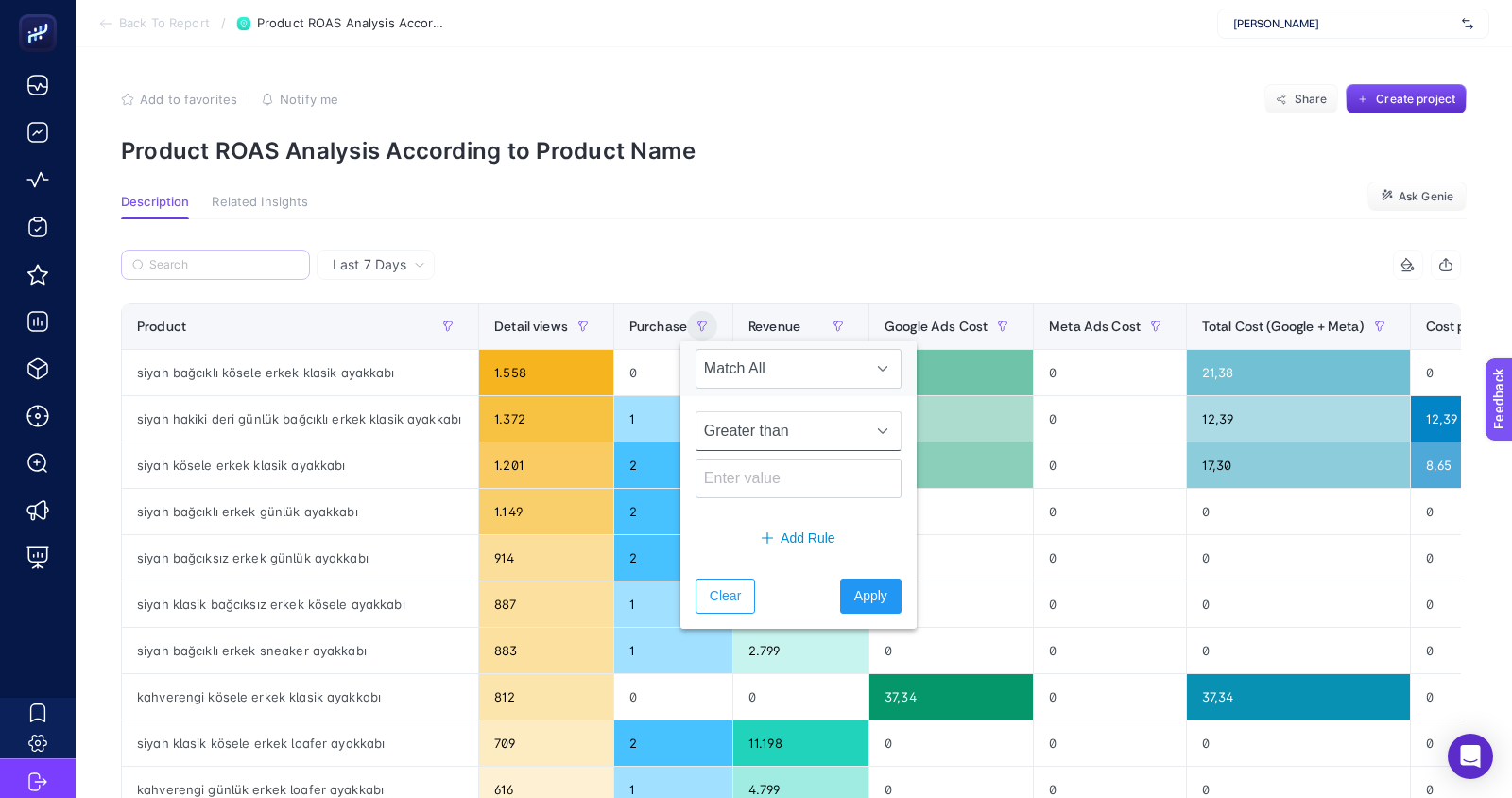
scroll to position [7, 0]
click at [748, 479] on input at bounding box center [799, 478] width 206 height 40
type input "0"
click at [854, 590] on span "Apply" at bounding box center [871, 596] width 33 height 20
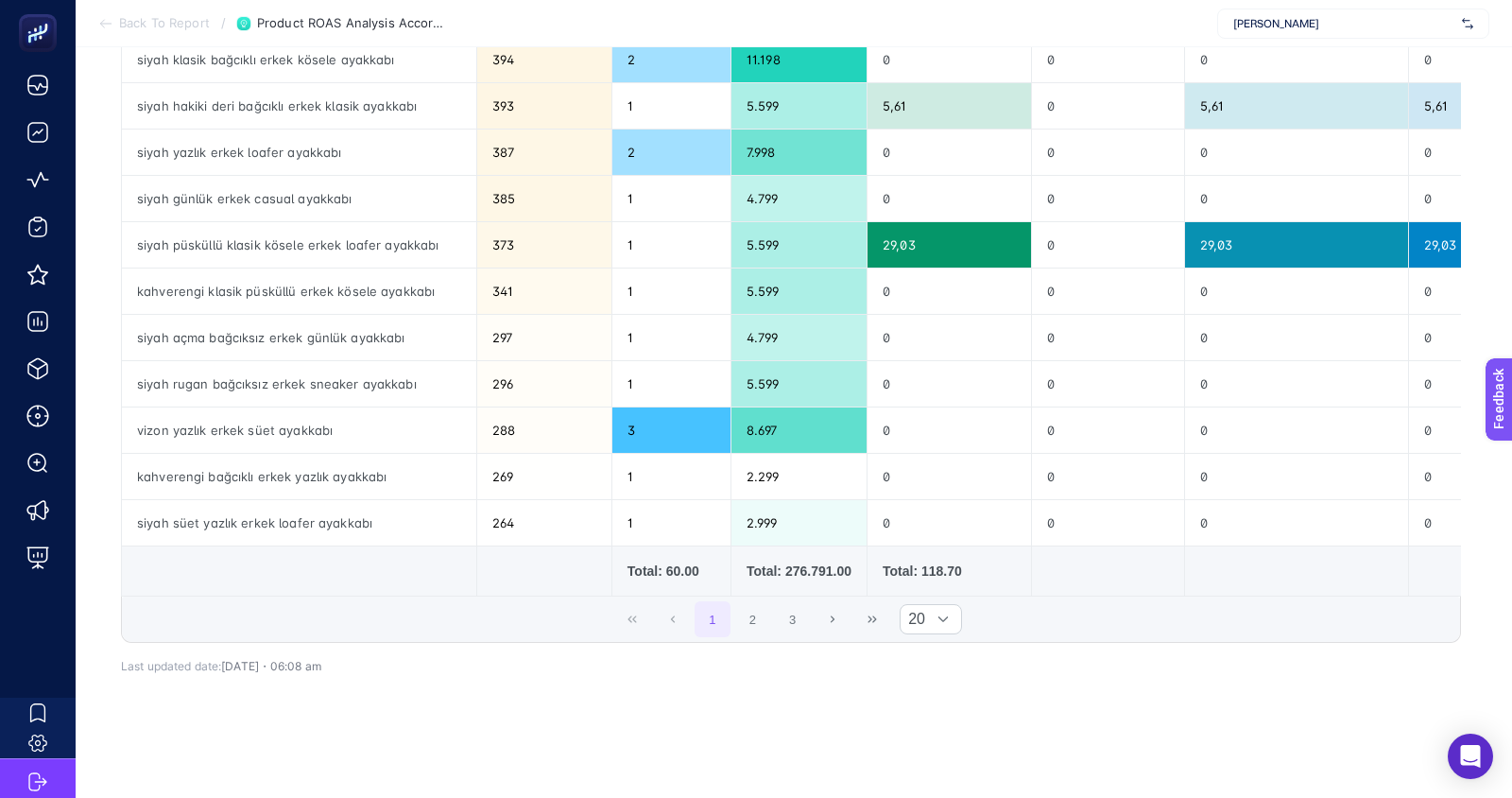
scroll to position [0, 0]
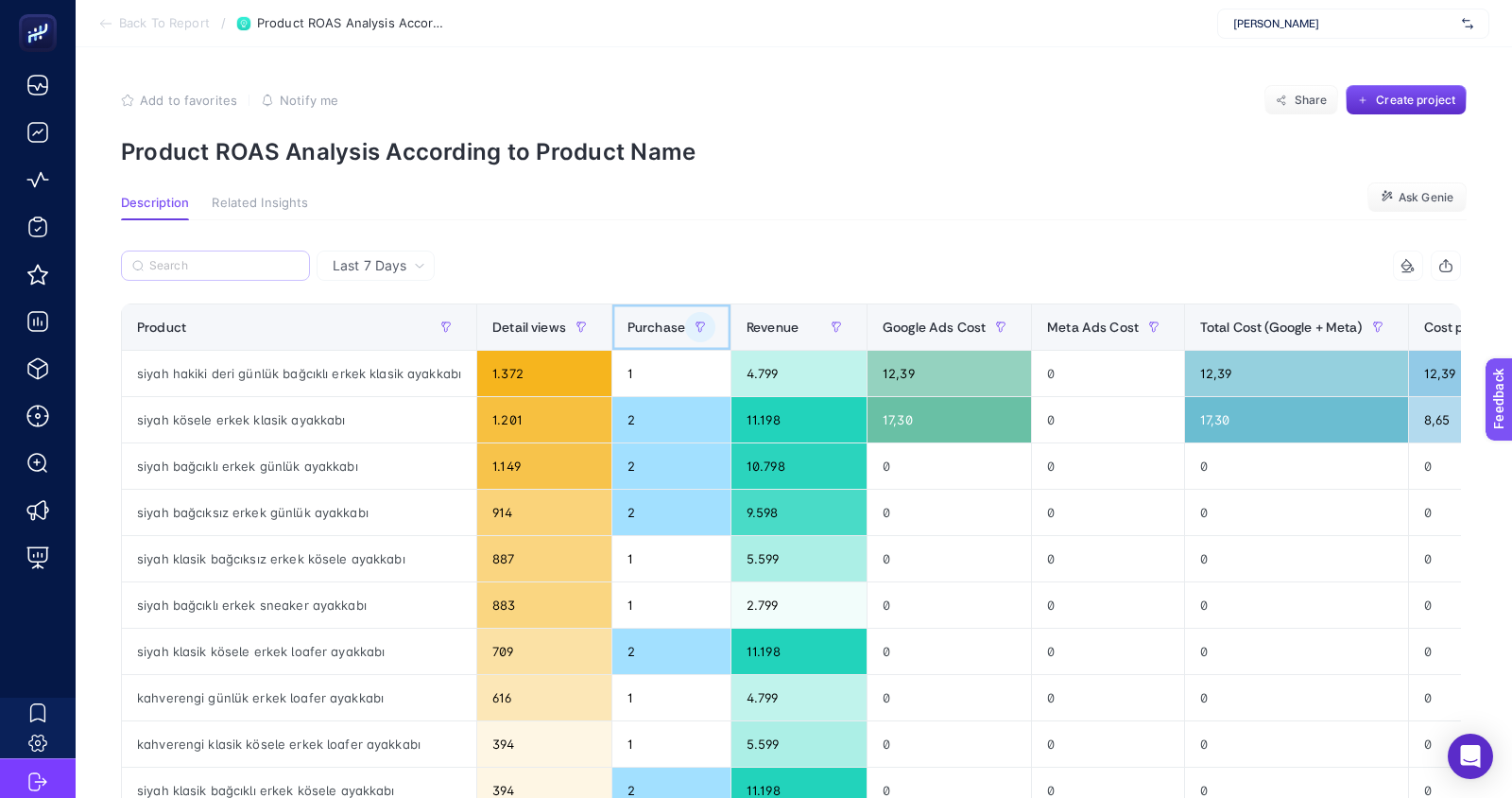
click at [641, 323] on span "Purchase" at bounding box center [656, 326] width 58 height 15
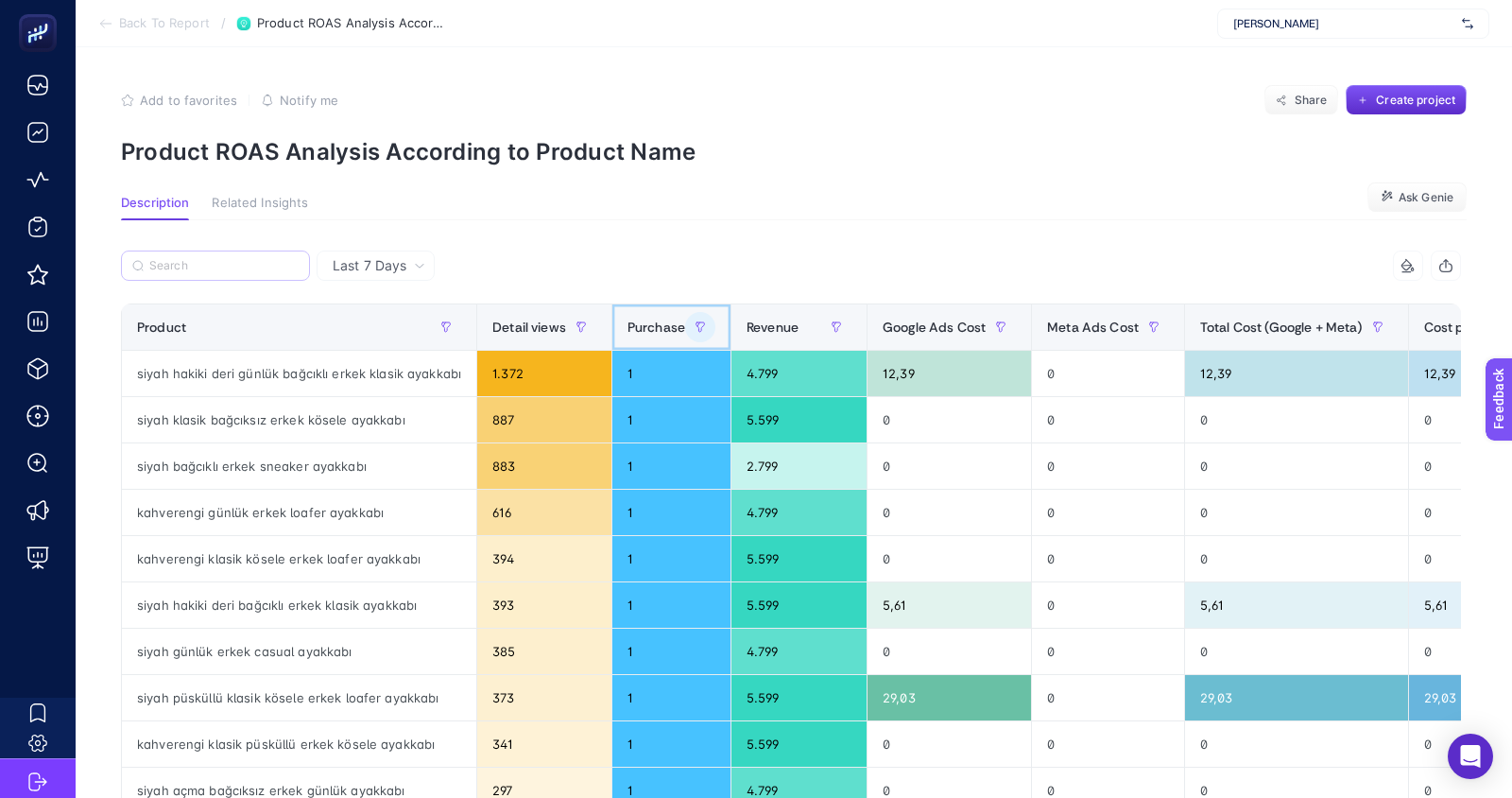
click at [641, 323] on span "Purchase" at bounding box center [656, 326] width 58 height 15
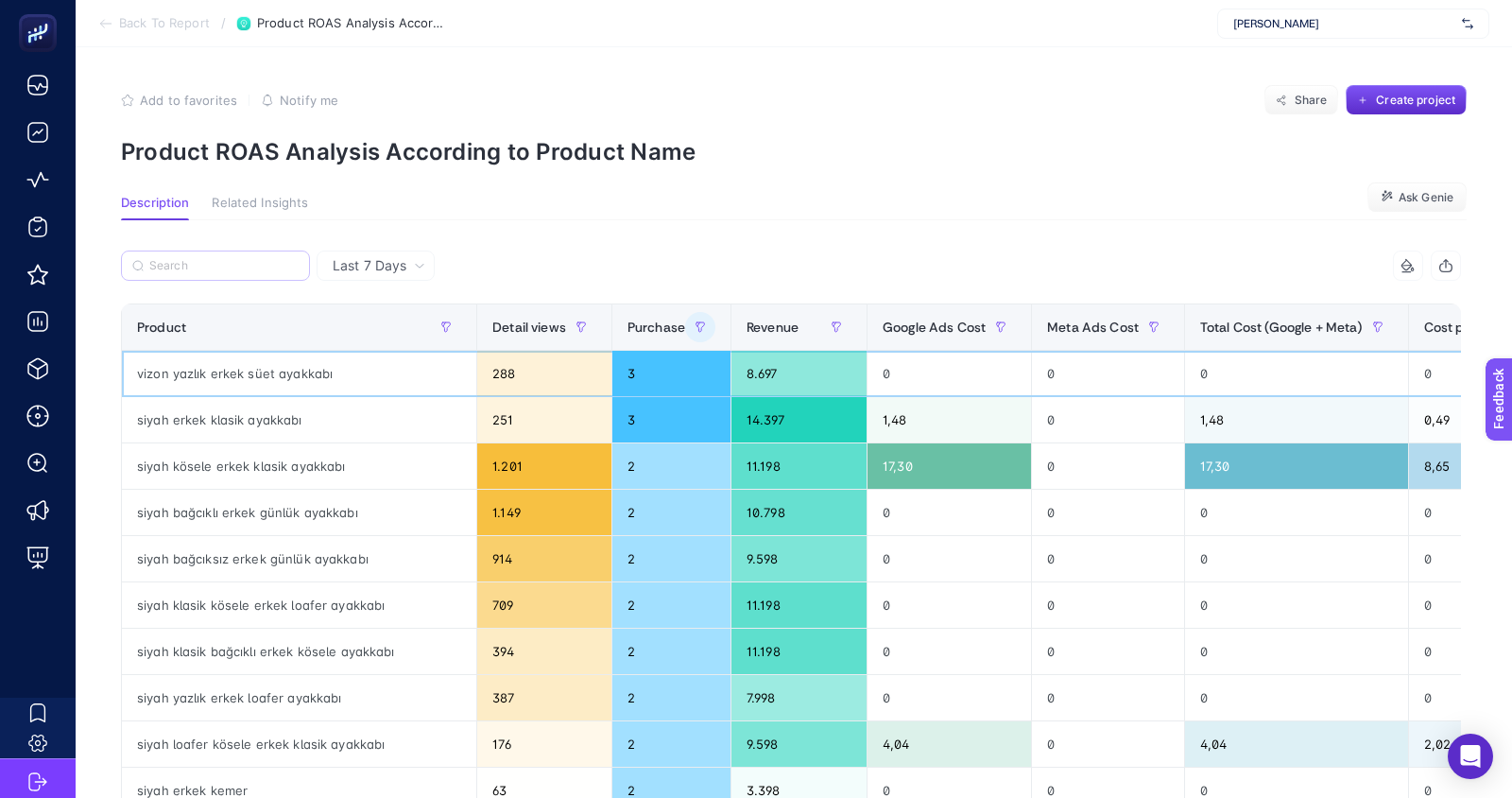
click at [278, 373] on div "vizon yazlık erkek süet ayakkabı" at bounding box center [299, 374] width 355 height 45
copy tr "vizon yazlık erkek süet ayakkabı"
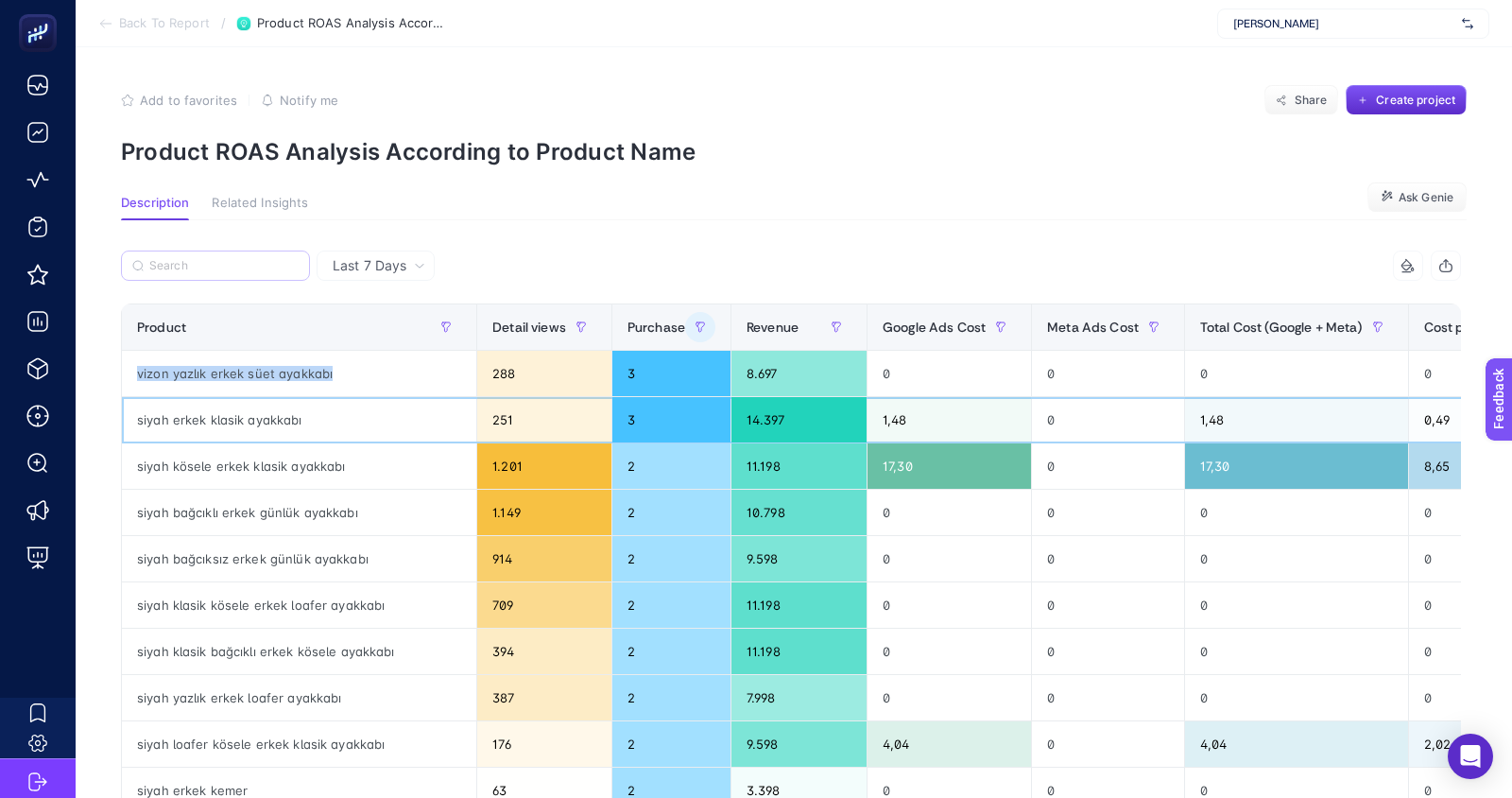
click at [255, 412] on div "siyah erkek klasik ayakkabı" at bounding box center [299, 420] width 355 height 45
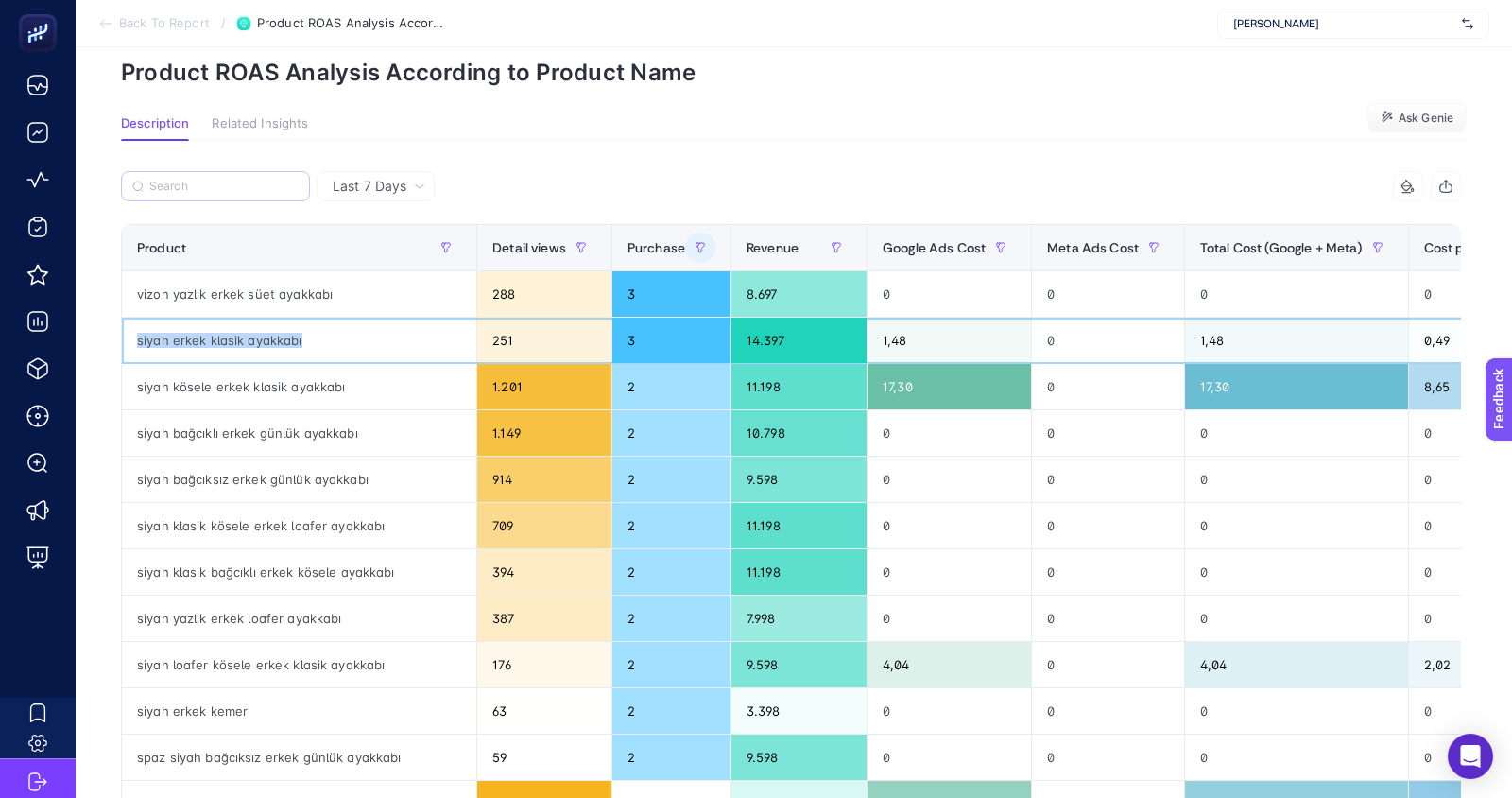
scroll to position [89, 0]
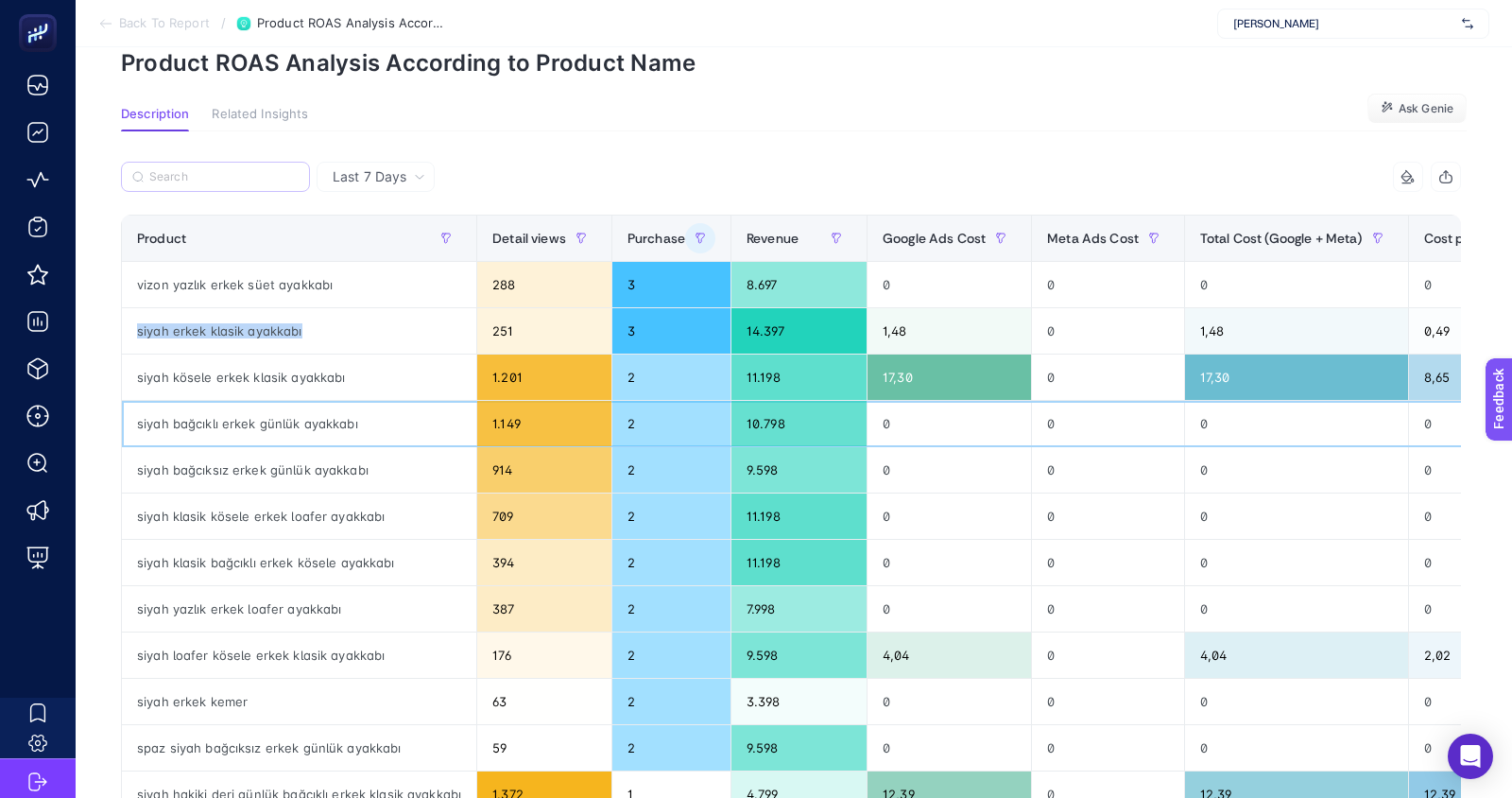
click at [298, 405] on div "siyah bağcıklı erkek günlük ayakkabı" at bounding box center [299, 424] width 355 height 45
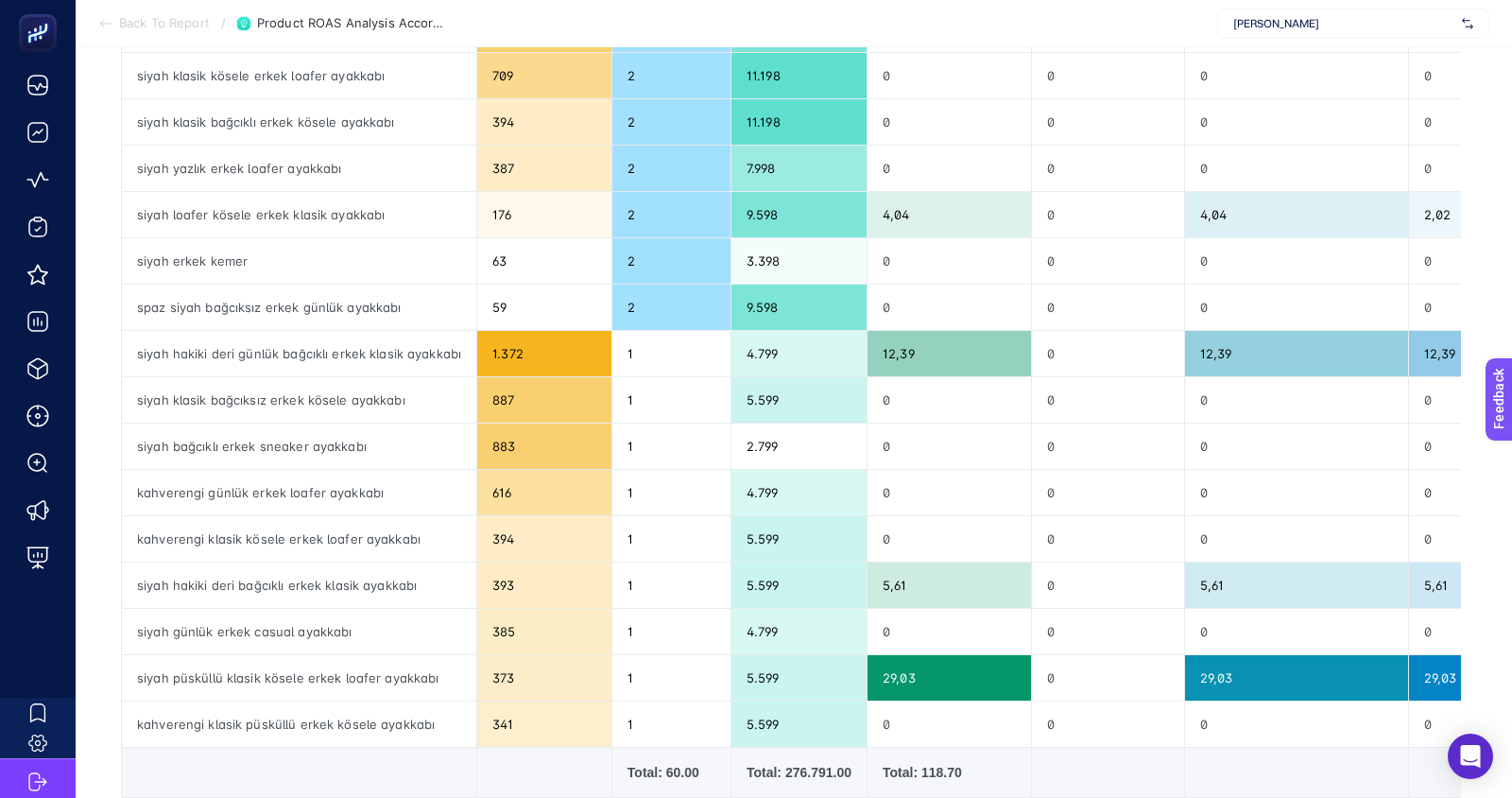
scroll to position [730, 0]
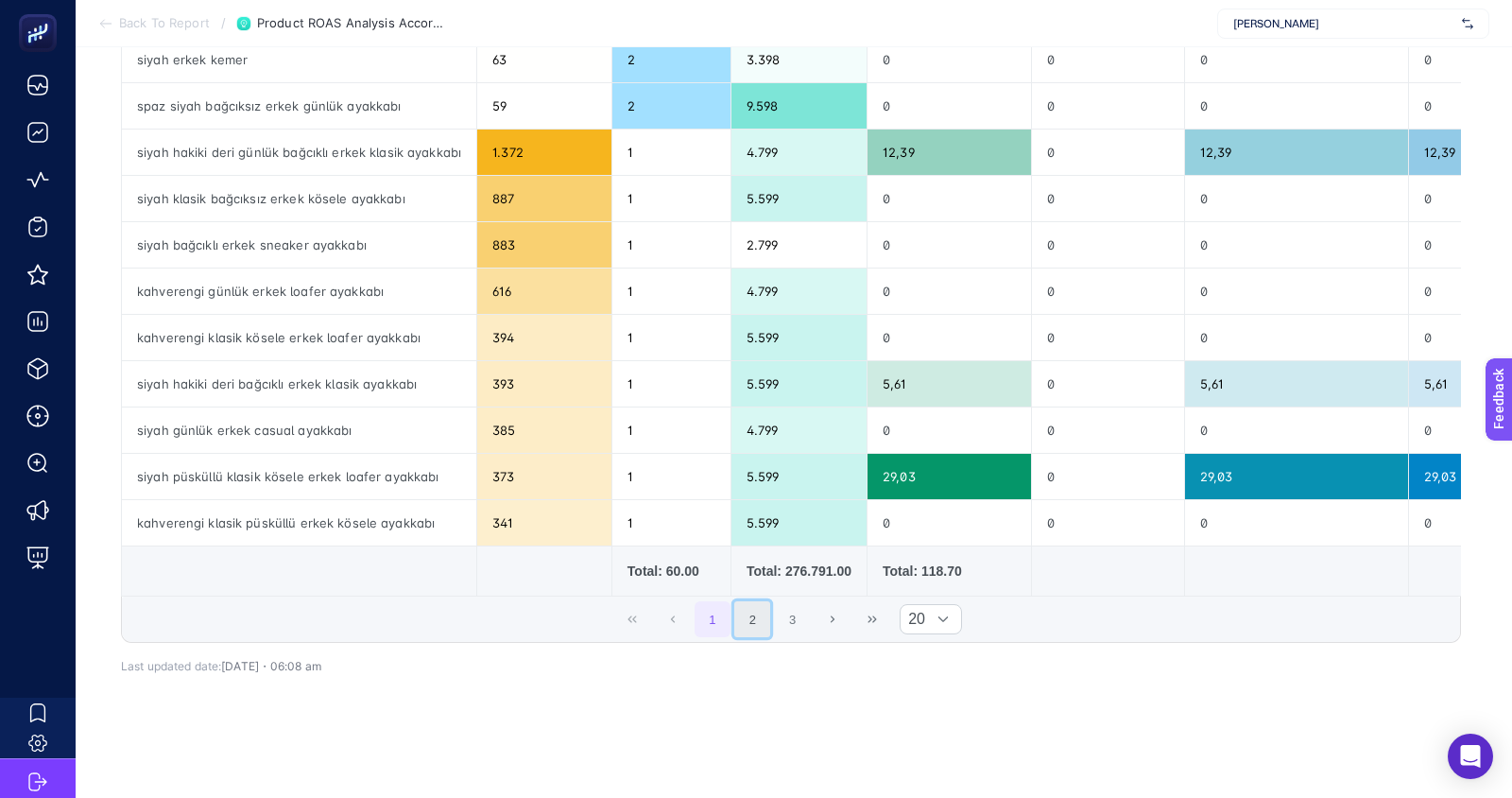
click at [757, 621] on button "2" at bounding box center [752, 619] width 36 height 36
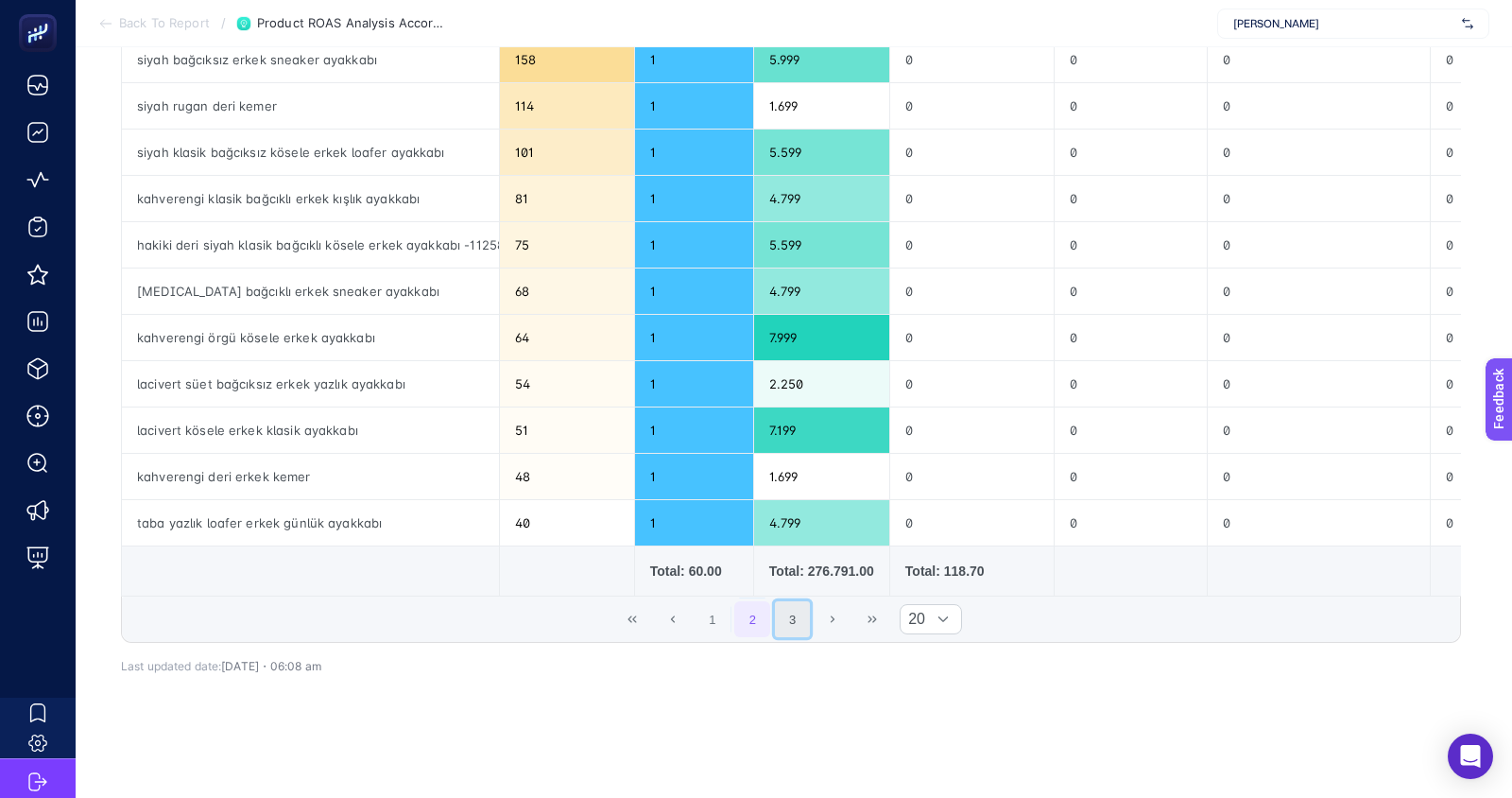
click at [786, 610] on button "3" at bounding box center [793, 619] width 36 height 36
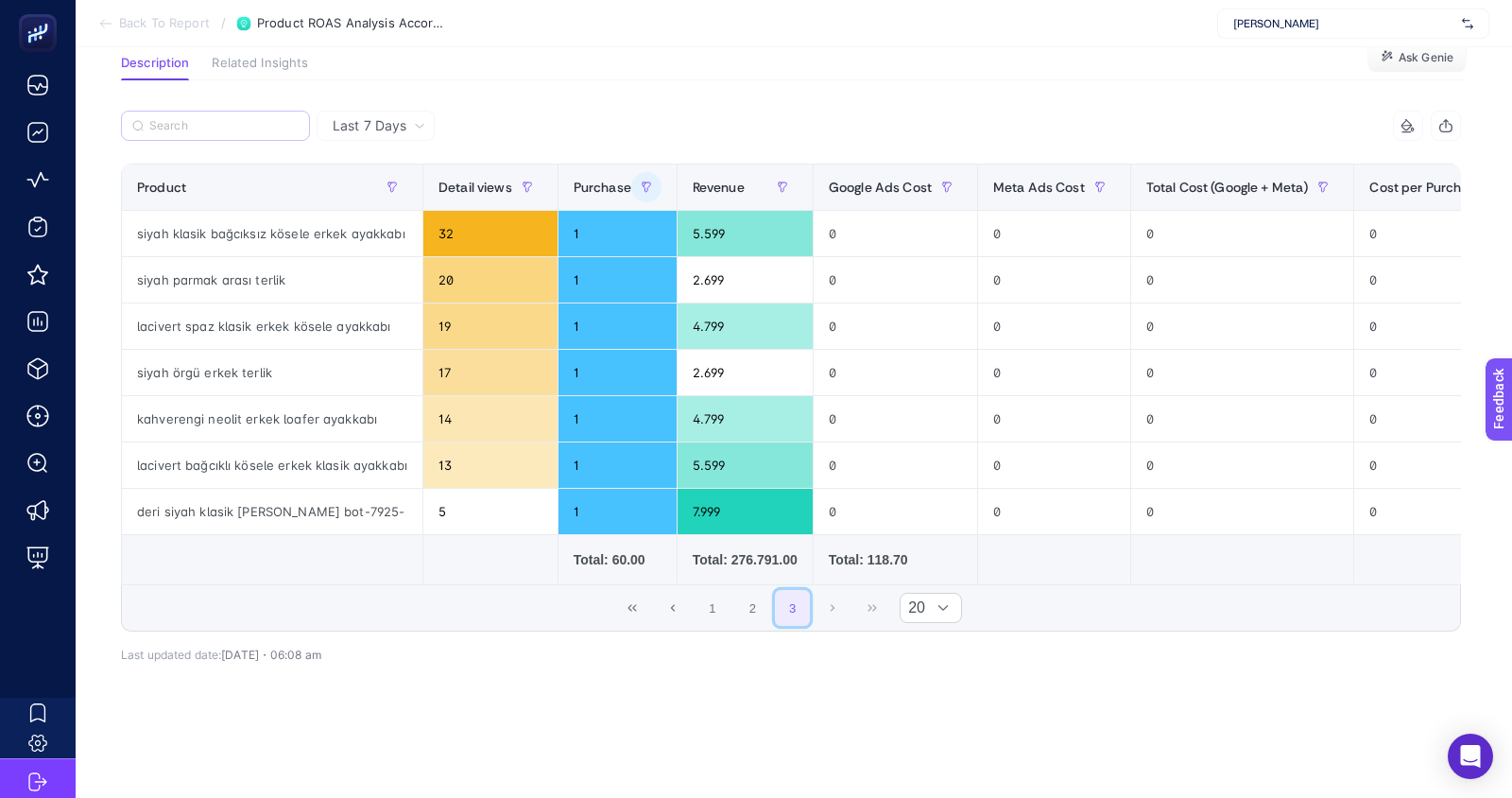
scroll to position [134, 0]
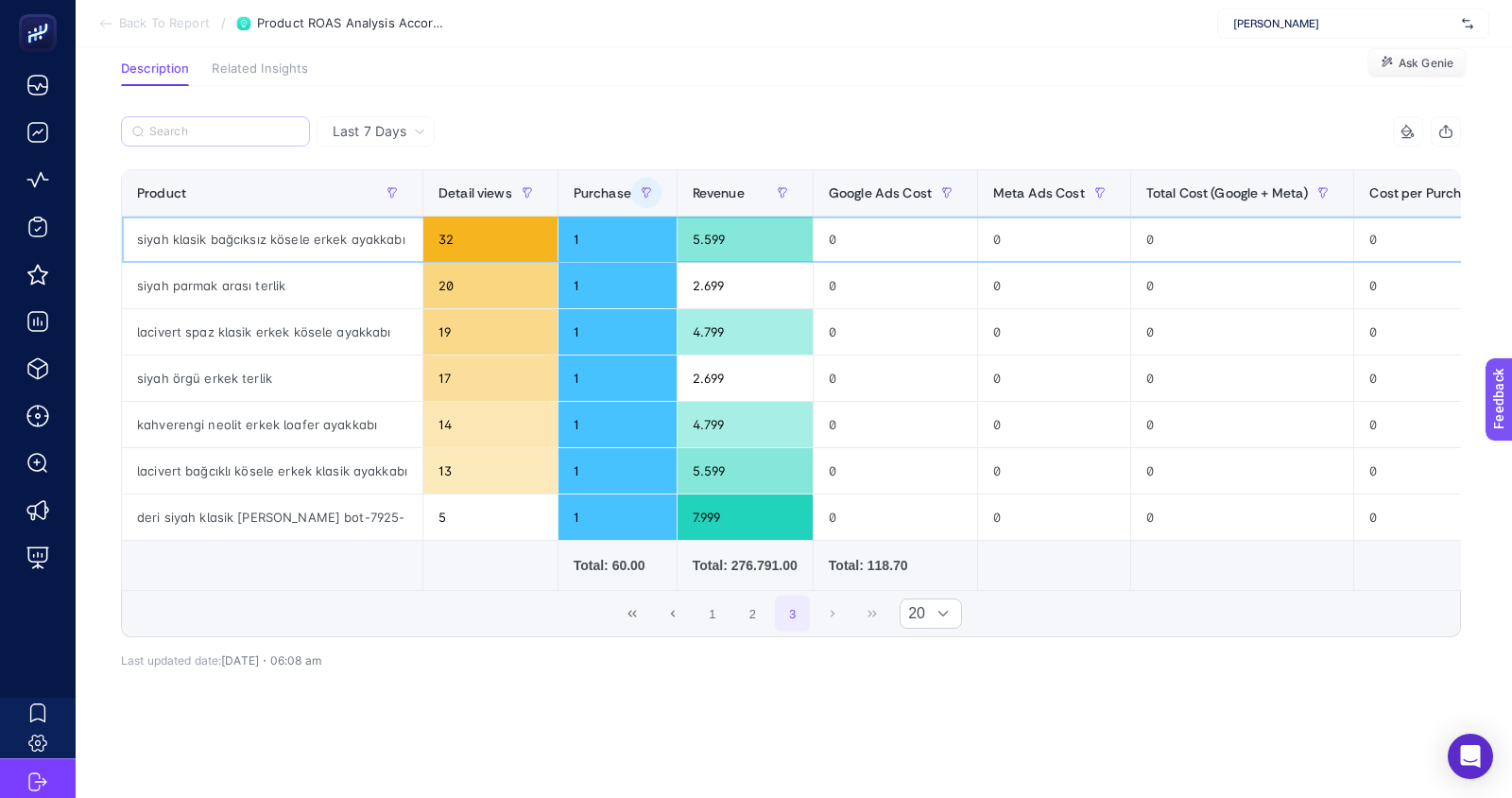
click at [217, 240] on div "siyah klasik bağcıksız kösele erkek ayakkabı" at bounding box center [271, 239] width 301 height 45
copy tr "siyah klasik bağcıksız kösele erkek ayakkabı"
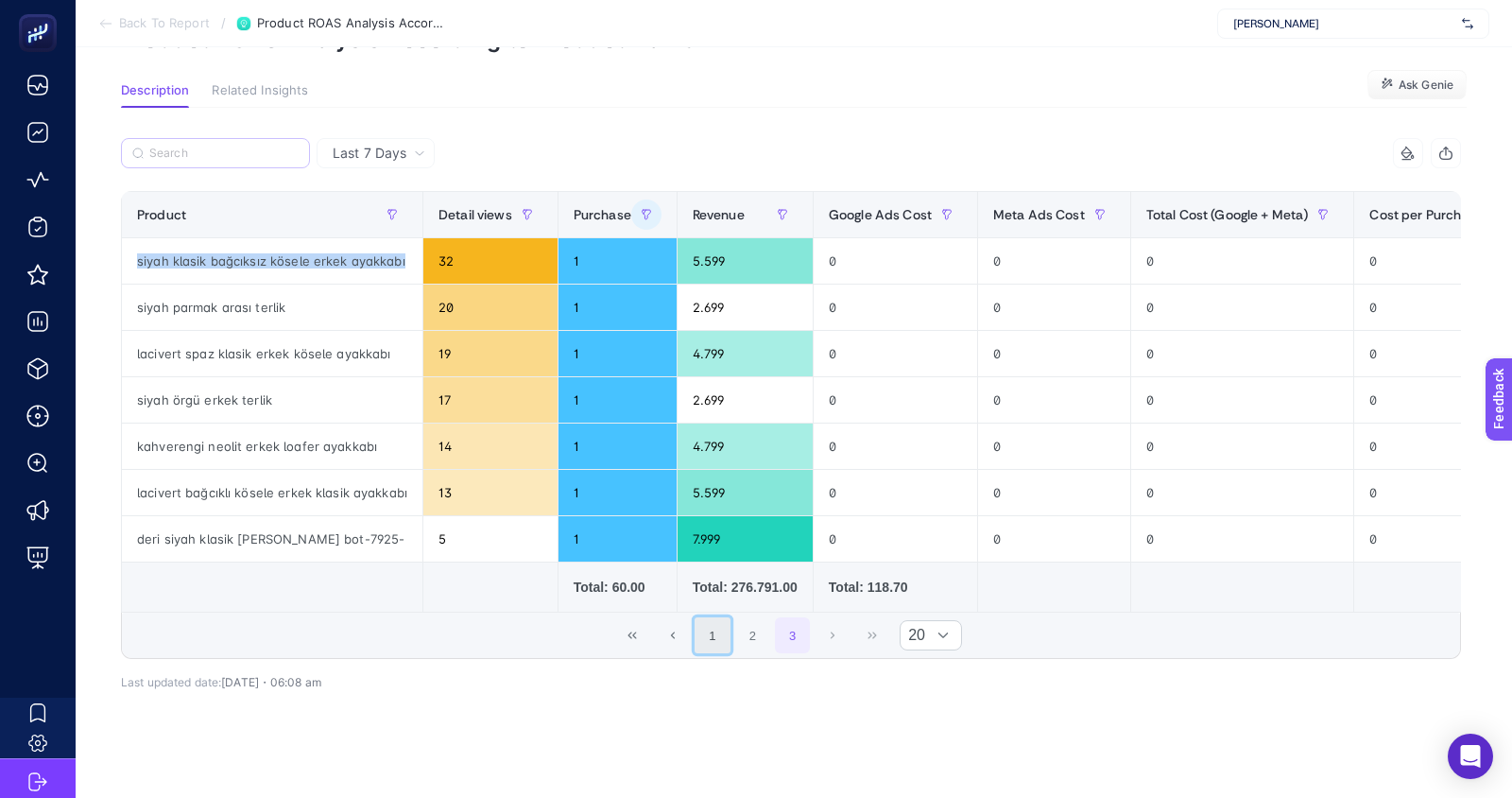
click at [709, 639] on button "1" at bounding box center [712, 635] width 36 height 36
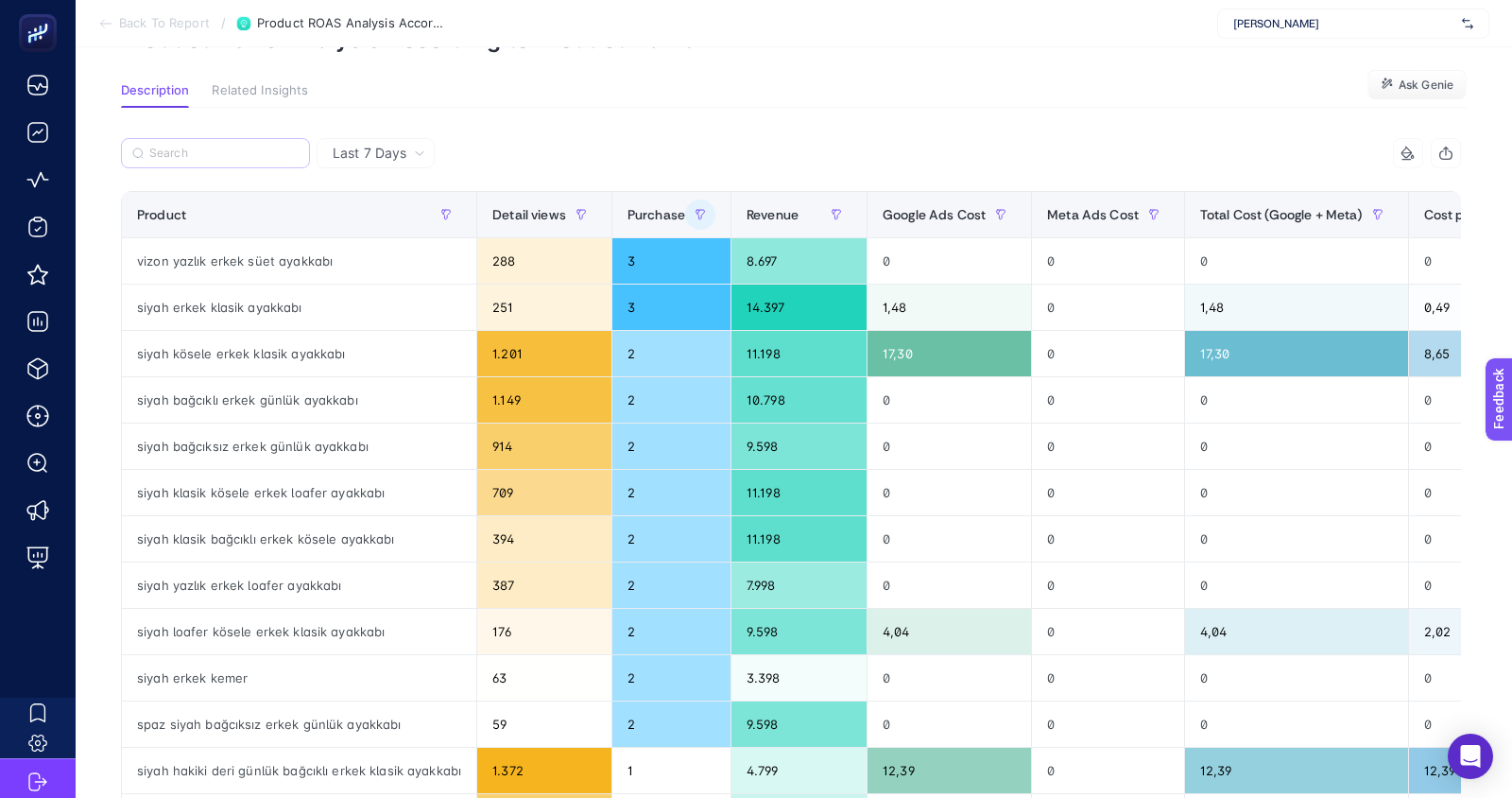
click at [1444, 154] on icon "button" at bounding box center [1445, 153] width 15 height 15
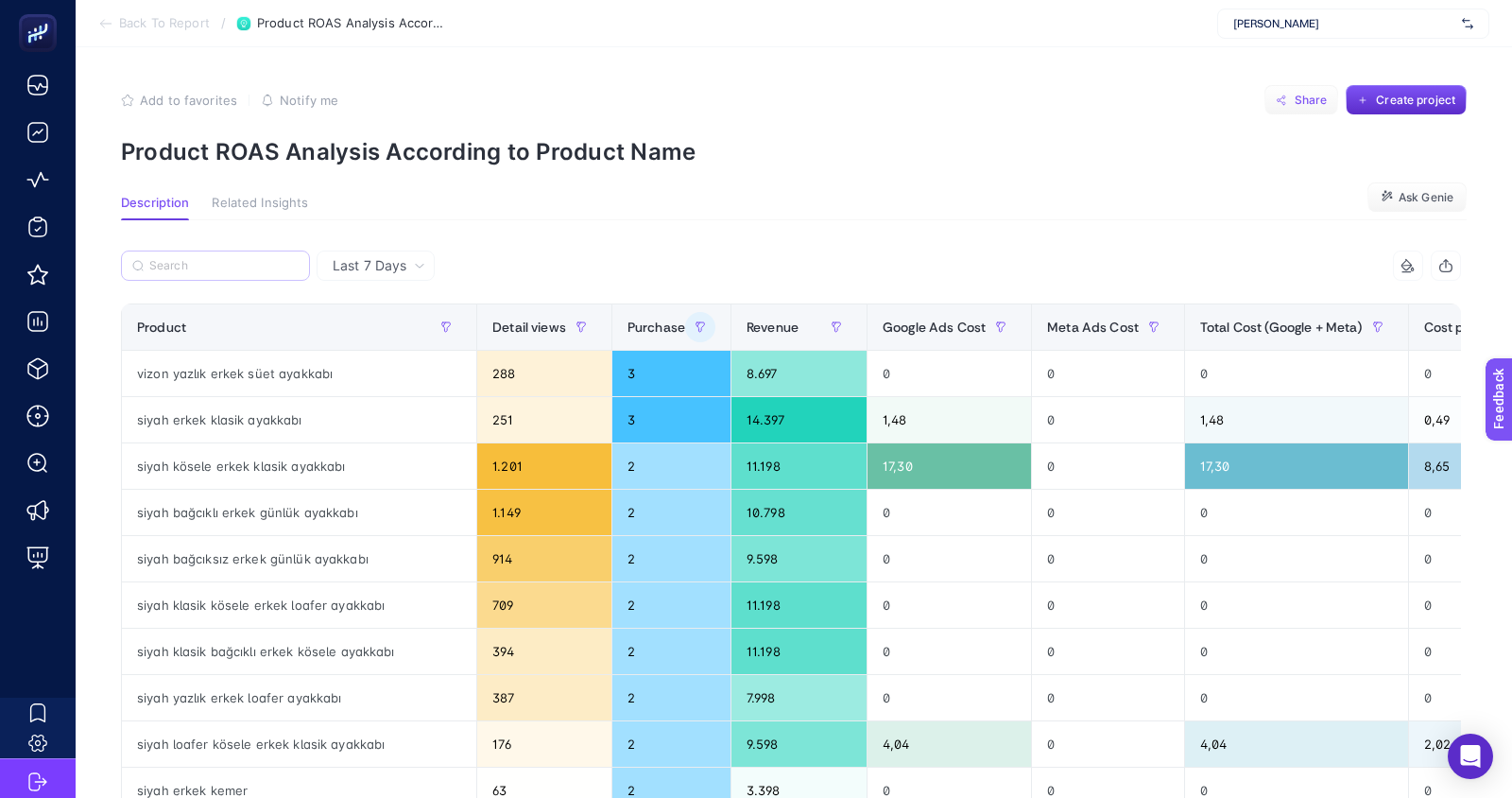
click at [1308, 104] on span "Share" at bounding box center [1311, 100] width 33 height 15
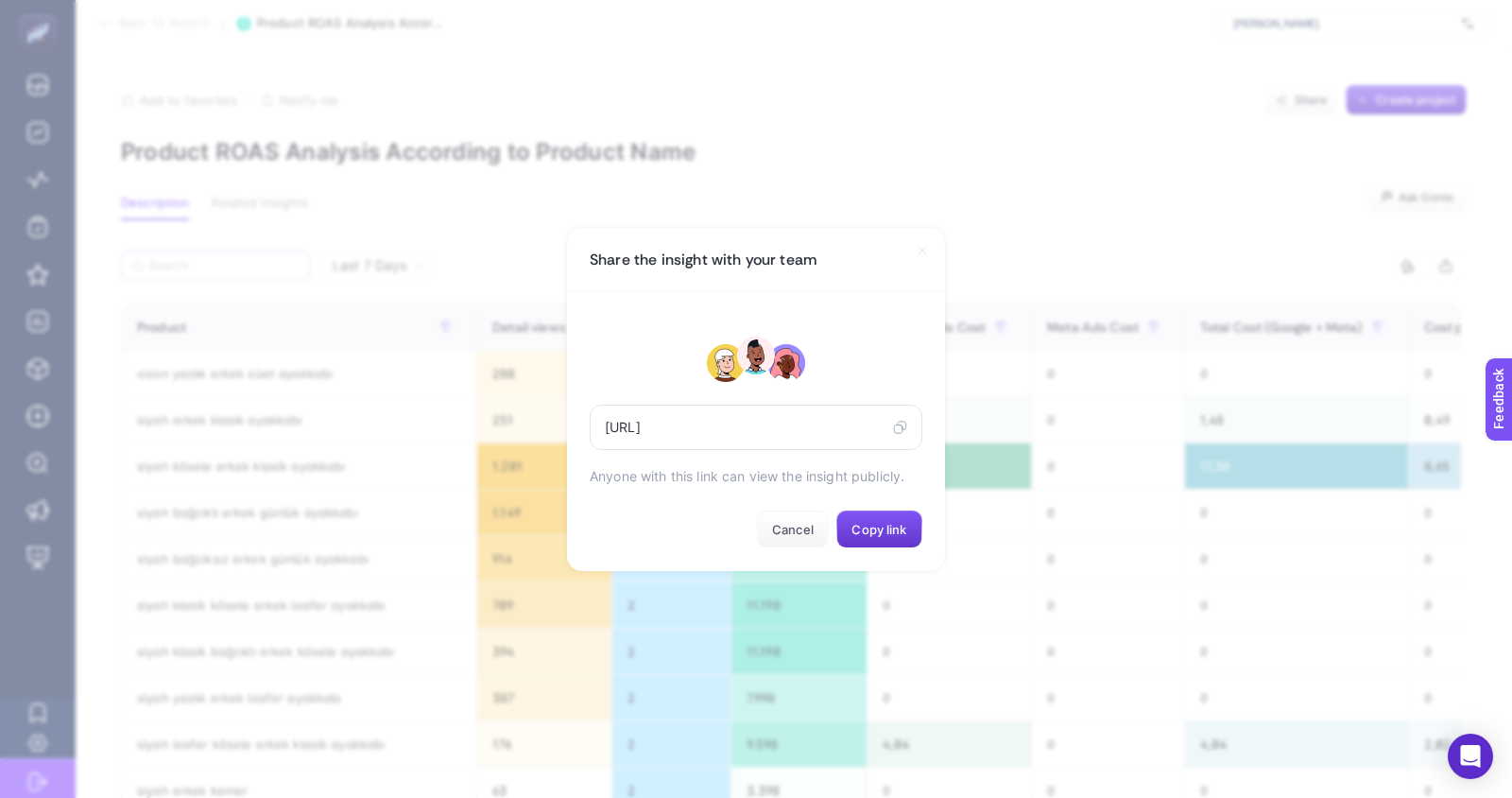
click at [883, 520] on button "Copy link" at bounding box center [879, 529] width 86 height 38
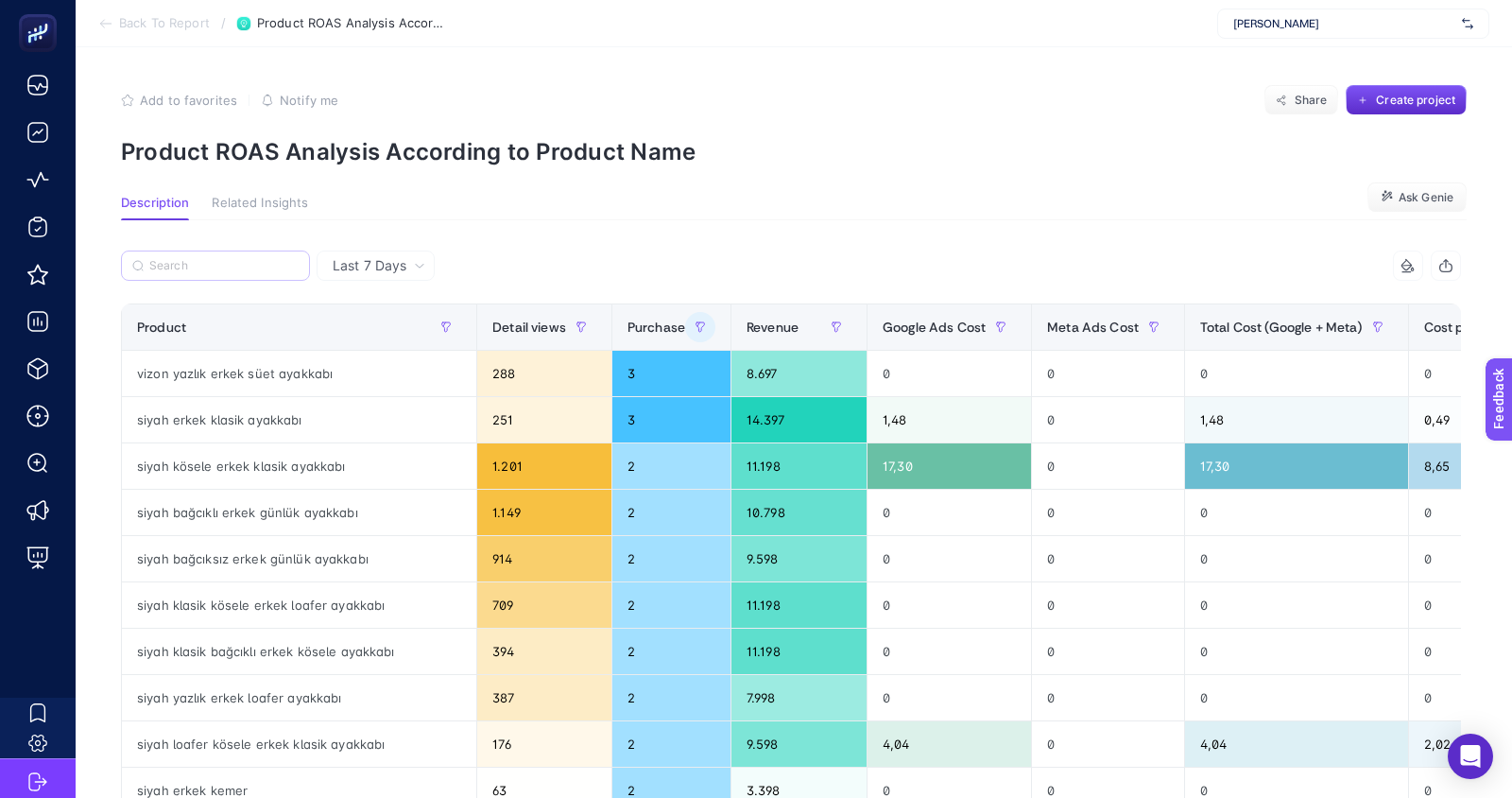
click at [190, 18] on span "Back To Report" at bounding box center [165, 23] width 91 height 15
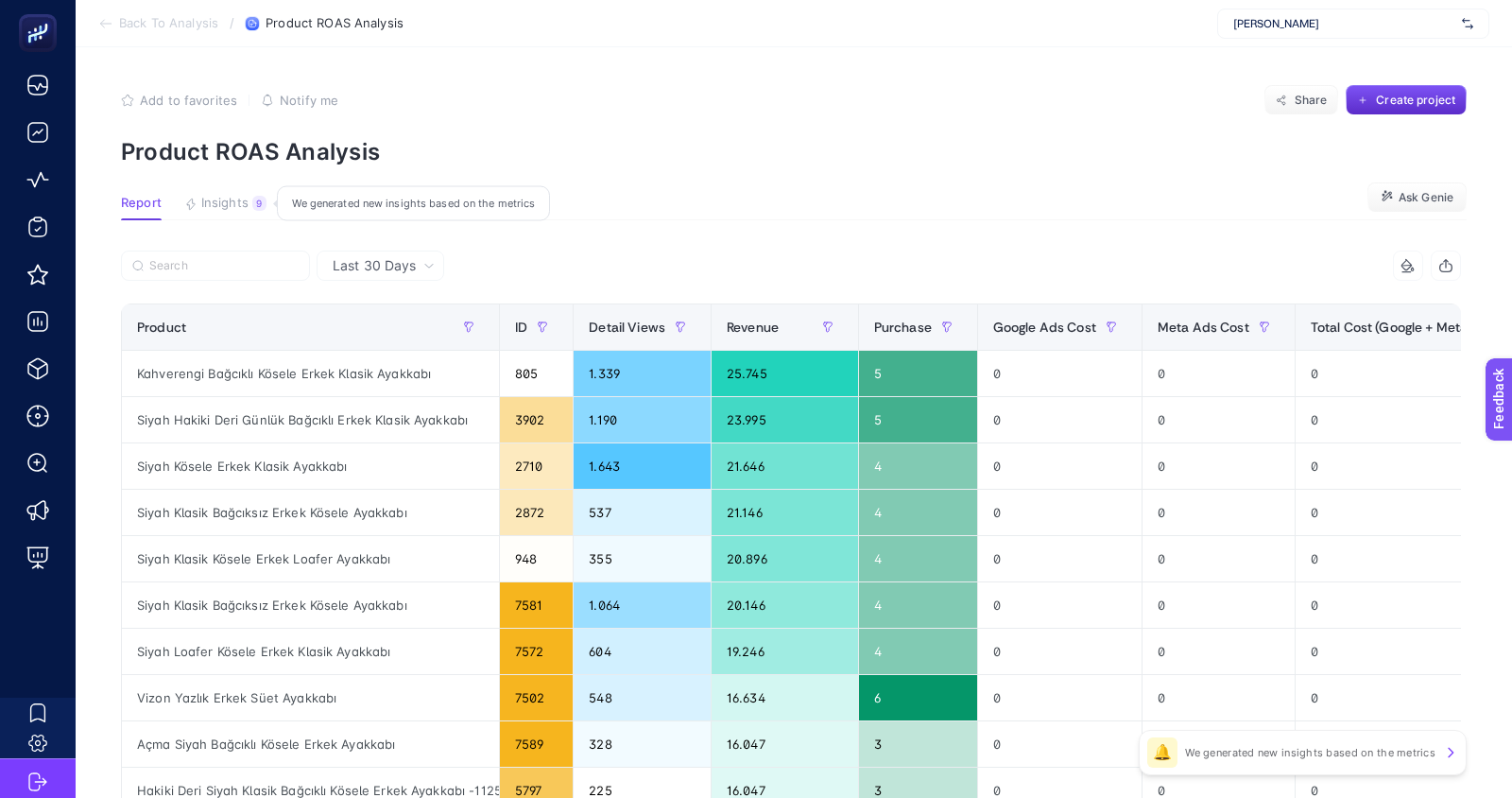
click at [225, 209] on span "Insights" at bounding box center [224, 203] width 47 height 15
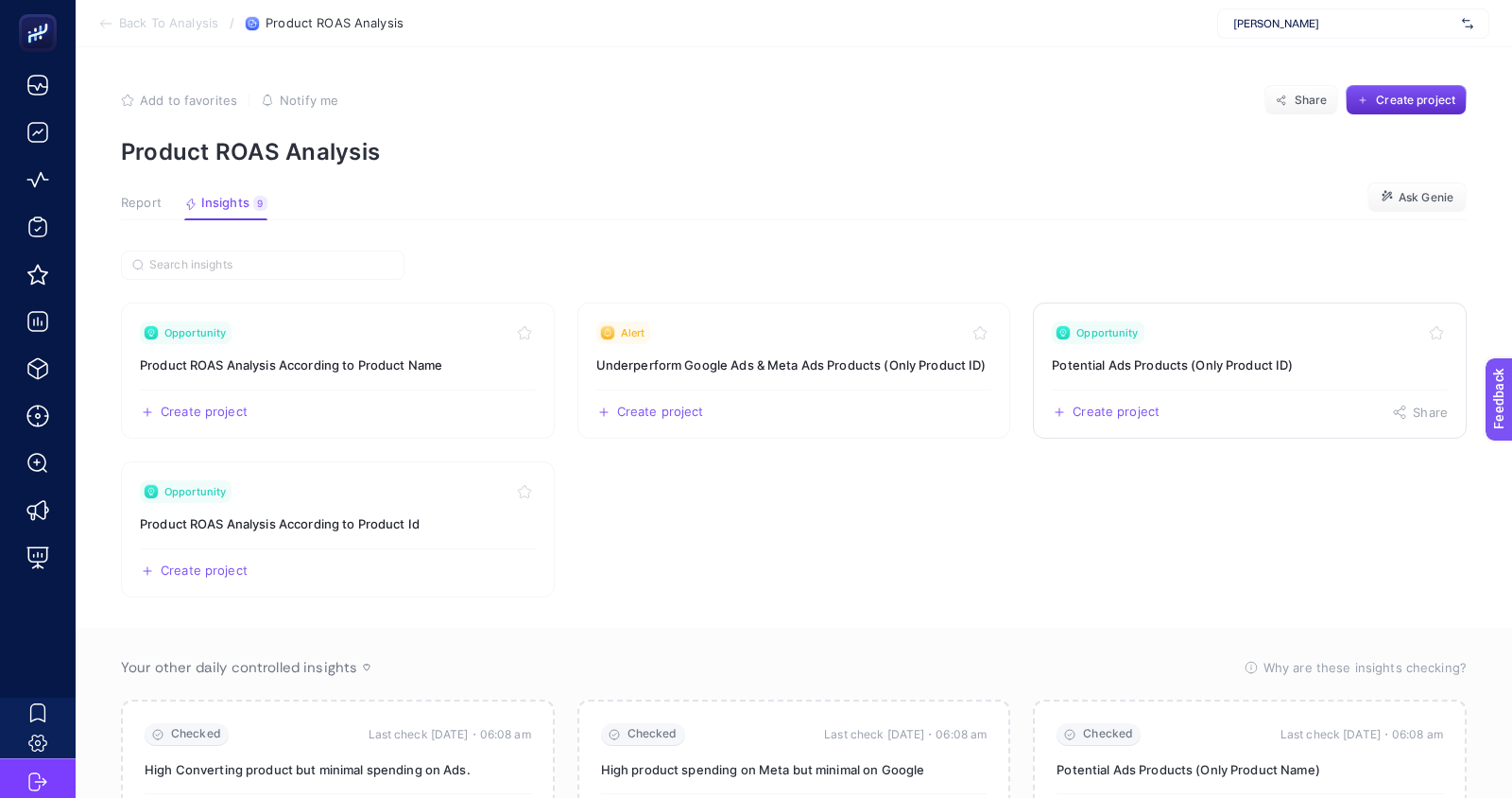
click at [1223, 376] on link "Opportunity Potential Ads Products (Only Product ID) Create project Share" at bounding box center [1249, 371] width 434 height 136
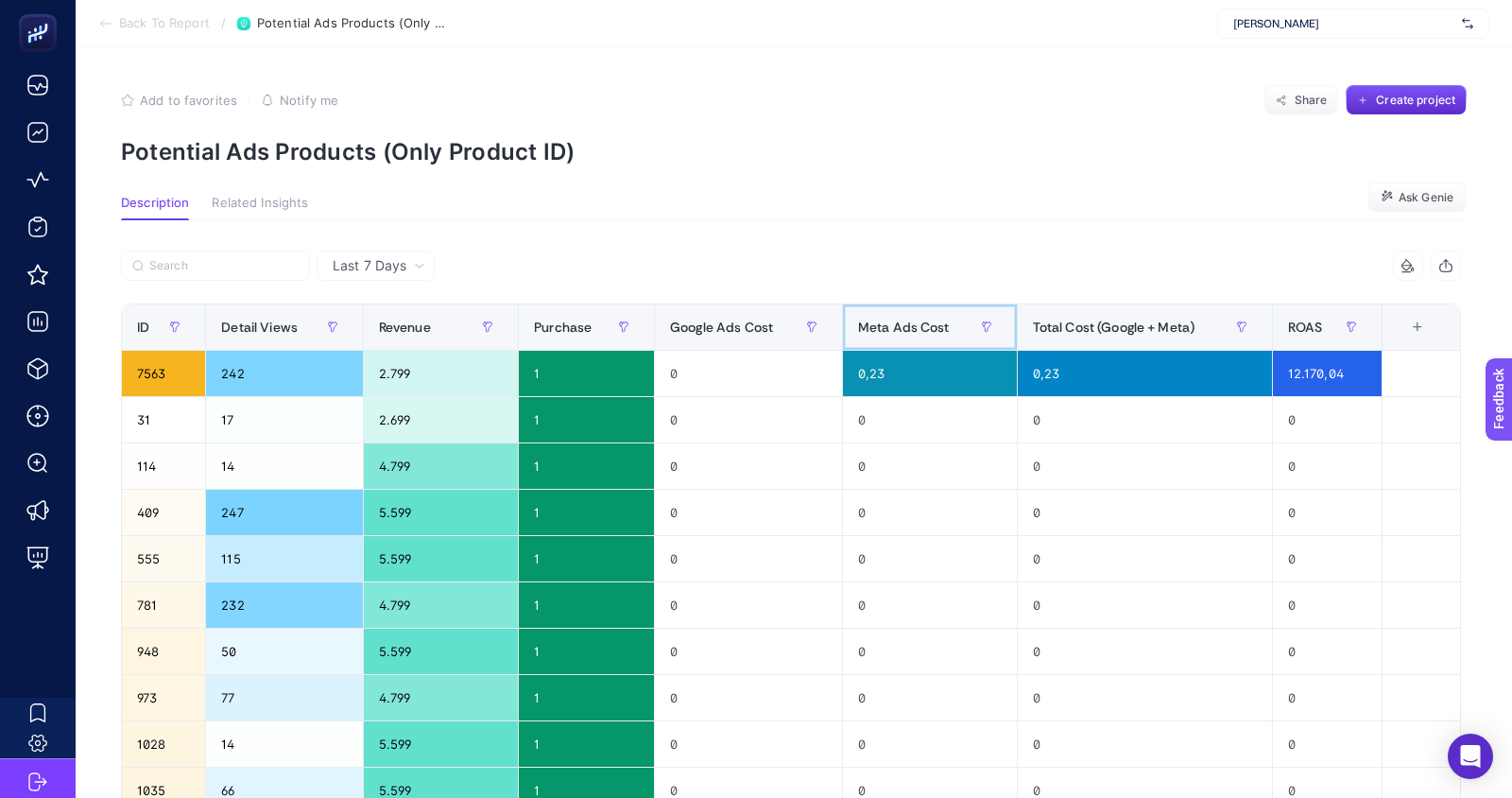
click at [918, 321] on span "Meta Ads Cost" at bounding box center [904, 326] width 92 height 15
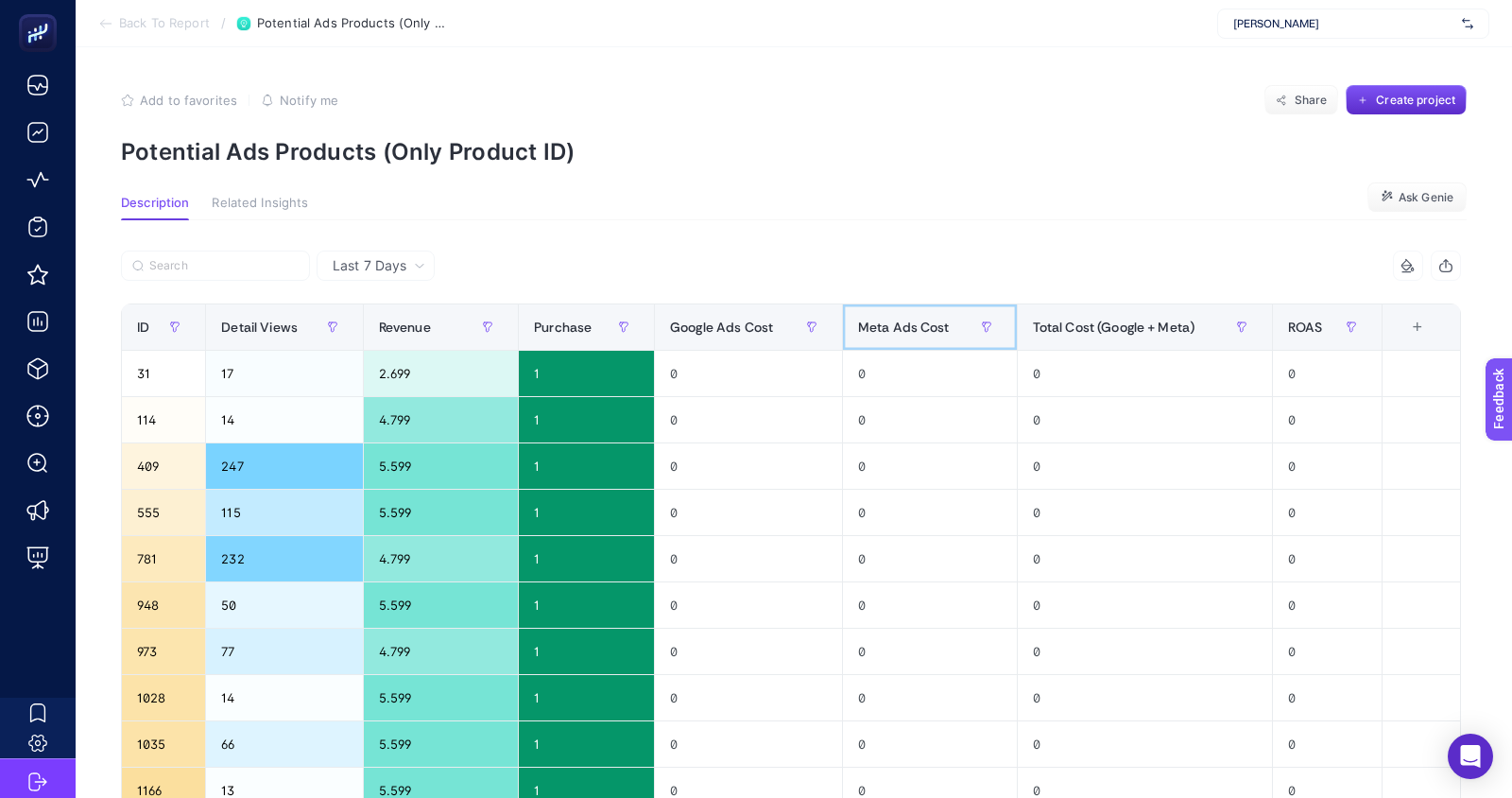
click at [918, 321] on span "Meta Ads Cost" at bounding box center [904, 326] width 92 height 15
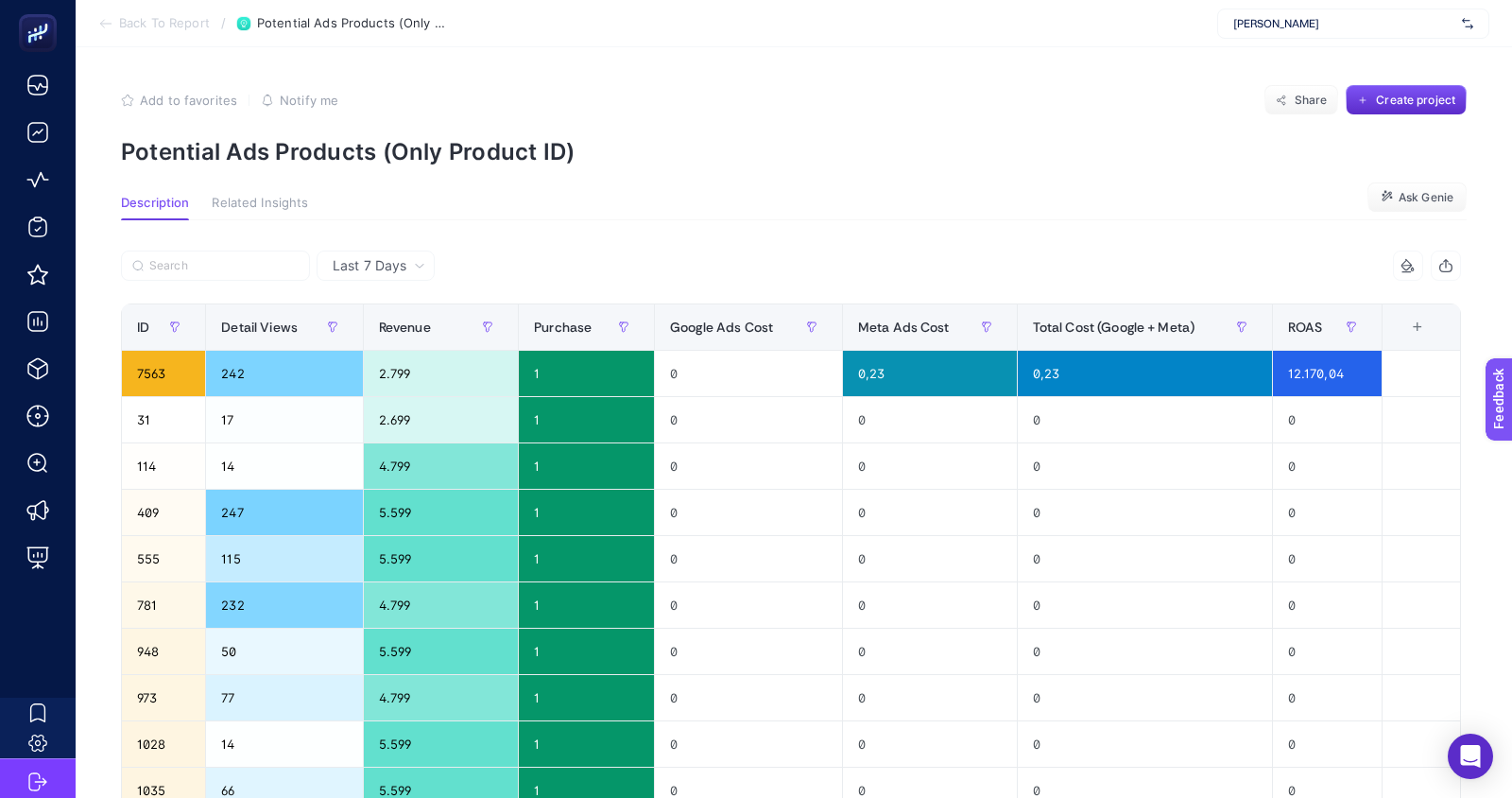
click at [400, 274] on span "Last 7 Days" at bounding box center [368, 265] width 73 height 19
click at [388, 342] on li "Last 30 Days" at bounding box center [375, 339] width 107 height 34
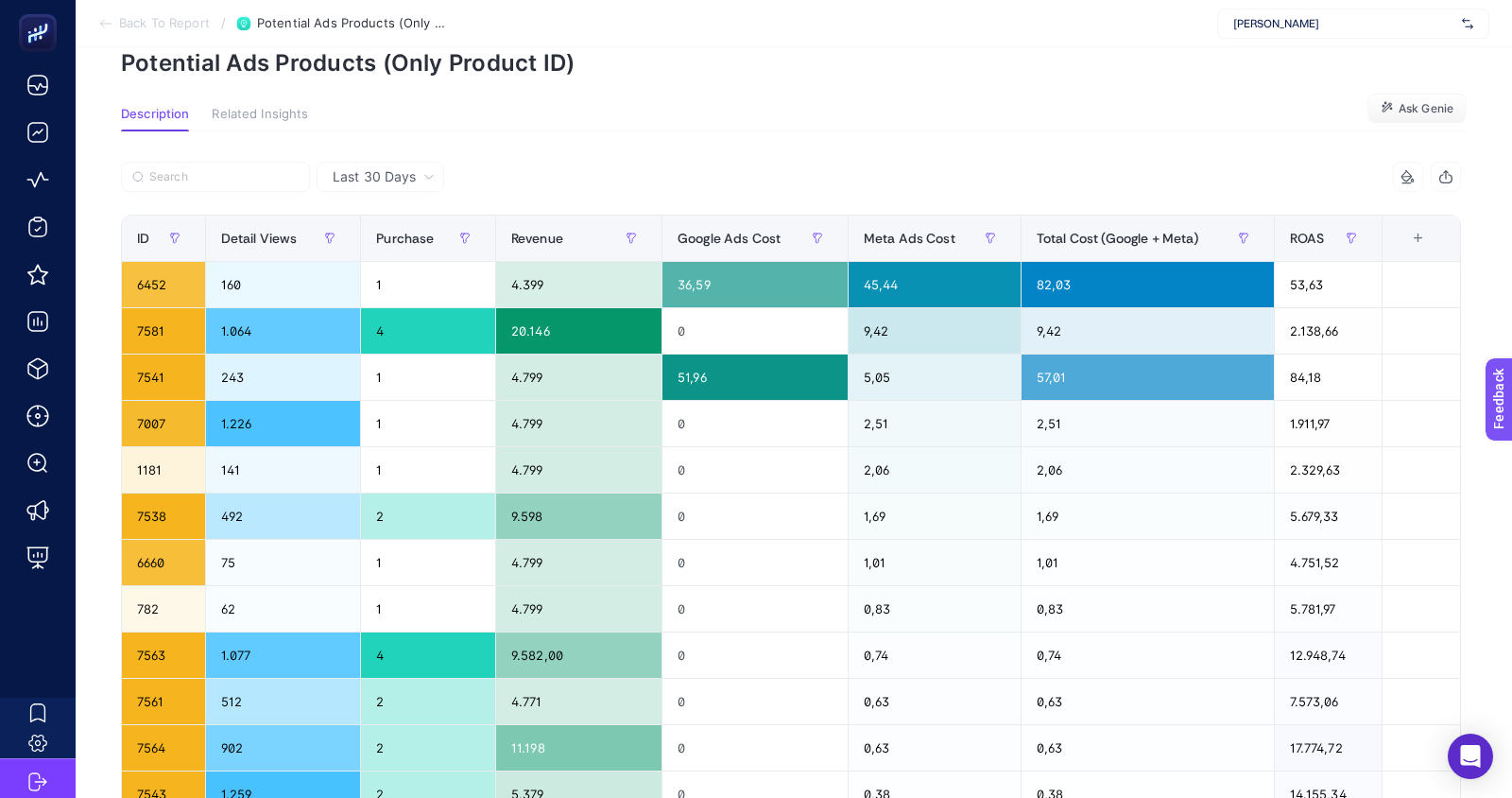
scroll to position [83, 0]
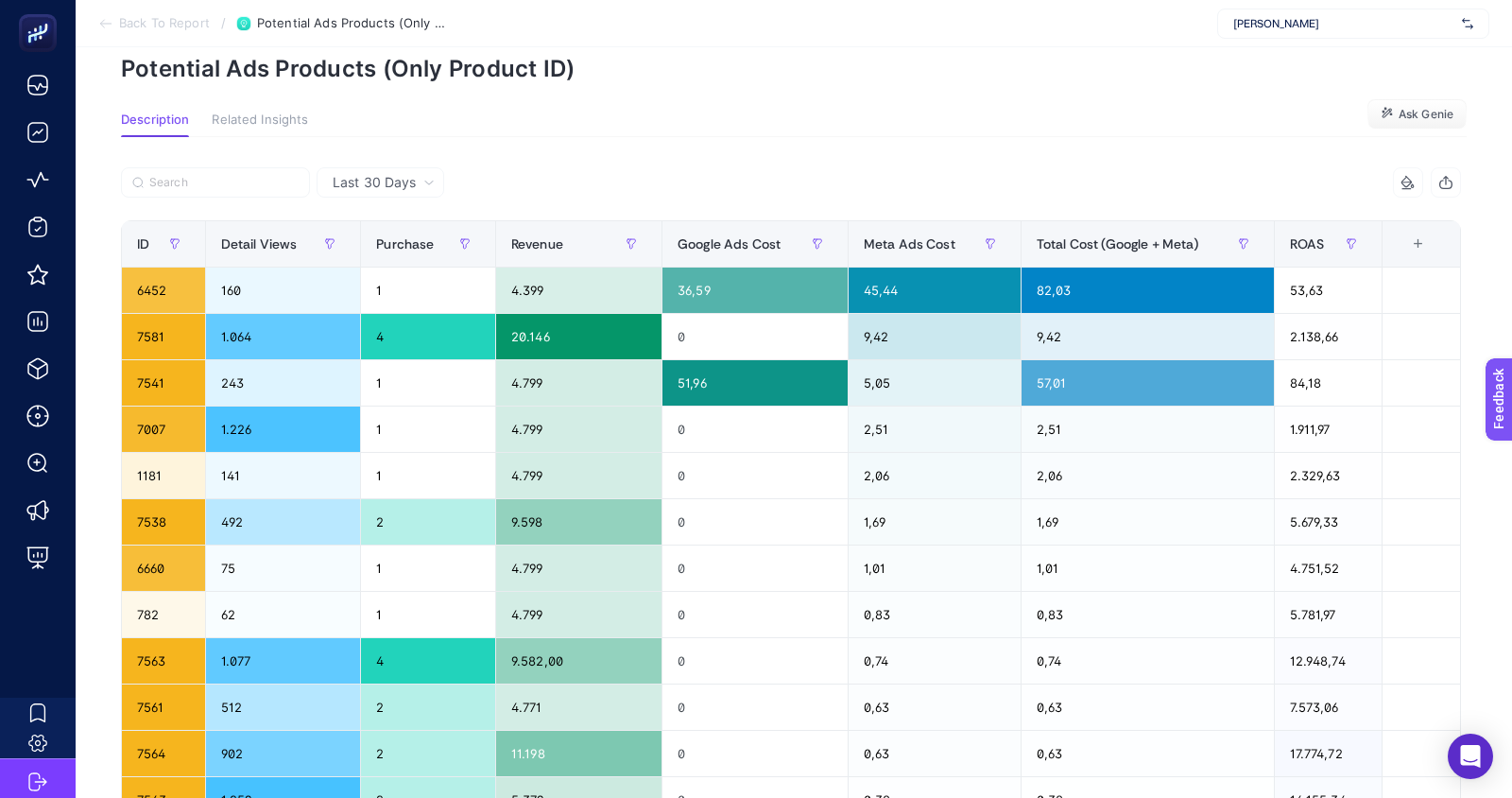
click at [140, 27] on span "Back To Report" at bounding box center [165, 23] width 91 height 15
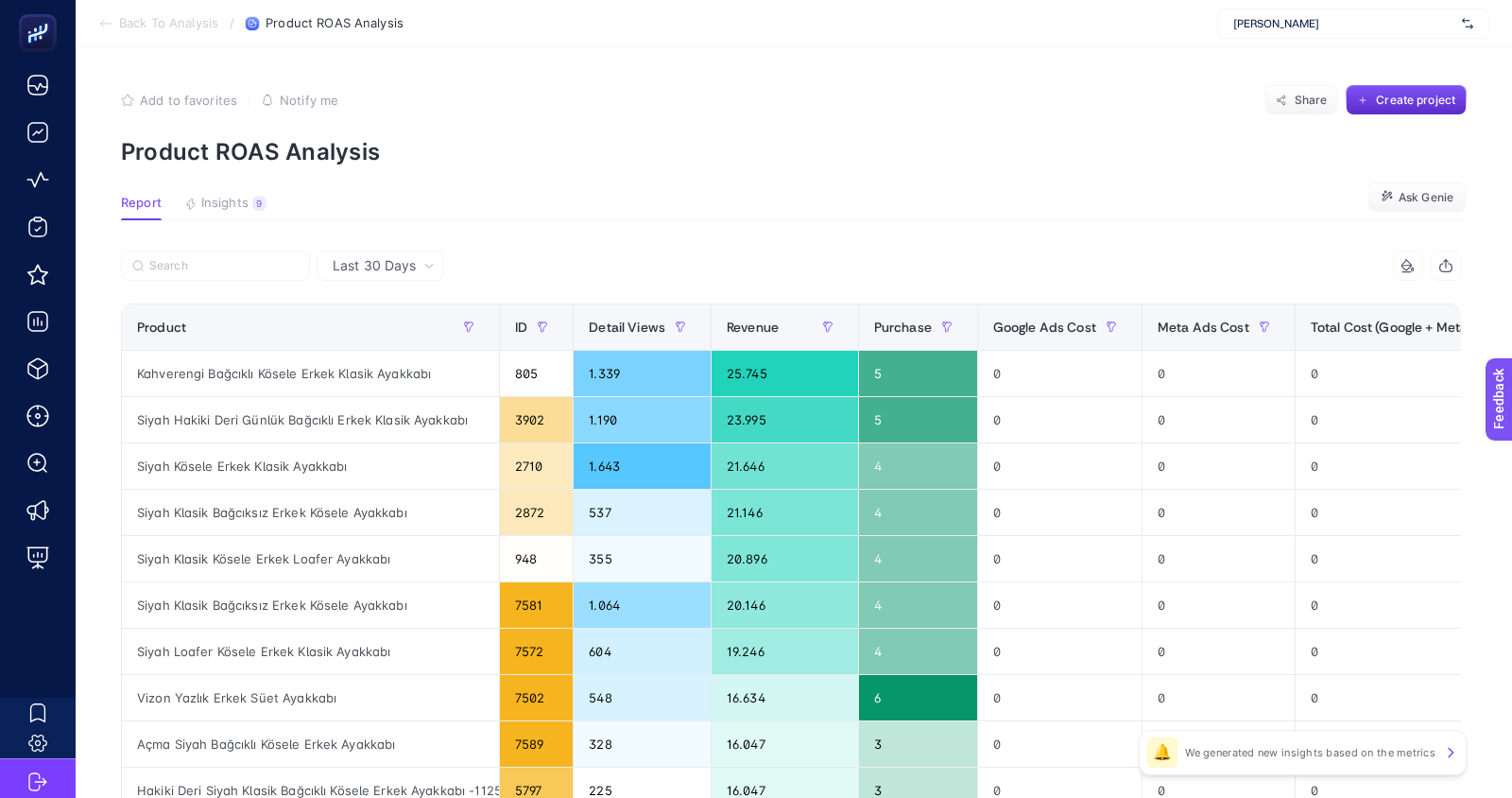
click at [140, 27] on span "Back To Analysis" at bounding box center [169, 23] width 99 height 15
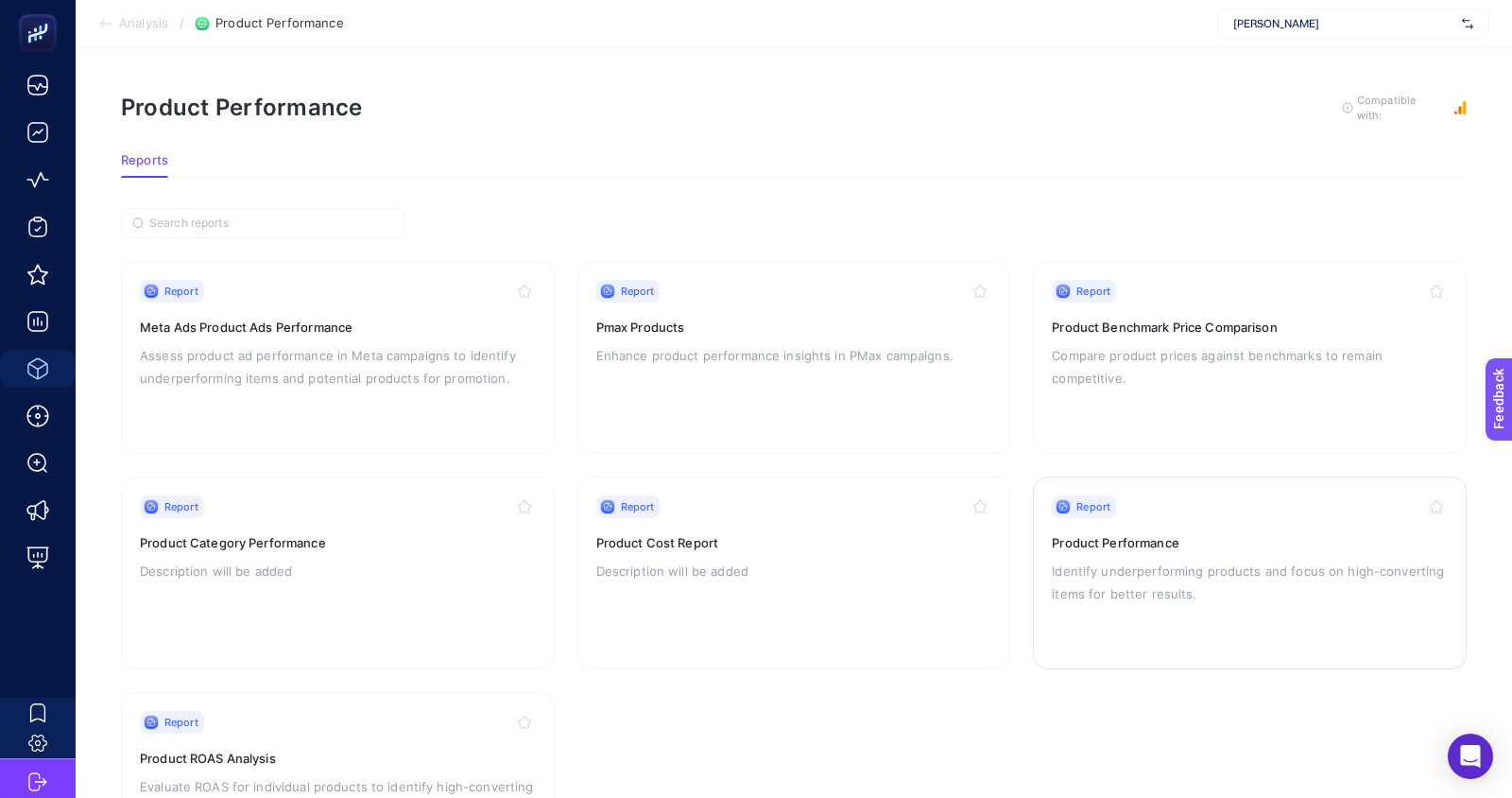
click at [1162, 614] on div "Report Product Performance Identify underperforming products and focus on high-…" at bounding box center [1249, 573] width 396 height 155
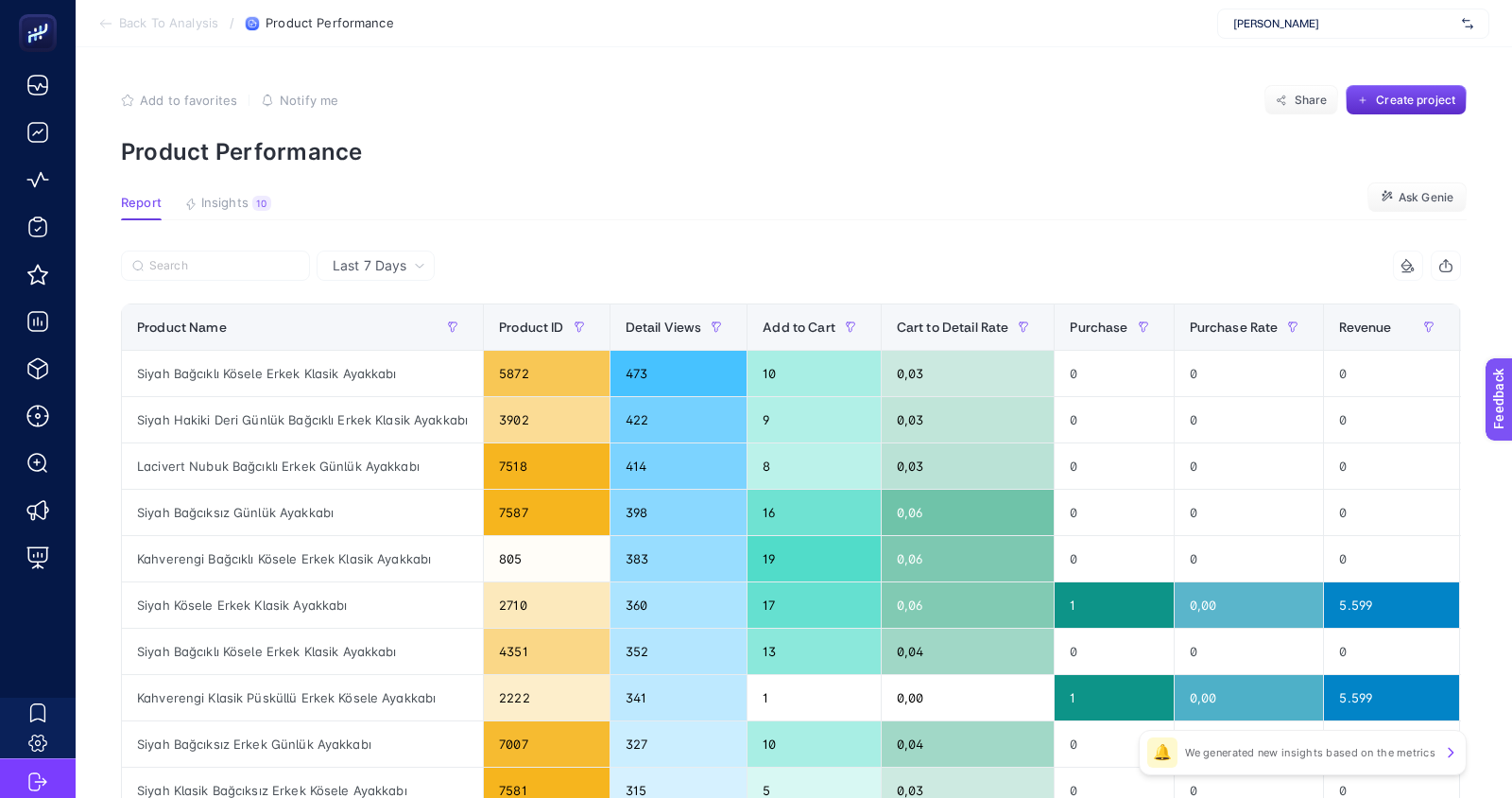
scroll to position [0, 241]
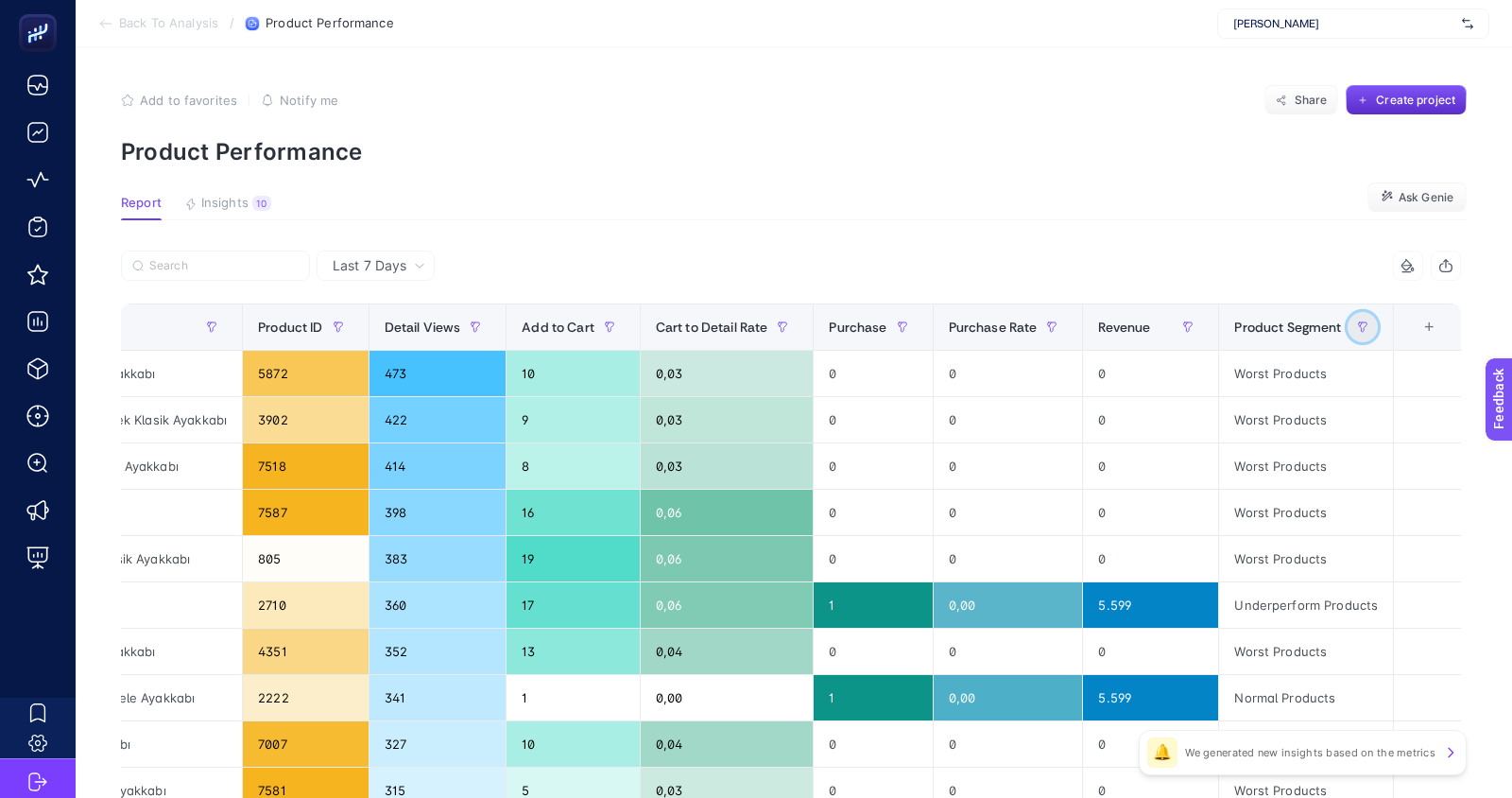
click at [1361, 324] on icon "button" at bounding box center [1363, 327] width 12 height 12
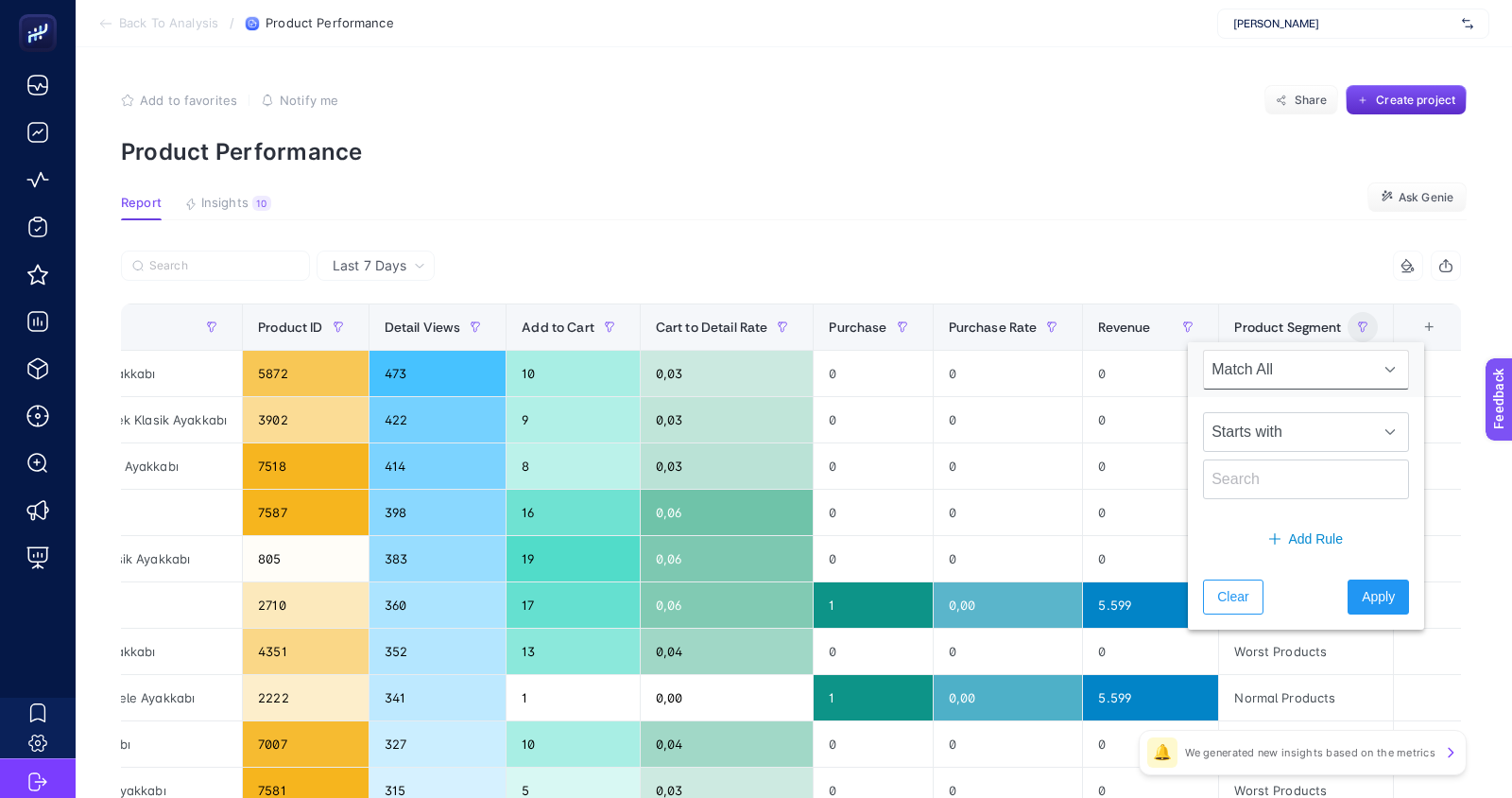
click at [1197, 267] on div "7 items selected" at bounding box center [1126, 266] width 670 height 30
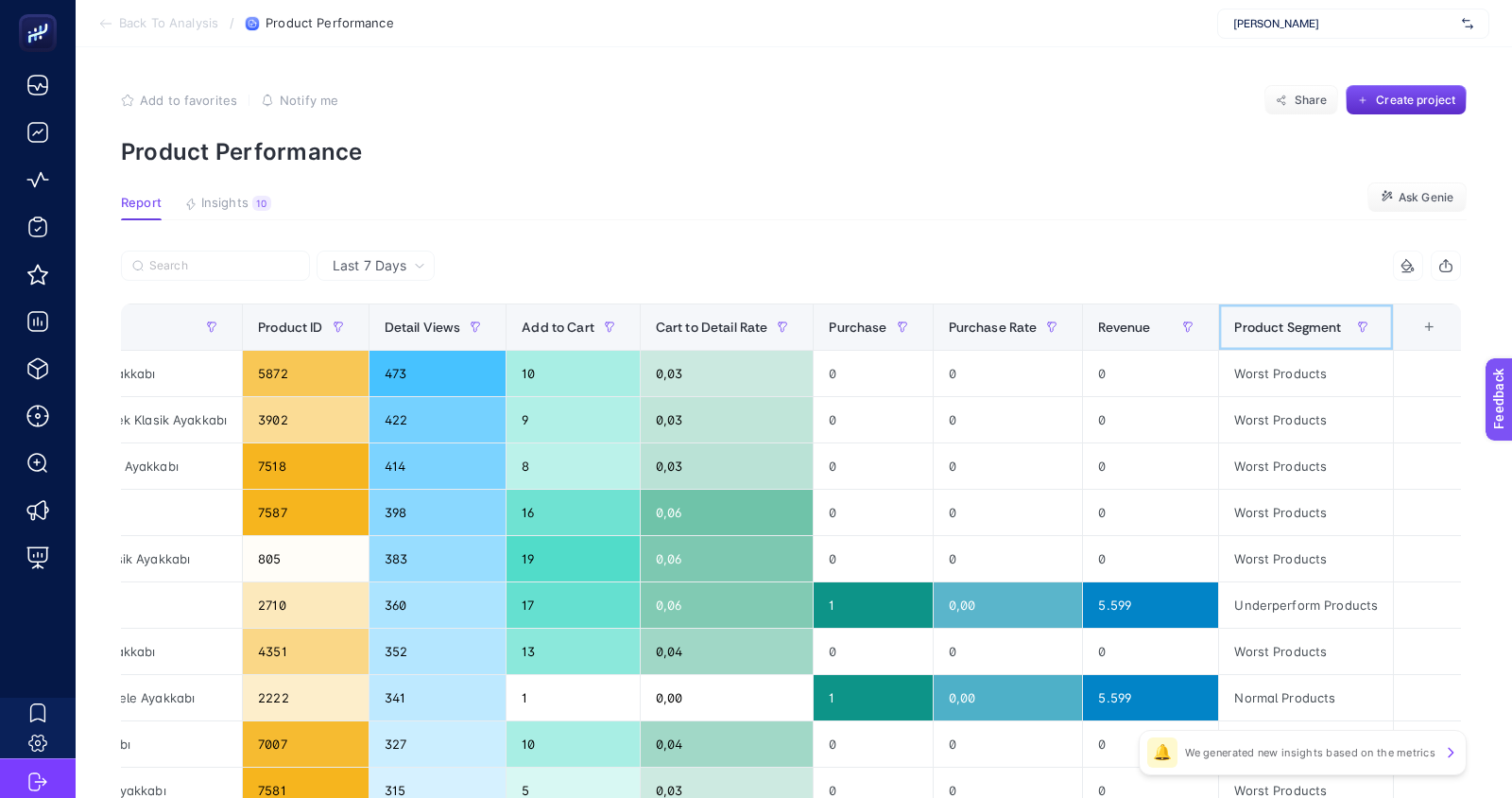
click at [1282, 345] on th "Product Segment" at bounding box center [1306, 327] width 174 height 46
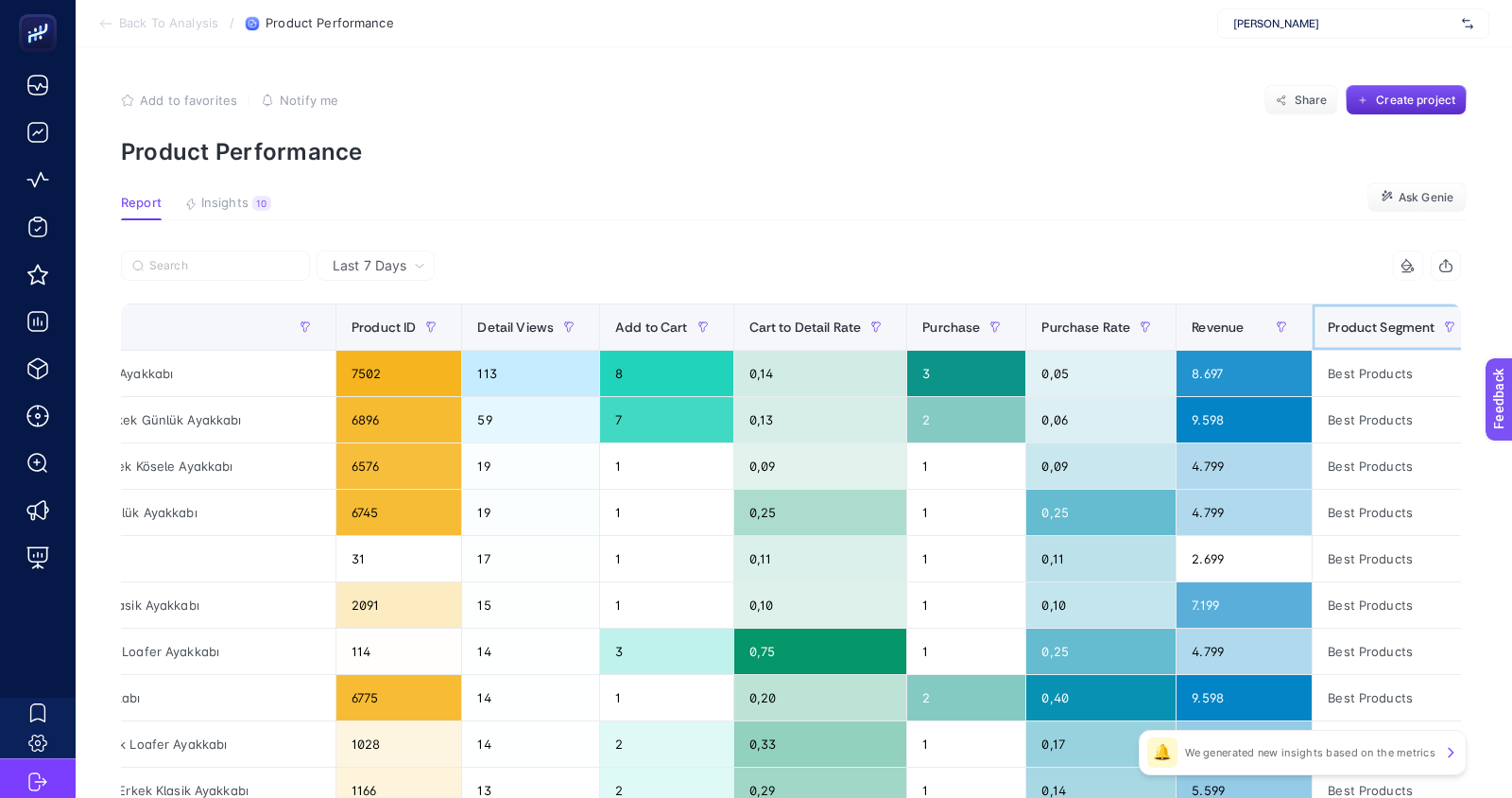
scroll to position [0, 256]
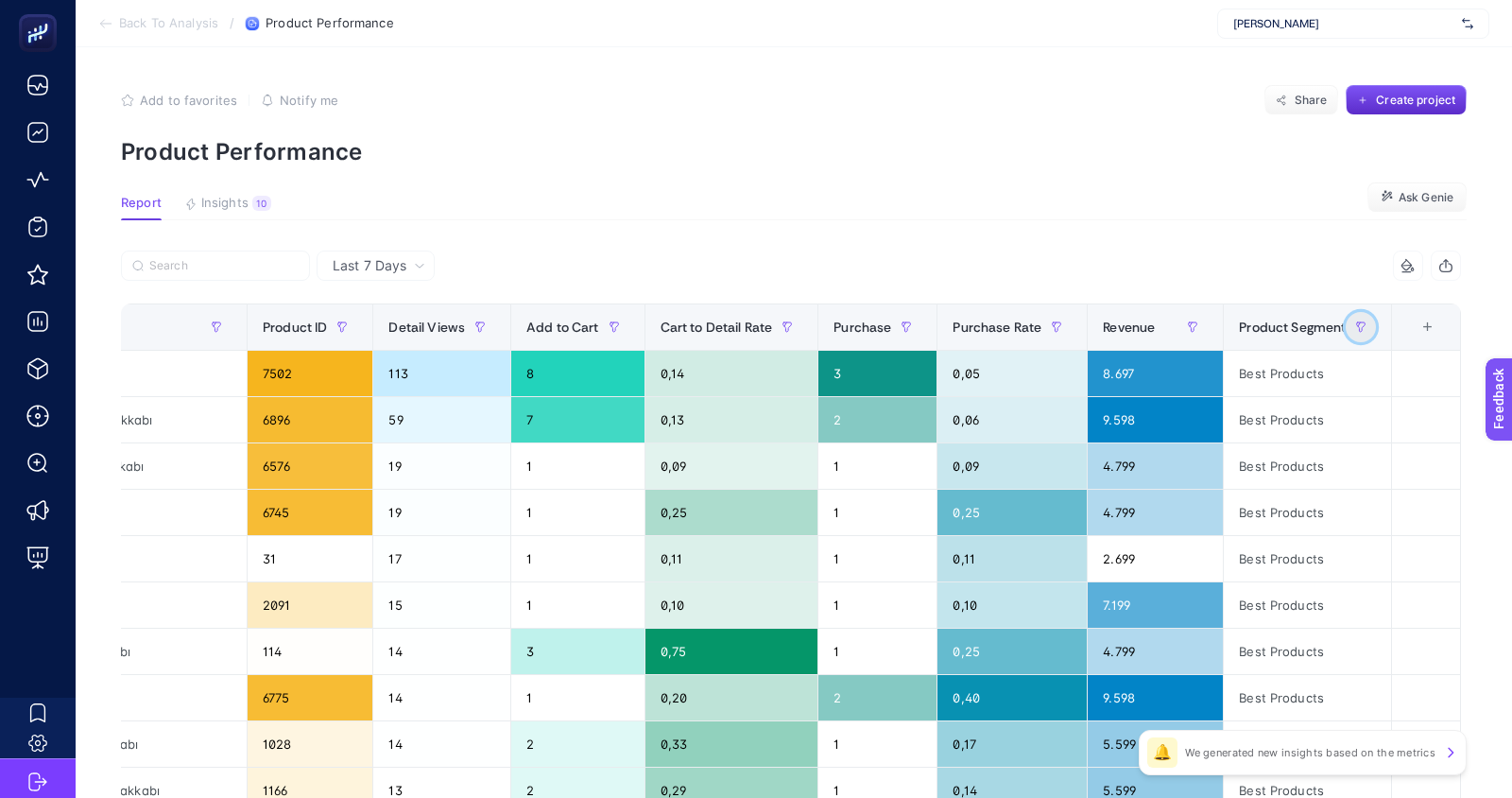
click at [1362, 332] on button "button" at bounding box center [1360, 326] width 30 height 30
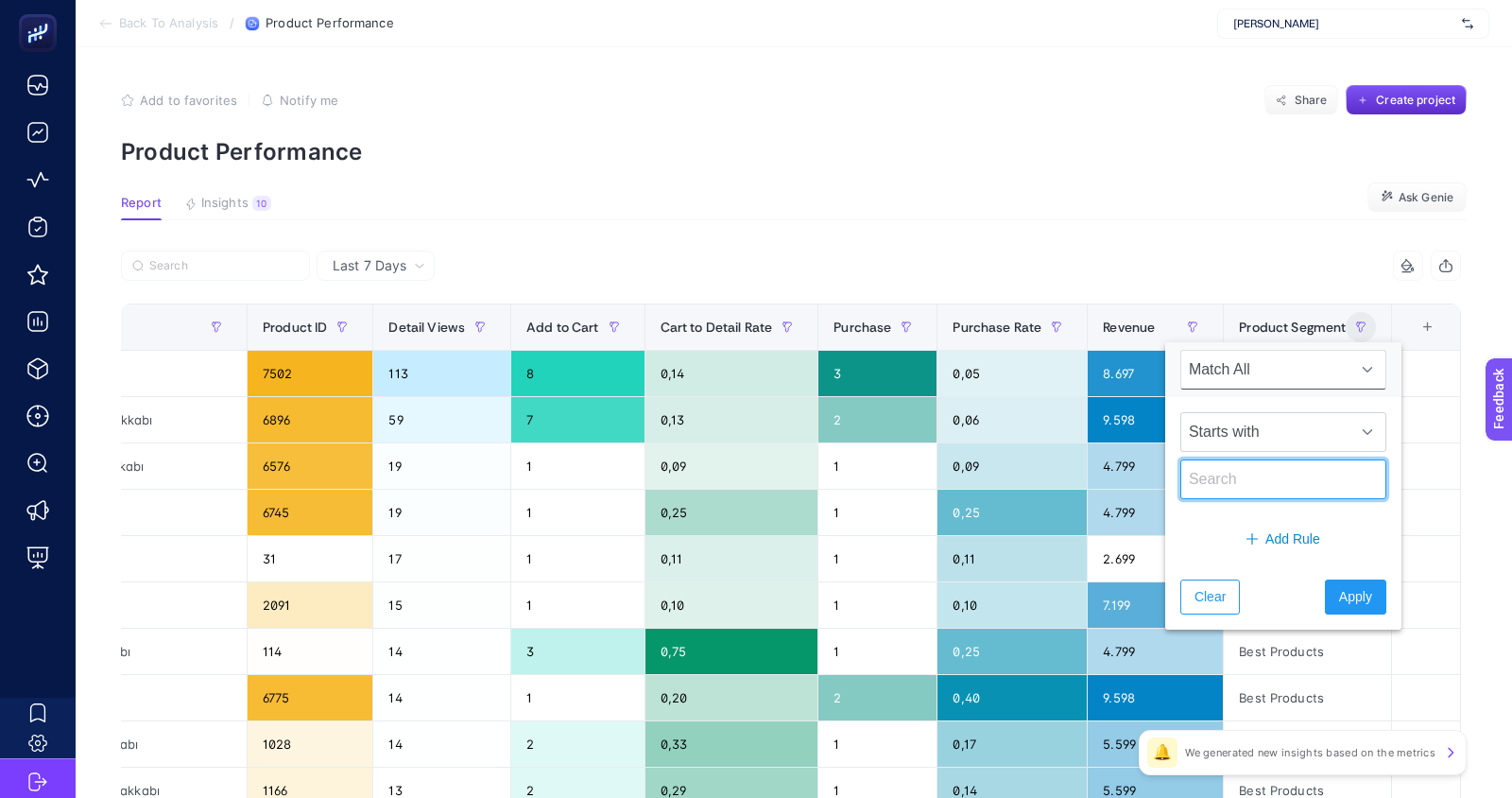
click at [1232, 474] on input "text" at bounding box center [1284, 479] width 206 height 40
type input "Potential"
click at [1345, 597] on span "Apply" at bounding box center [1356, 597] width 33 height 20
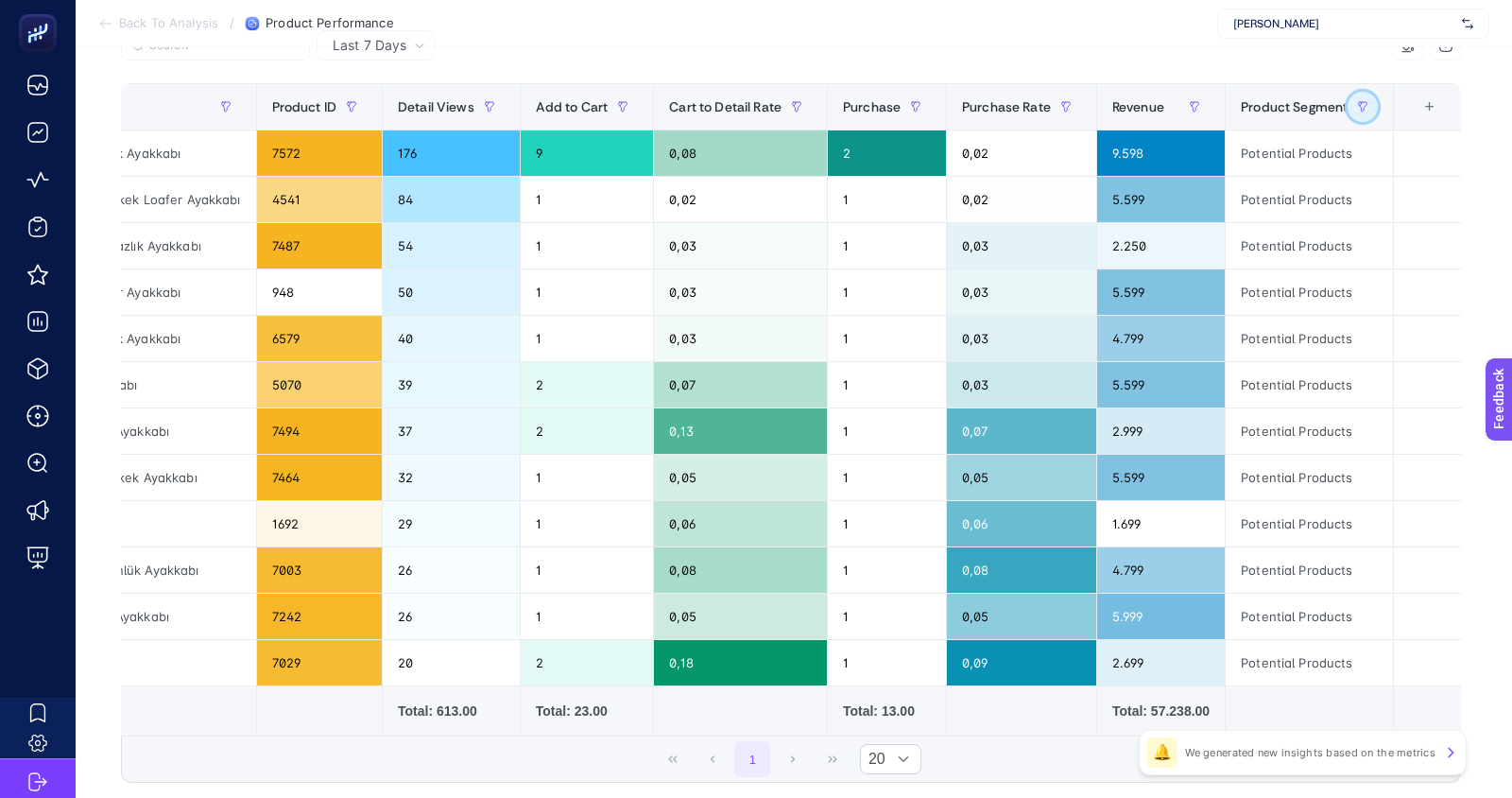
scroll to position [0, 0]
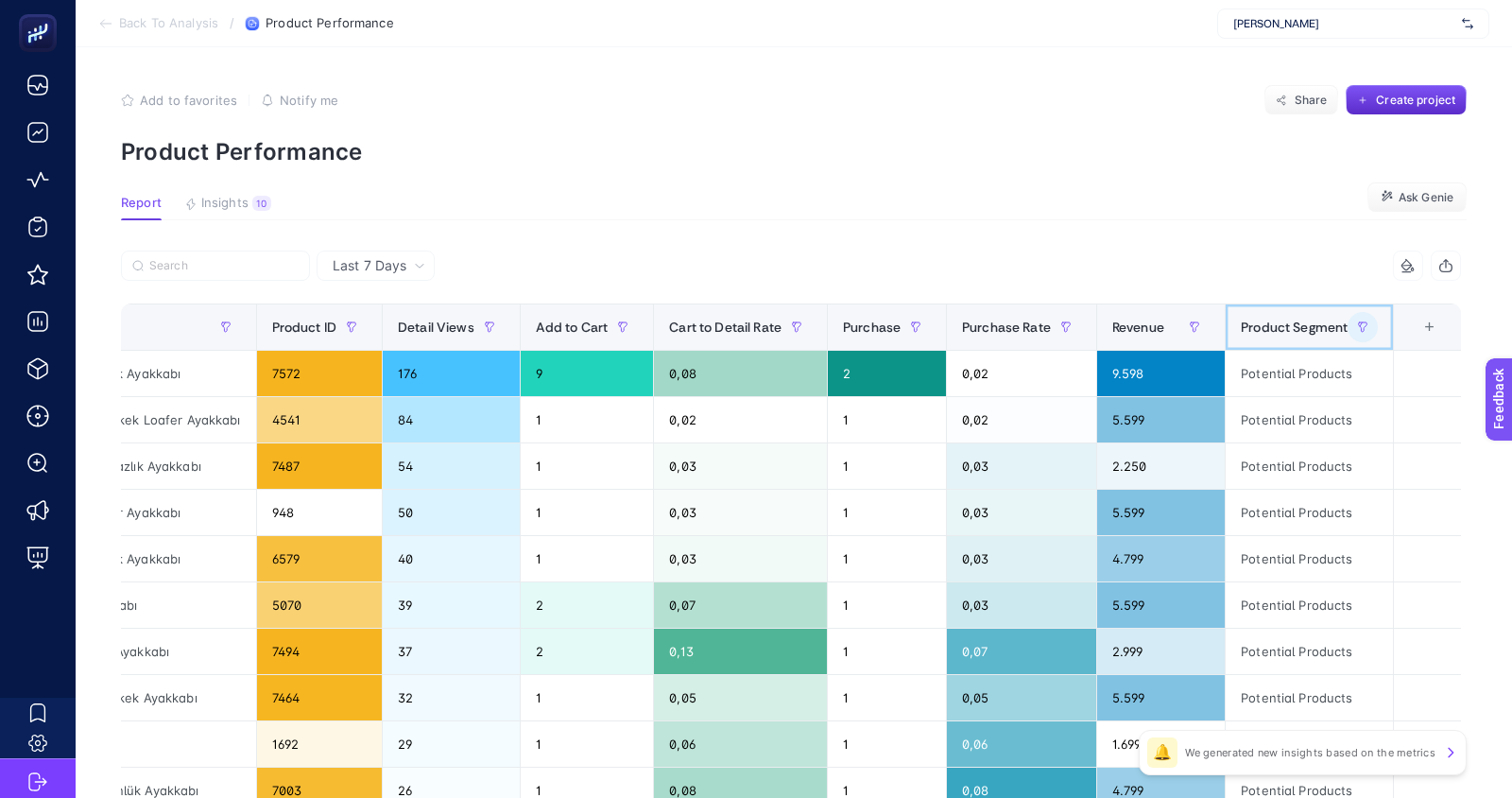
click at [1361, 310] on th "Product Segment" at bounding box center [1310, 327] width 169 height 46
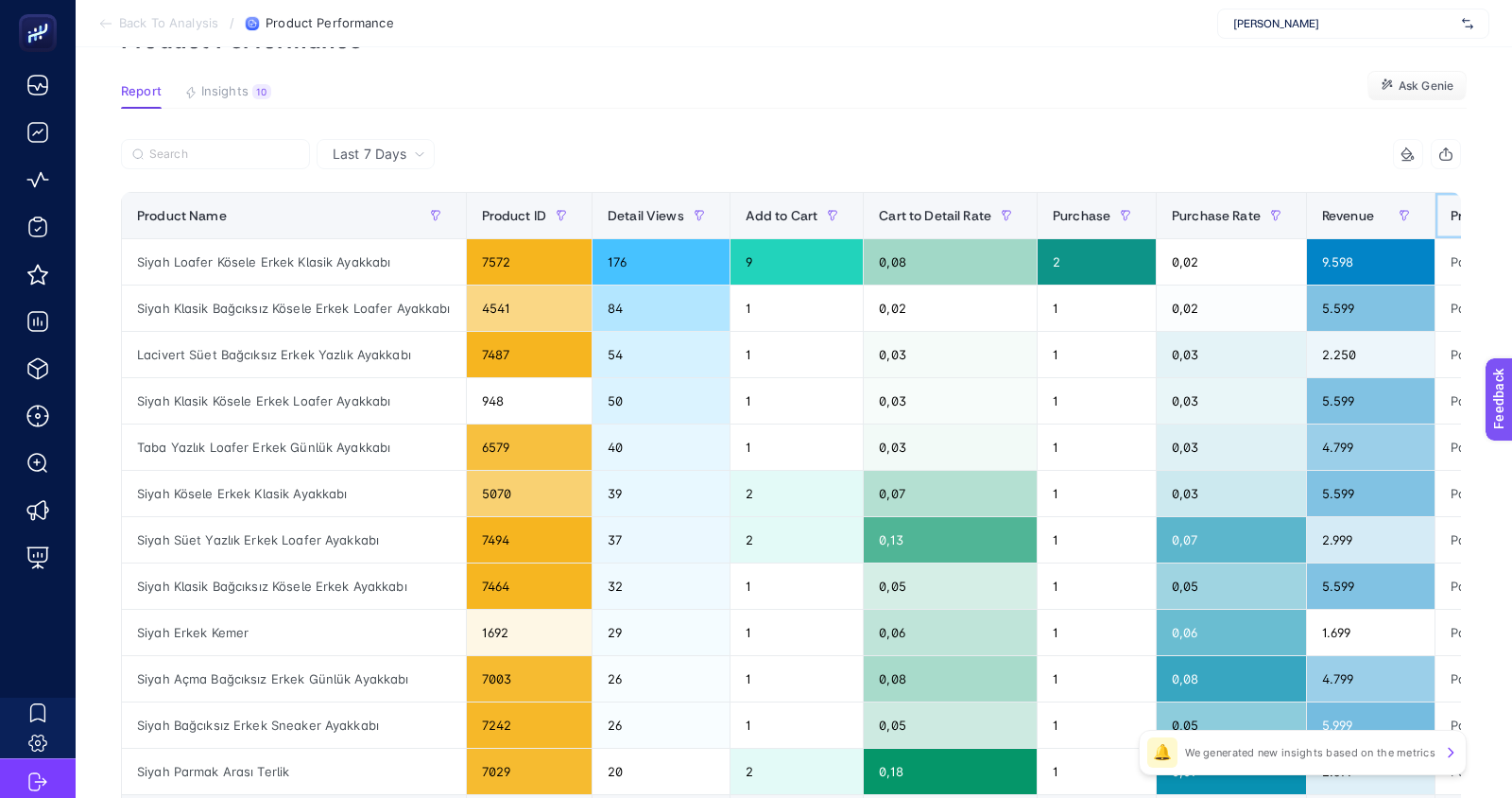
scroll to position [119, 0]
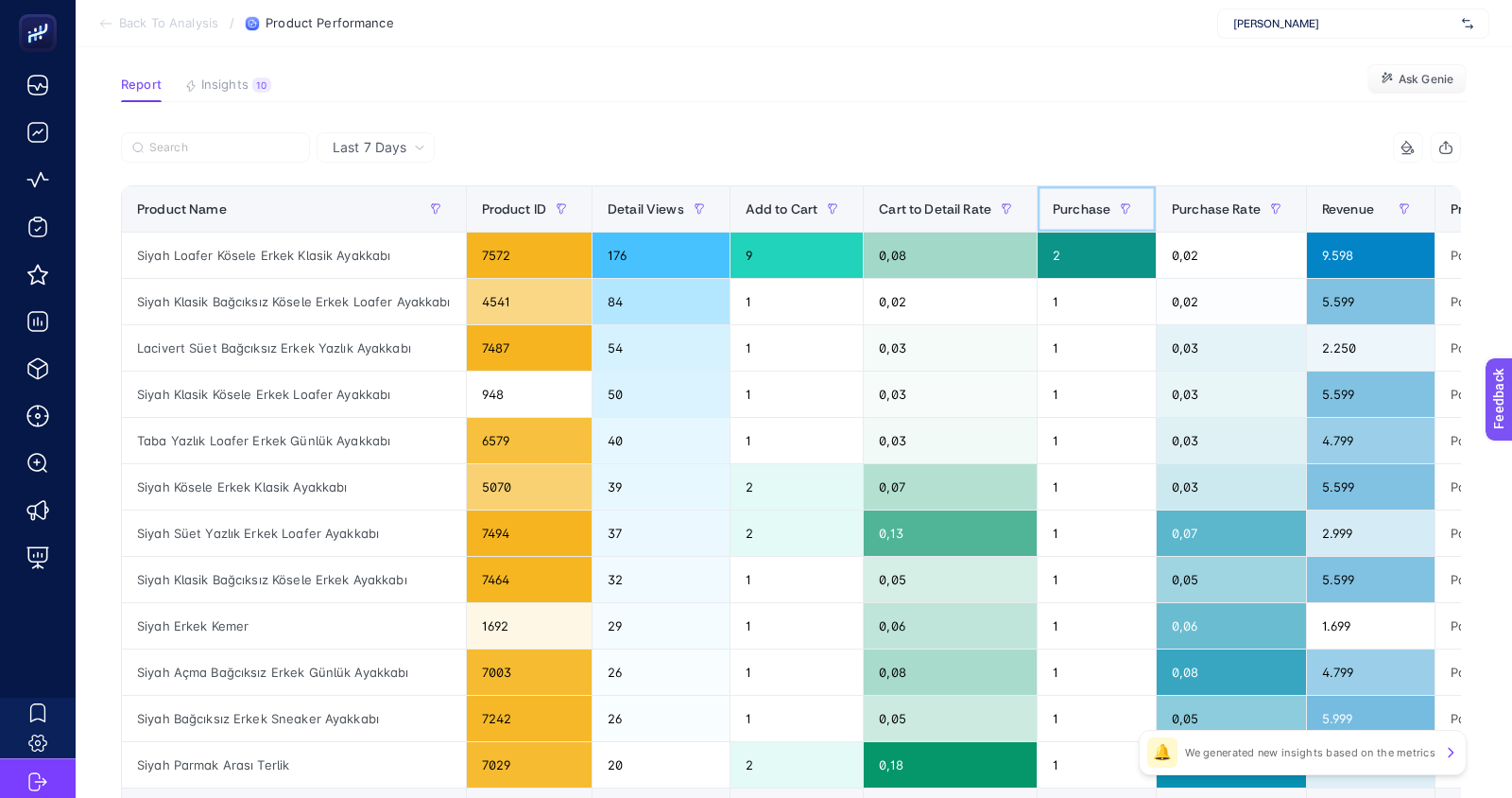
click at [1074, 214] on span "Purchase" at bounding box center [1081, 208] width 58 height 15
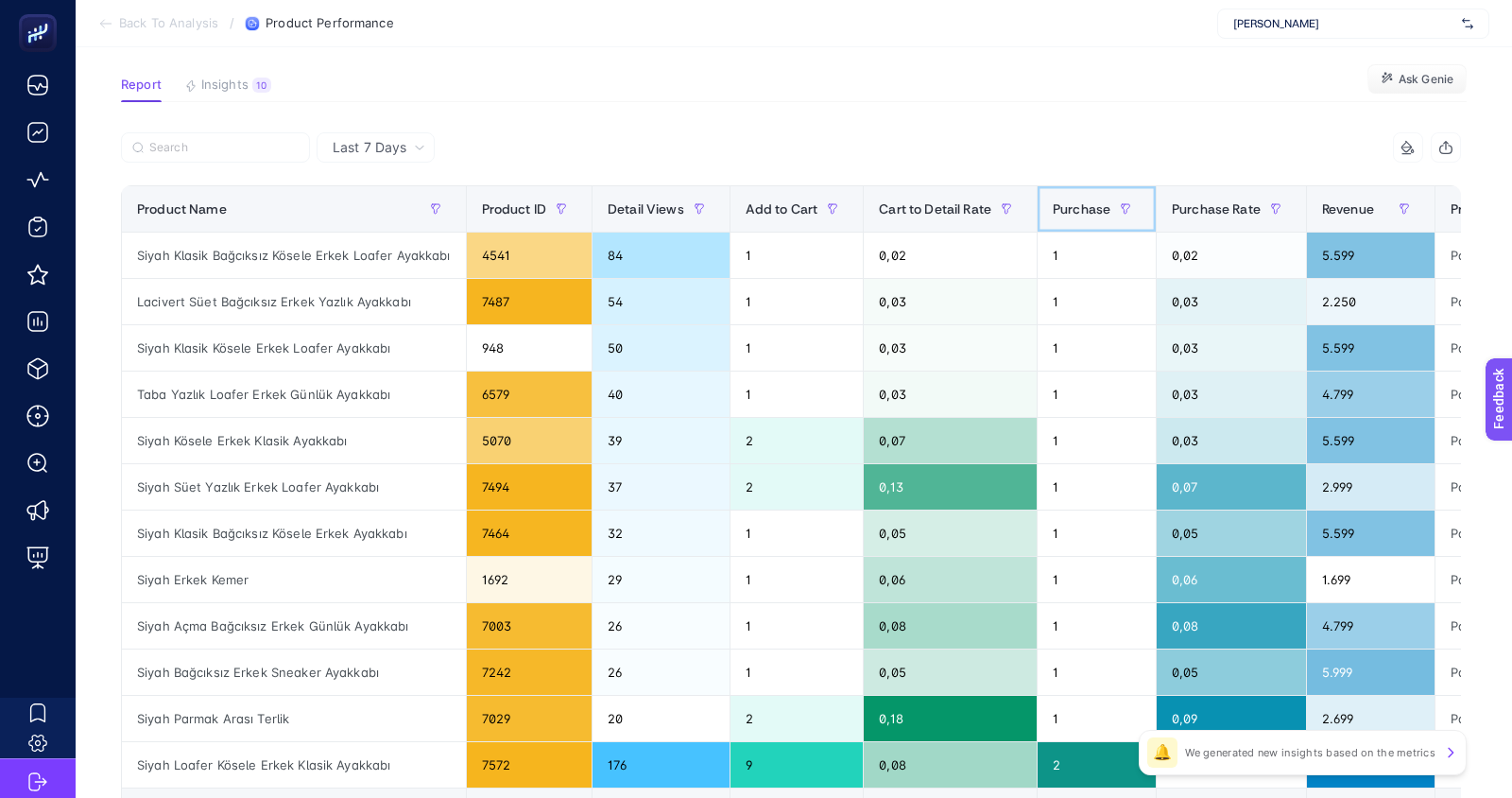
click at [1074, 214] on span "Purchase" at bounding box center [1081, 208] width 58 height 15
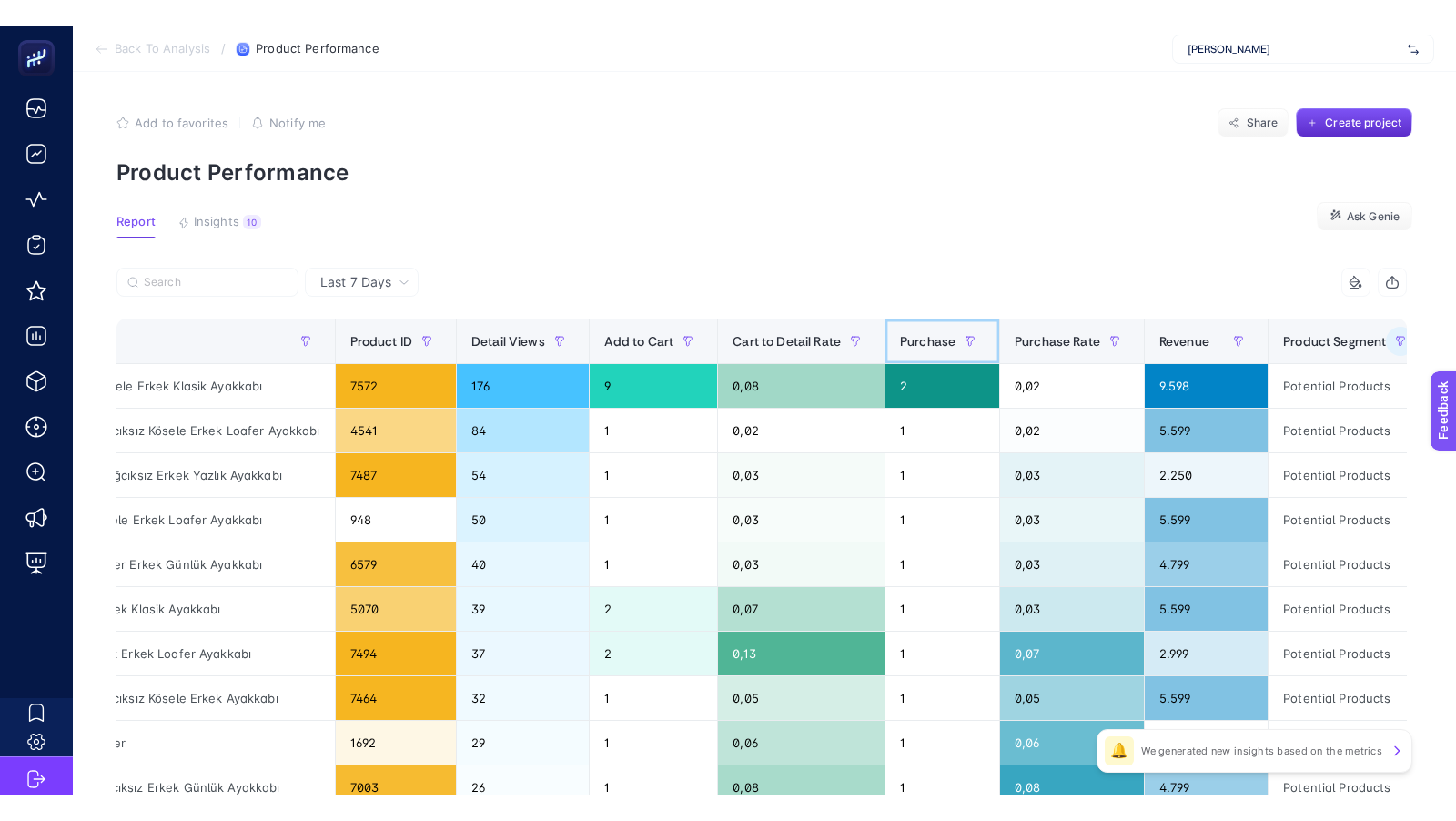
scroll to position [0, 202]
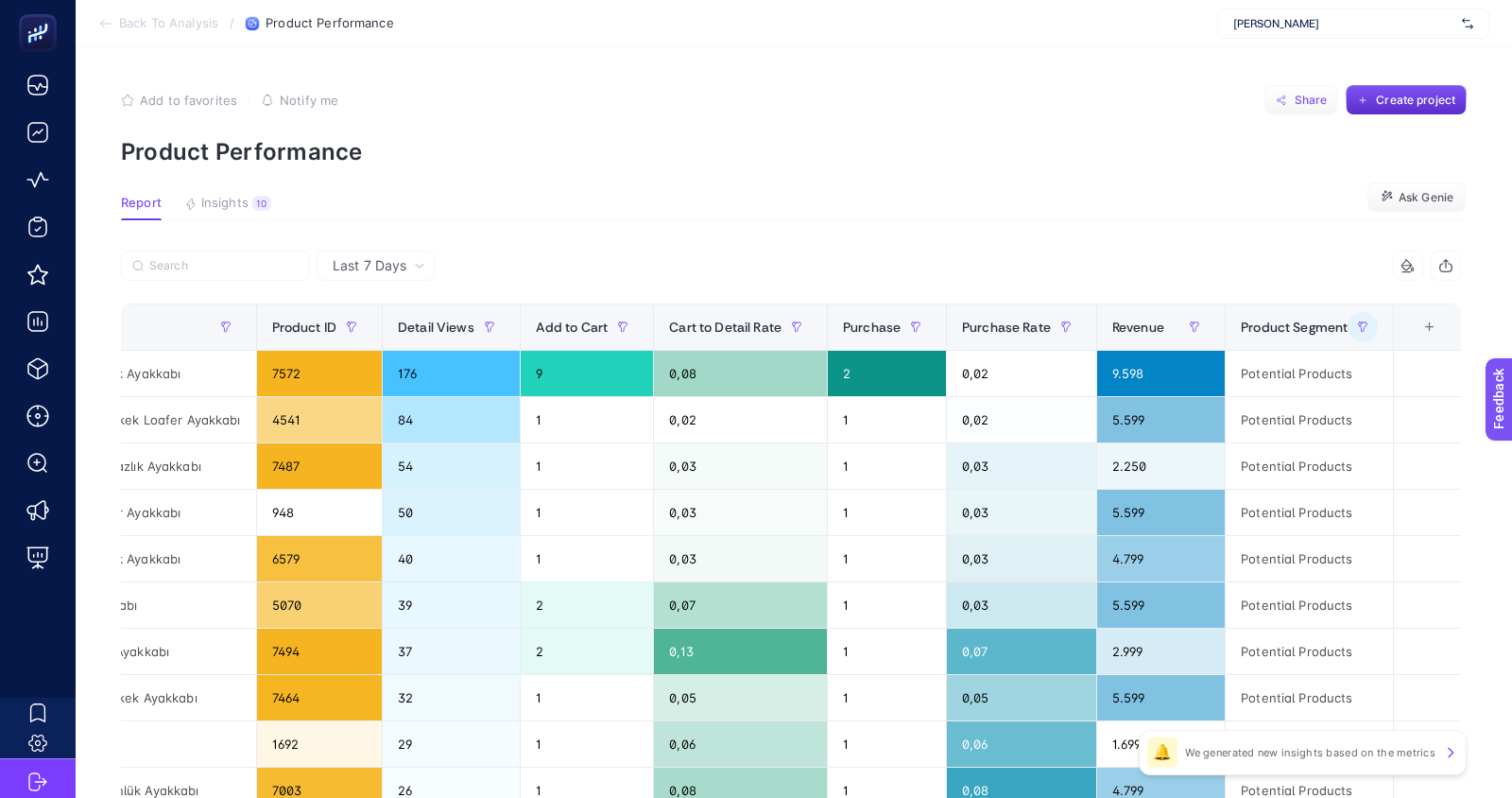
click at [1307, 100] on span "Share" at bounding box center [1311, 100] width 33 height 15
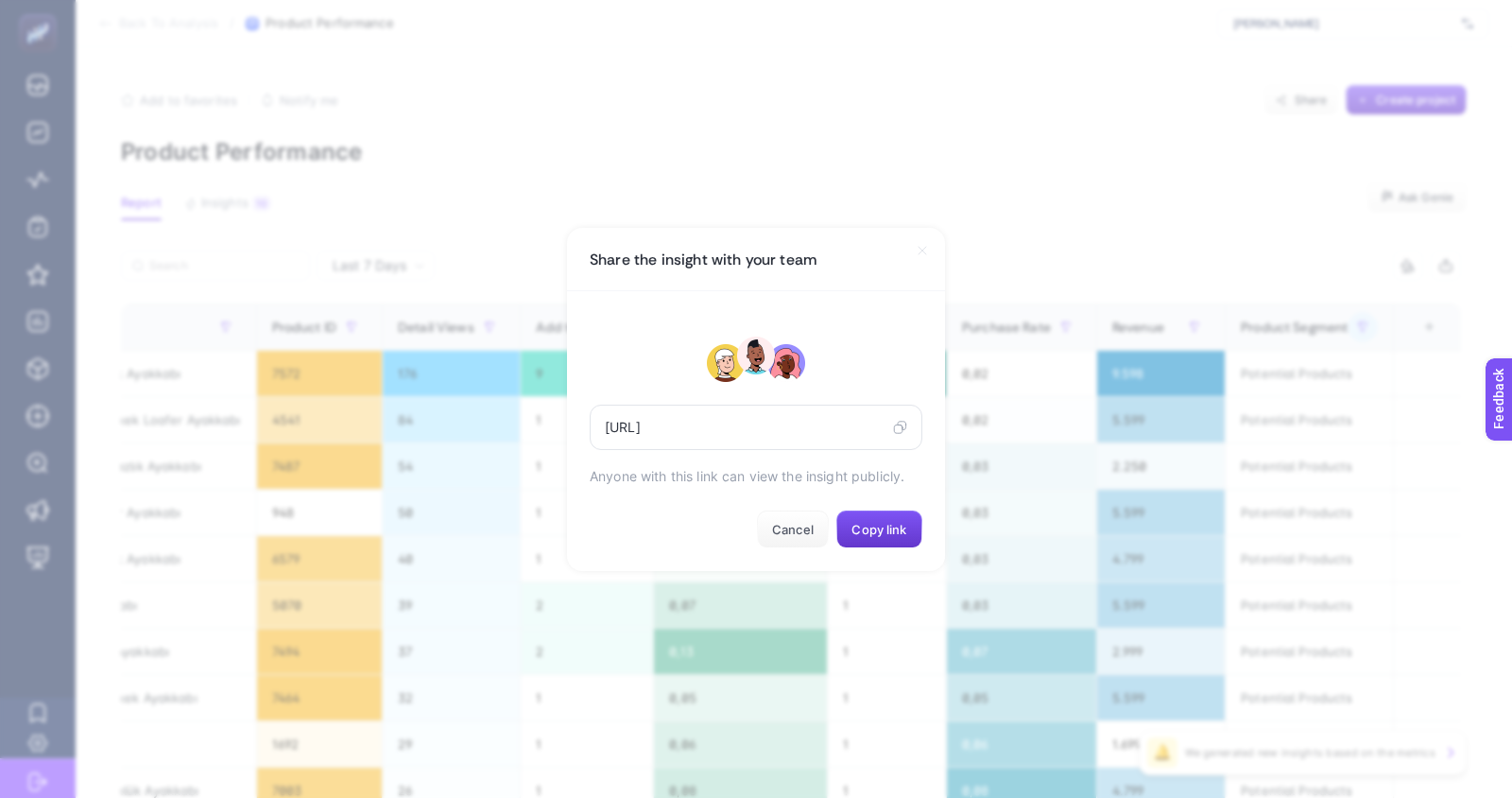
click at [897, 518] on button "Copy link" at bounding box center [879, 529] width 86 height 38
